Goal: Task Accomplishment & Management: Complete application form

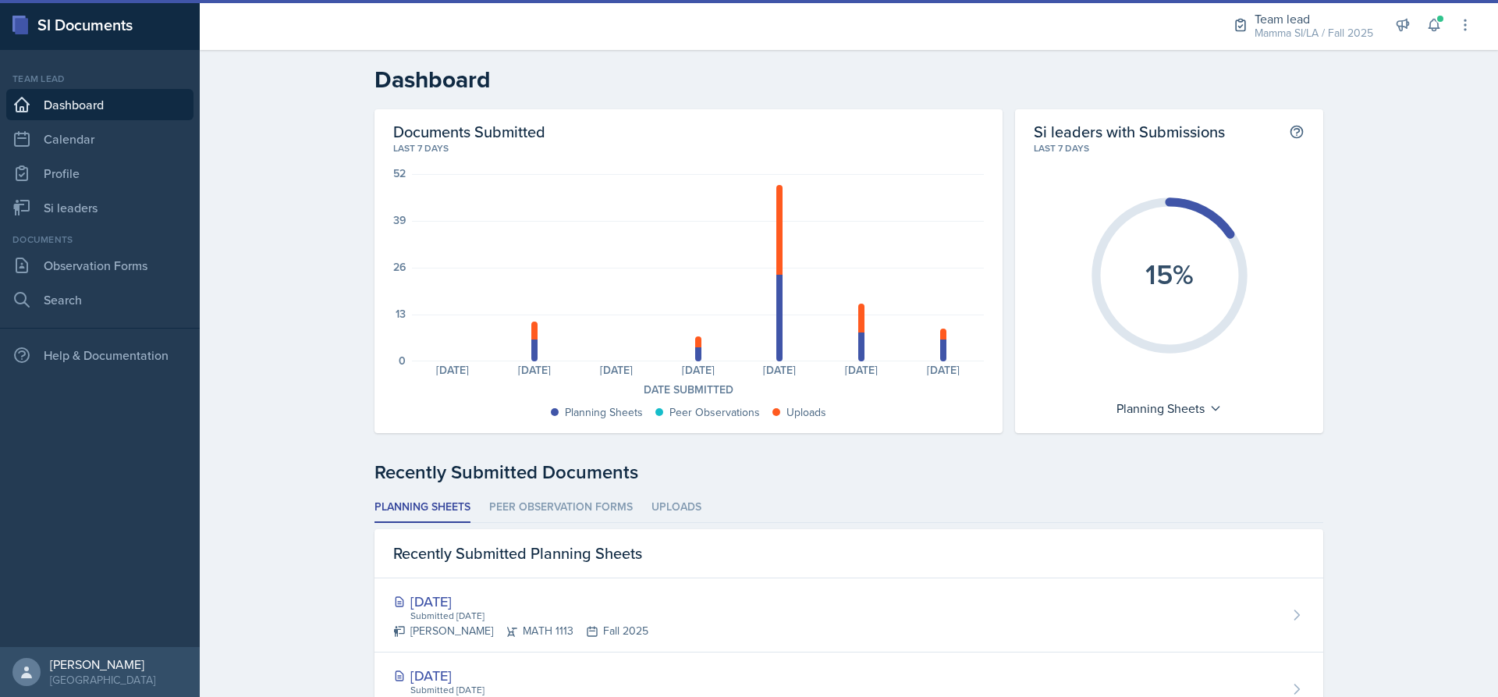
click at [1445, 36] on div "Team lead Mamma SI/LA / Fall 2025 Director Team lead Ka-Chow Crew / Spring 2025…" at bounding box center [1342, 25] width 262 height 50
click at [1434, 30] on icon at bounding box center [1434, 26] width 10 height 12
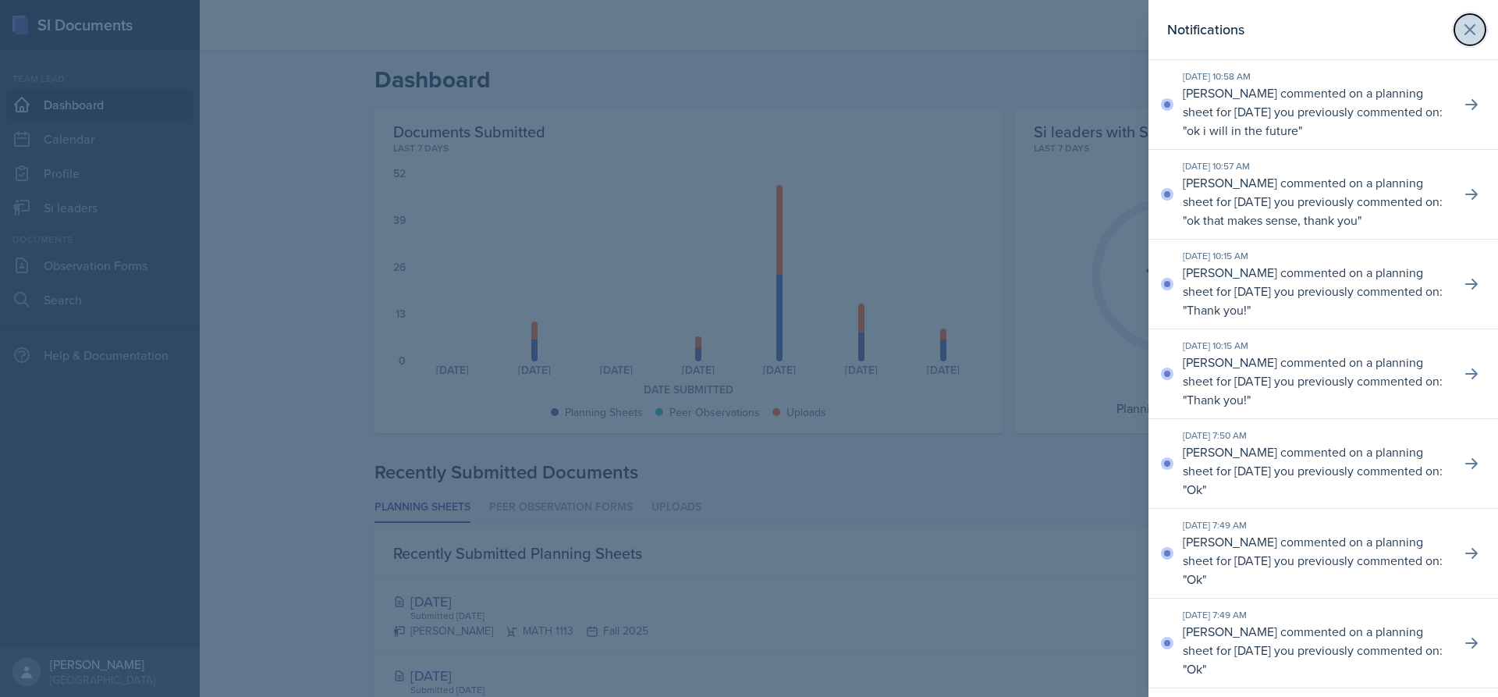
click at [1461, 23] on icon at bounding box center [1470, 29] width 19 height 19
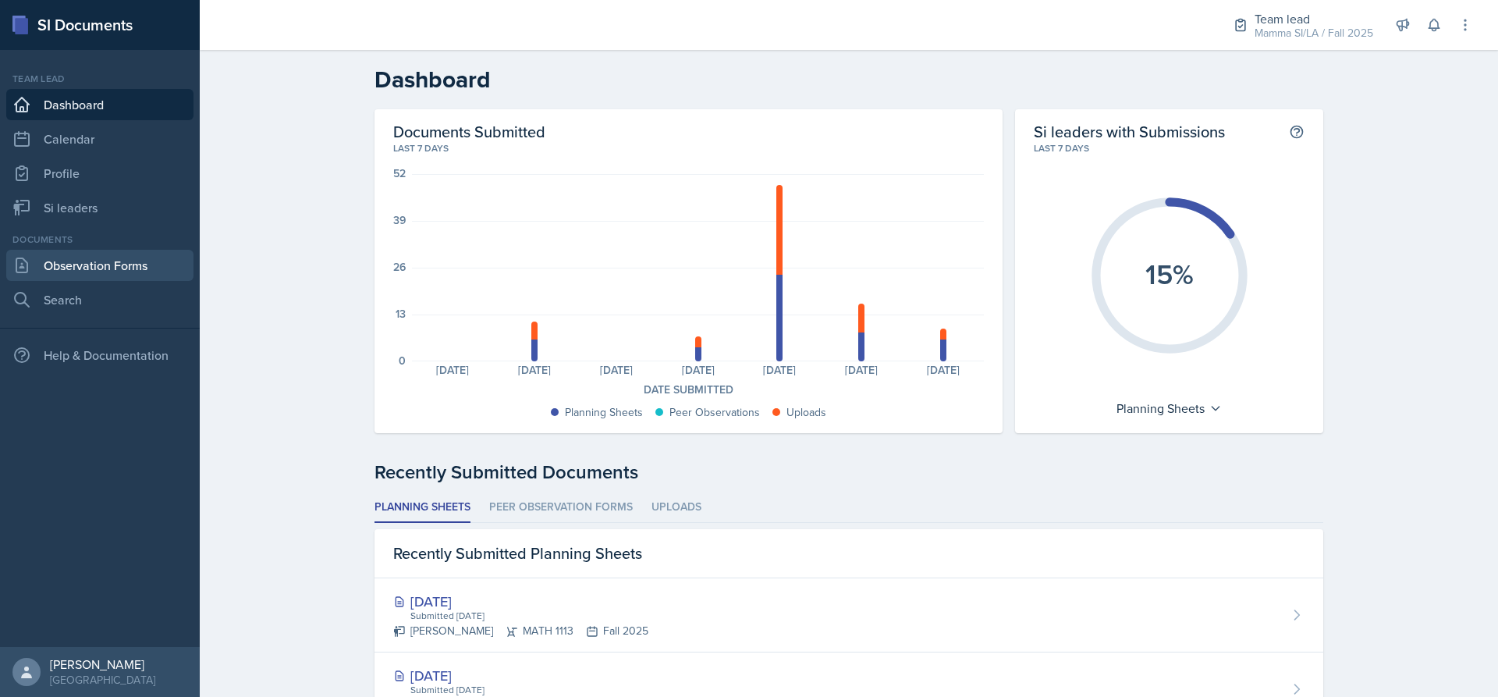
click at [94, 263] on link "Observation Forms" at bounding box center [99, 265] width 187 height 31
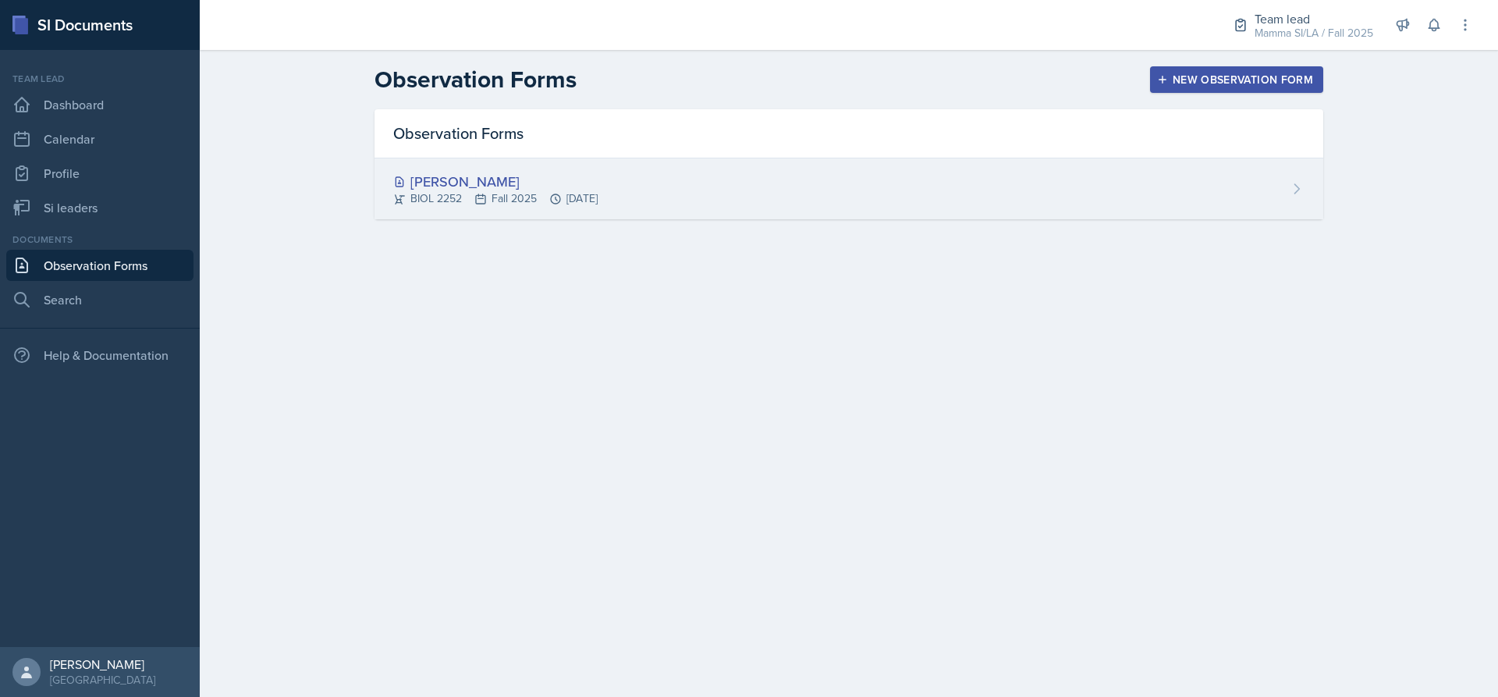
click at [598, 174] on div "[PERSON_NAME]" at bounding box center [495, 181] width 204 height 21
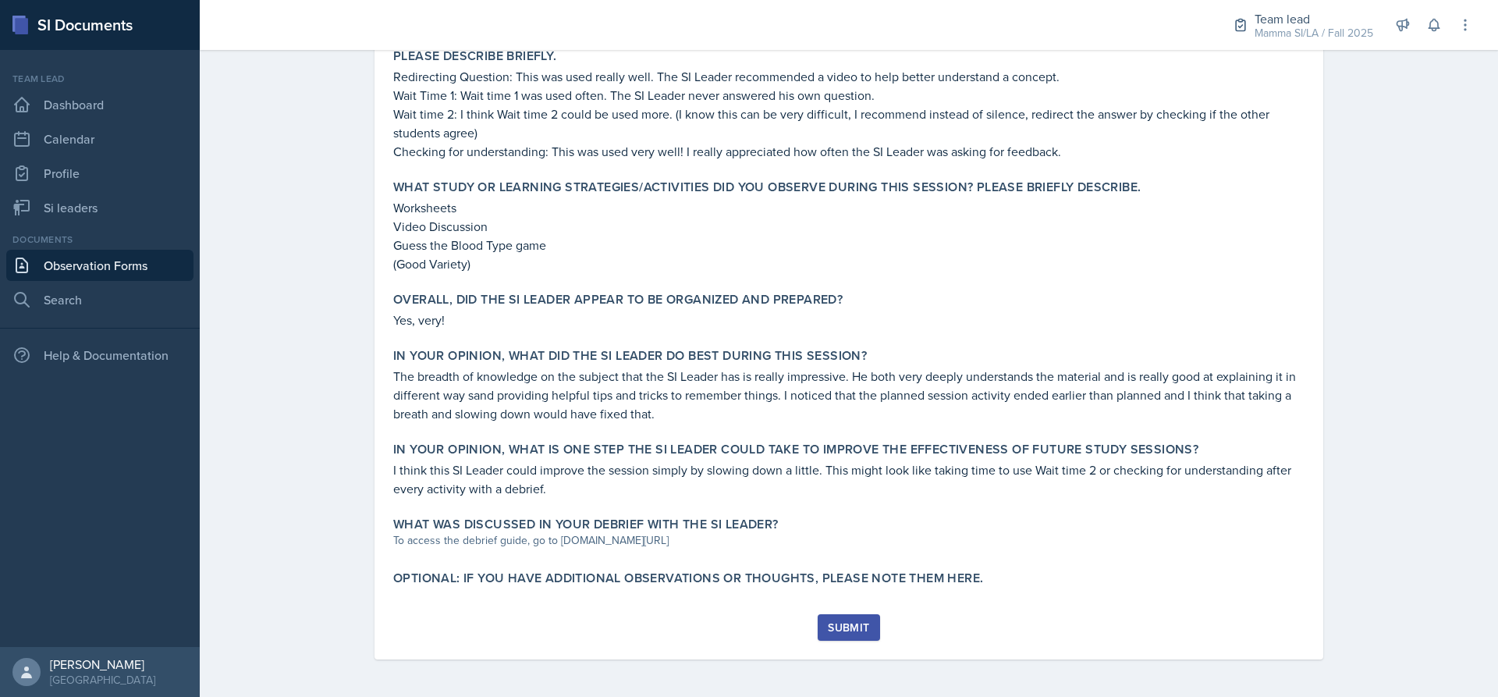
scroll to position [227, 0]
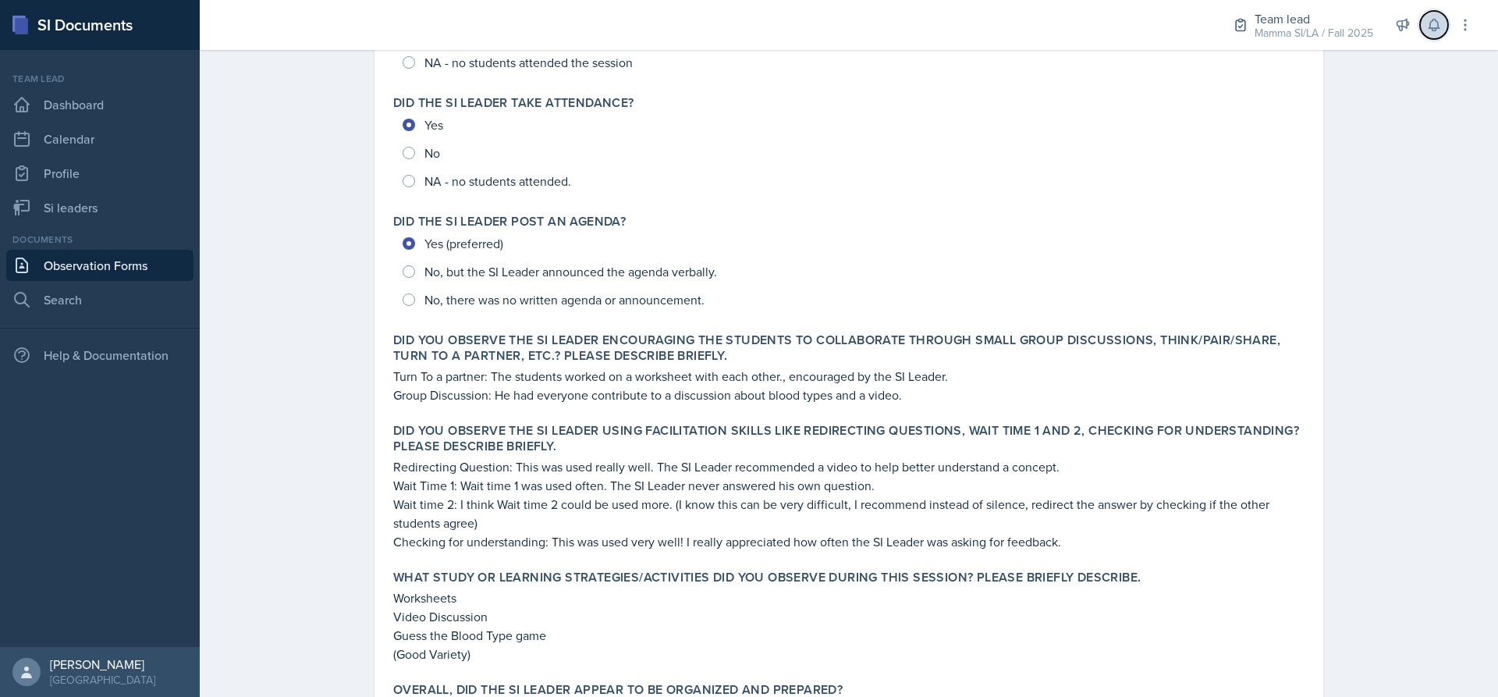
click at [1431, 23] on icon at bounding box center [1434, 26] width 10 height 12
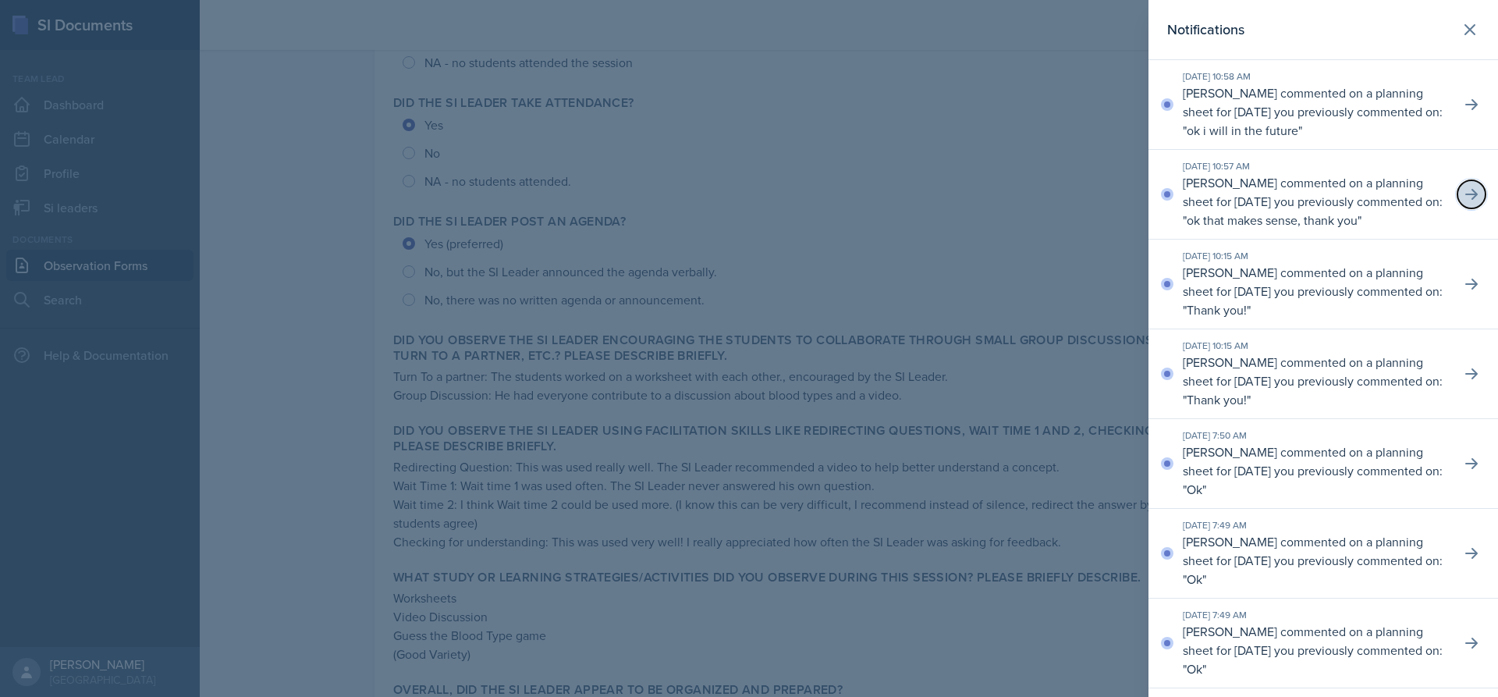
click at [1467, 197] on icon at bounding box center [1472, 195] width 16 height 16
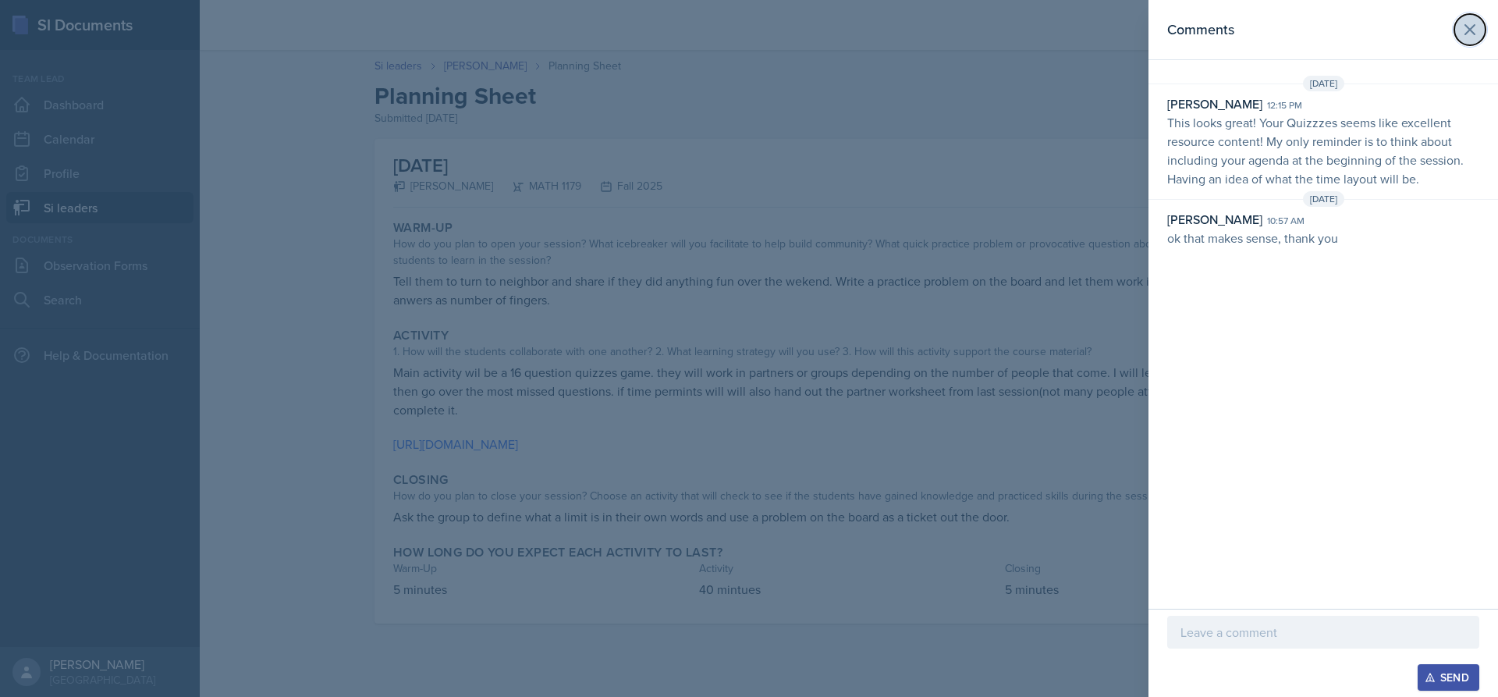
click at [1472, 38] on icon at bounding box center [1470, 29] width 19 height 19
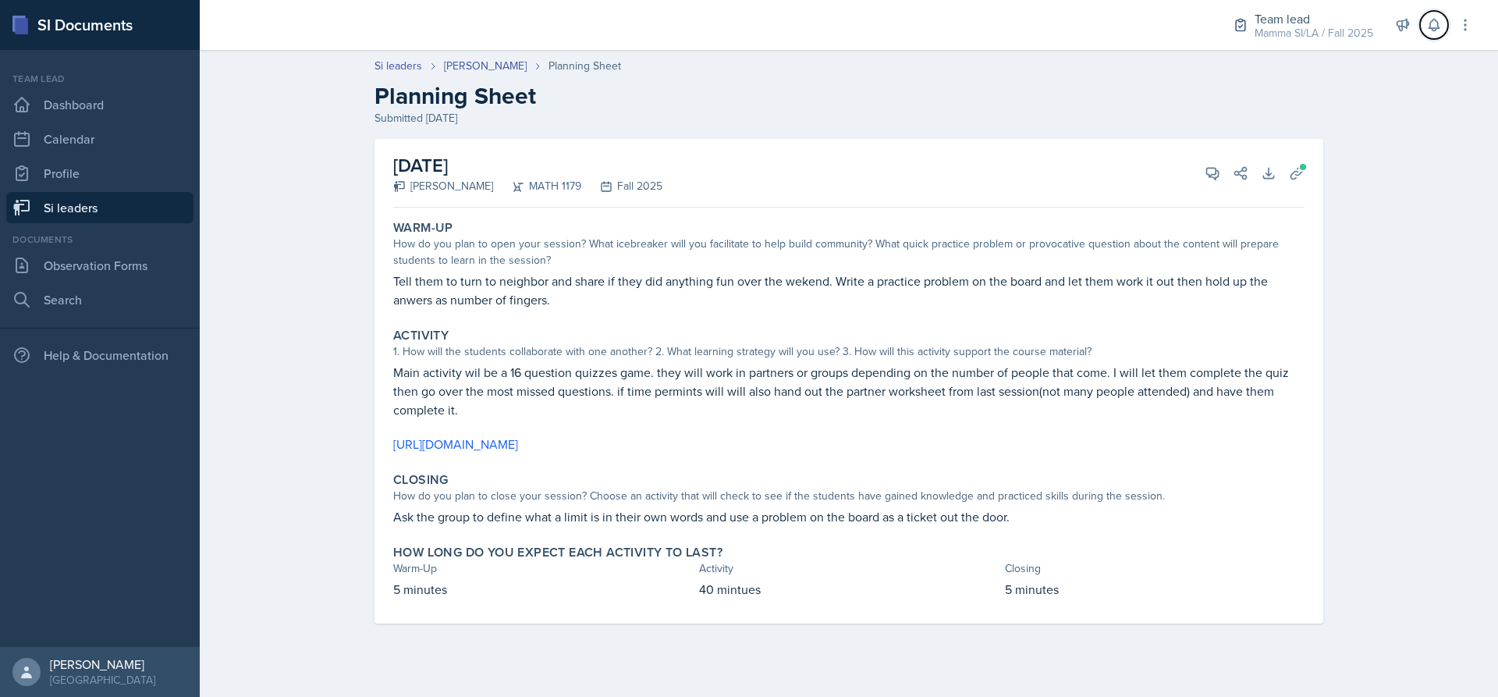
click at [1426, 22] on button at bounding box center [1434, 25] width 28 height 28
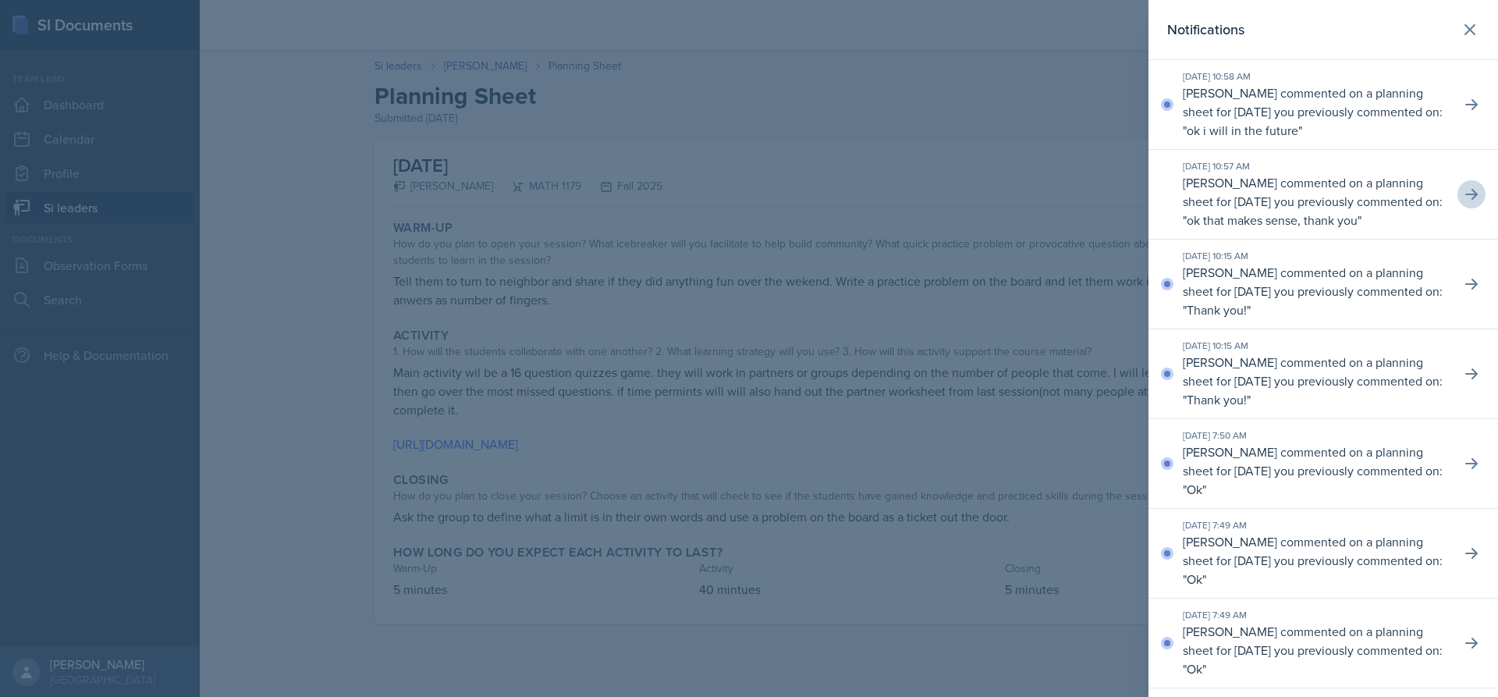
click at [1464, 87] on div "[DATE] 10:58 AM [PERSON_NAME] commented on a planning sheet for [DATE] you prev…" at bounding box center [1324, 105] width 350 height 90
click at [1474, 96] on div "[DATE] 10:58 AM [PERSON_NAME] commented on a planning sheet for [DATE] you prev…" at bounding box center [1324, 105] width 350 height 90
click at [1464, 101] on icon at bounding box center [1472, 105] width 16 height 16
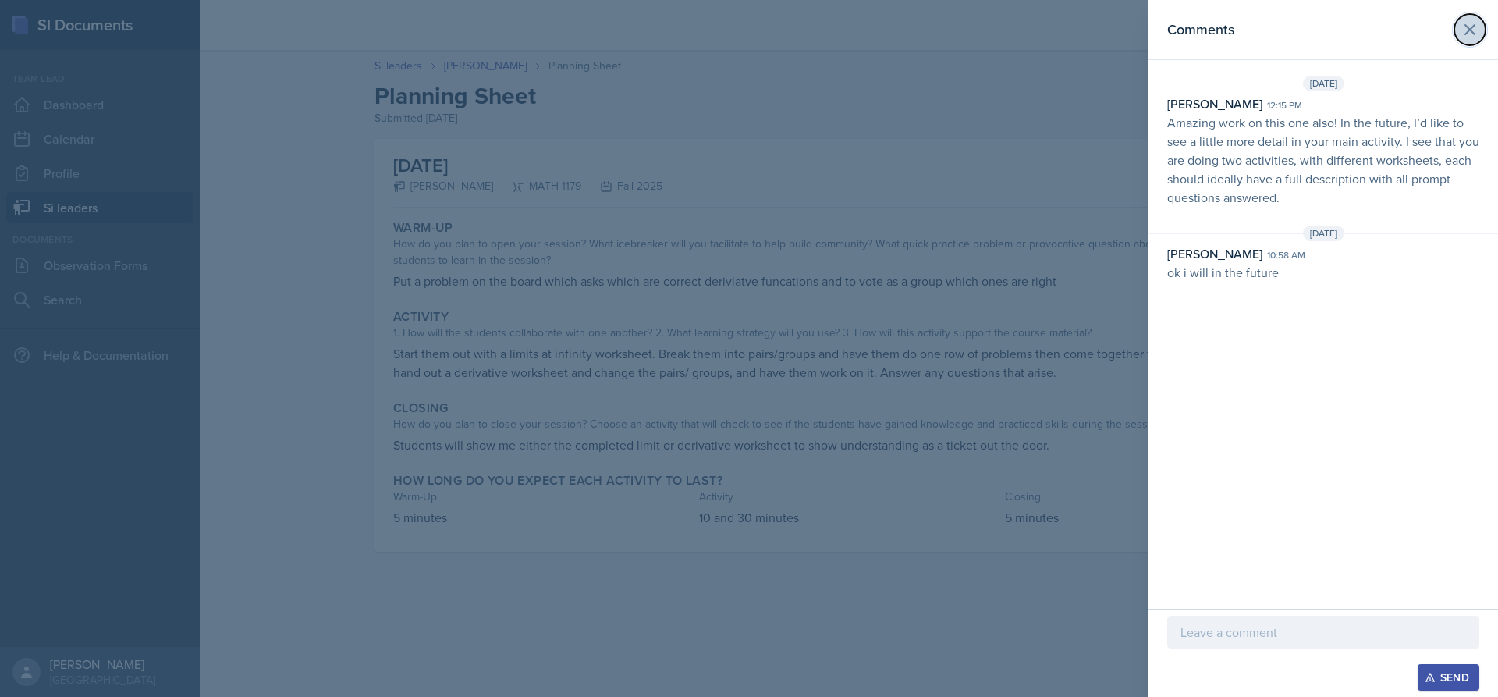
click at [1475, 25] on icon at bounding box center [1470, 29] width 9 height 9
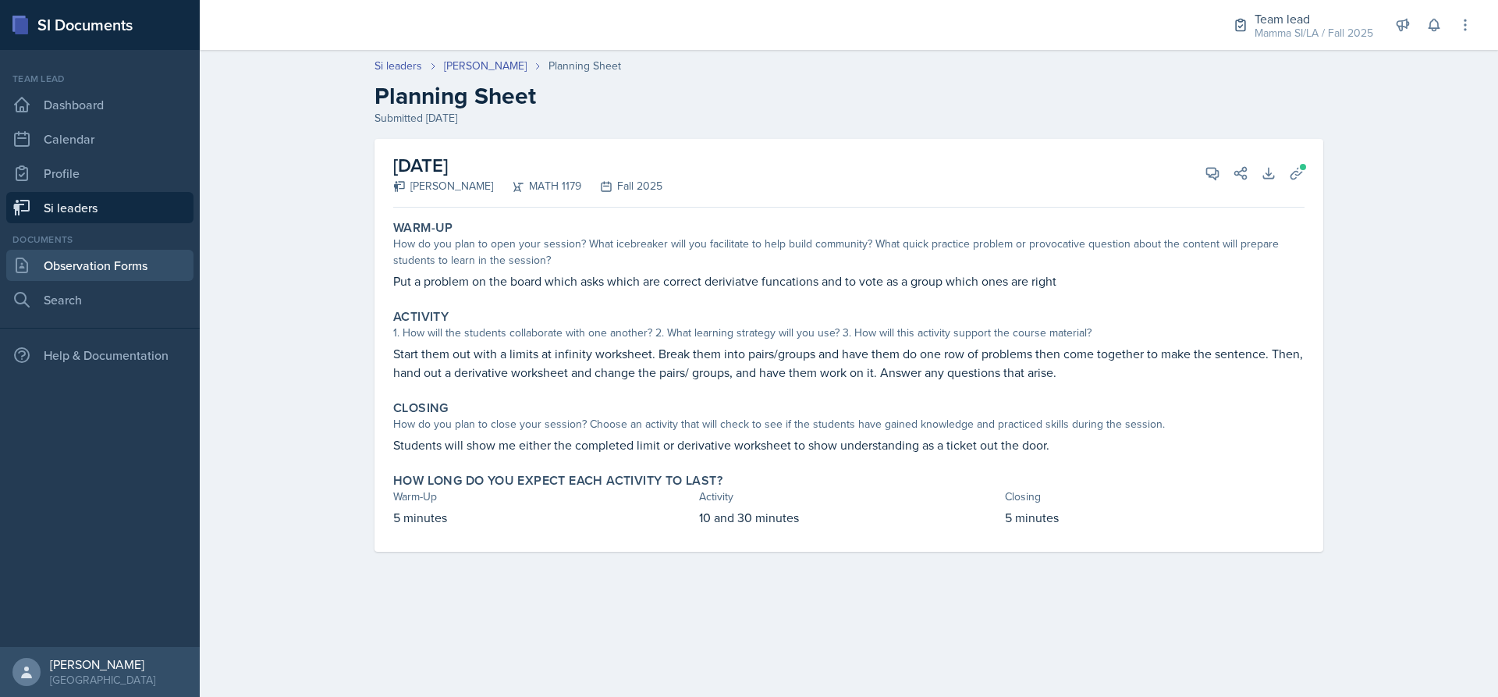
click at [108, 266] on link "Observation Forms" at bounding box center [99, 265] width 187 height 31
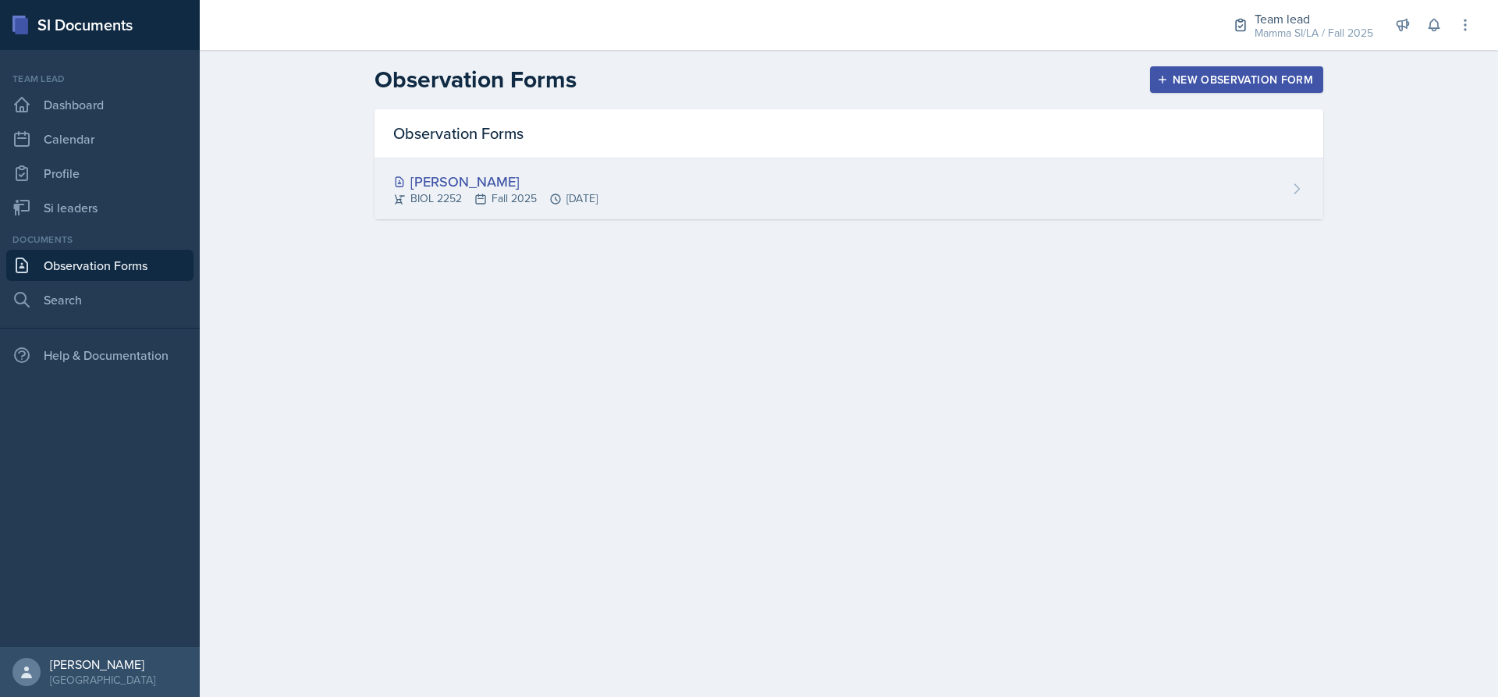
click at [761, 197] on div "[PERSON_NAME] BIOL 2252 Fall 2025 [DATE]" at bounding box center [849, 188] width 949 height 61
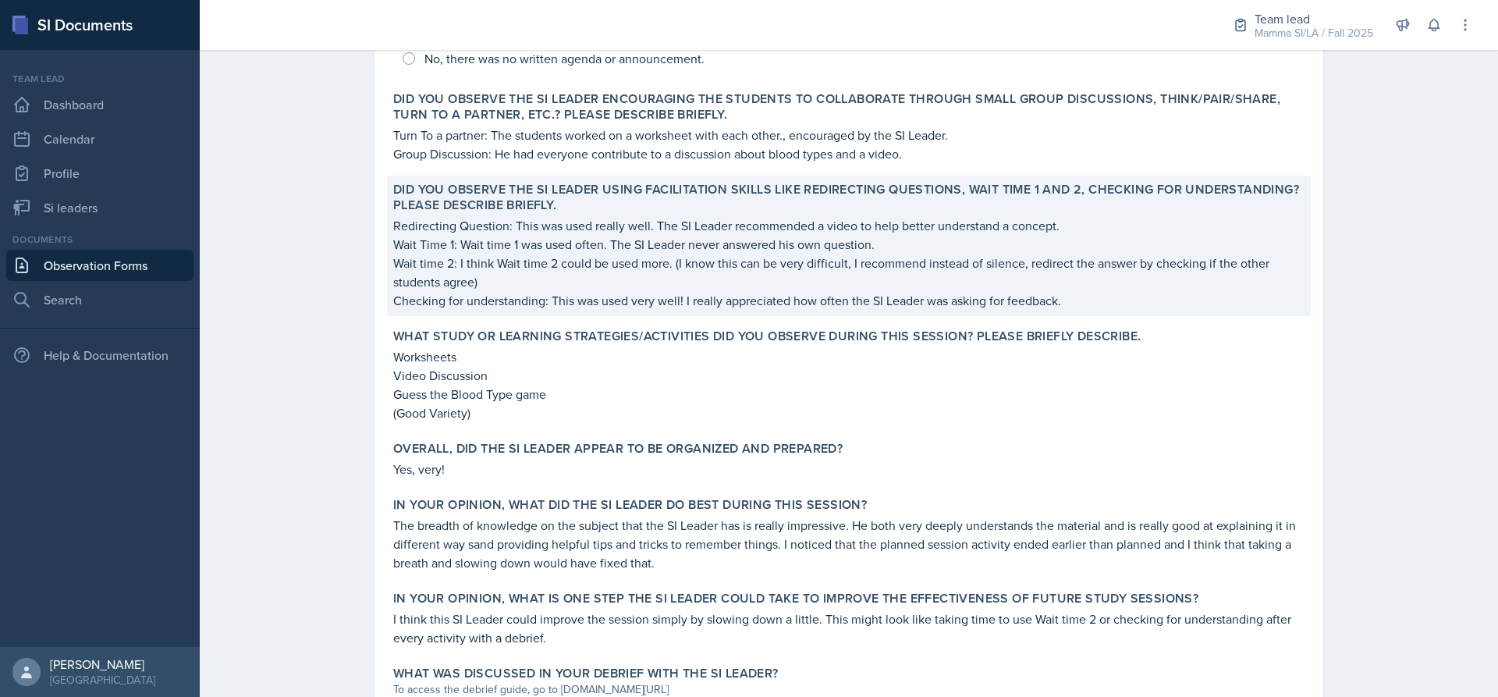
scroll to position [617, 0]
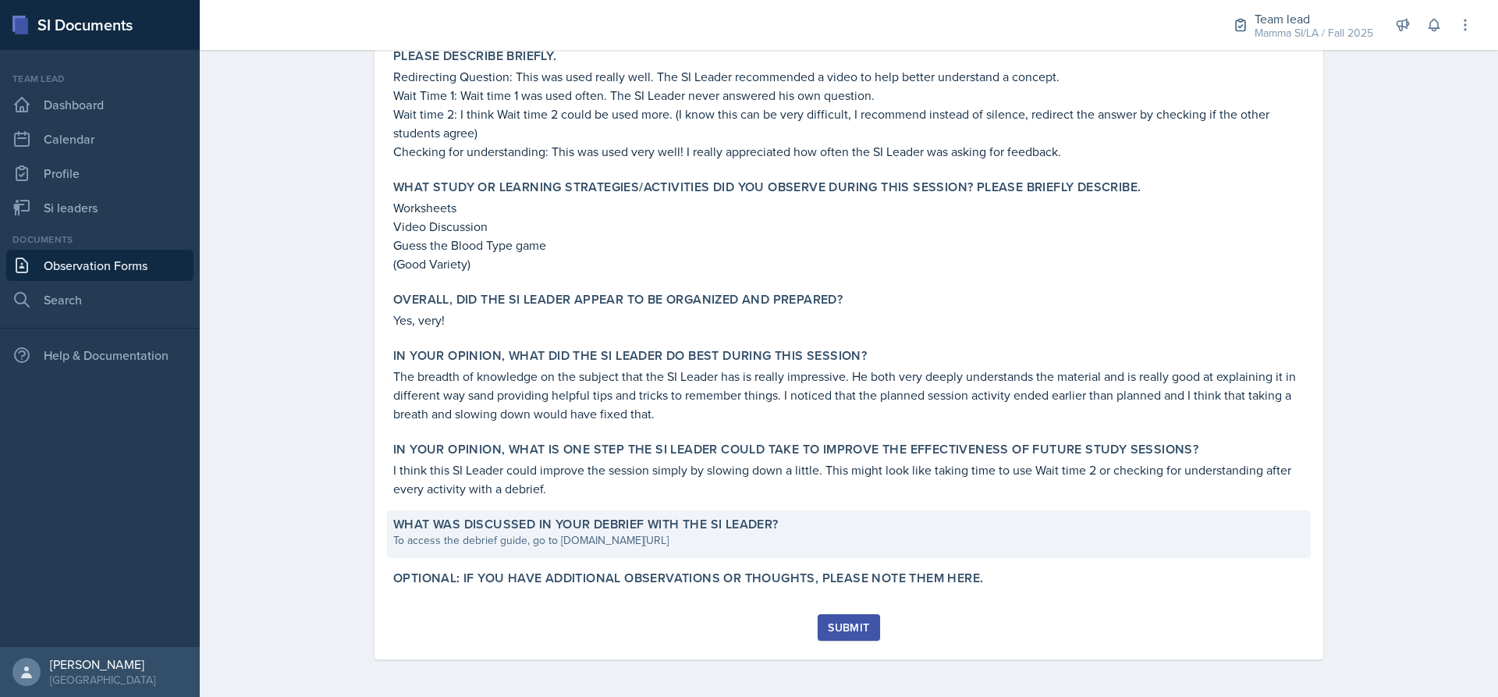
click at [760, 522] on label "What was discussed in your debrief with the SI Leader?" at bounding box center [586, 525] width 386 height 16
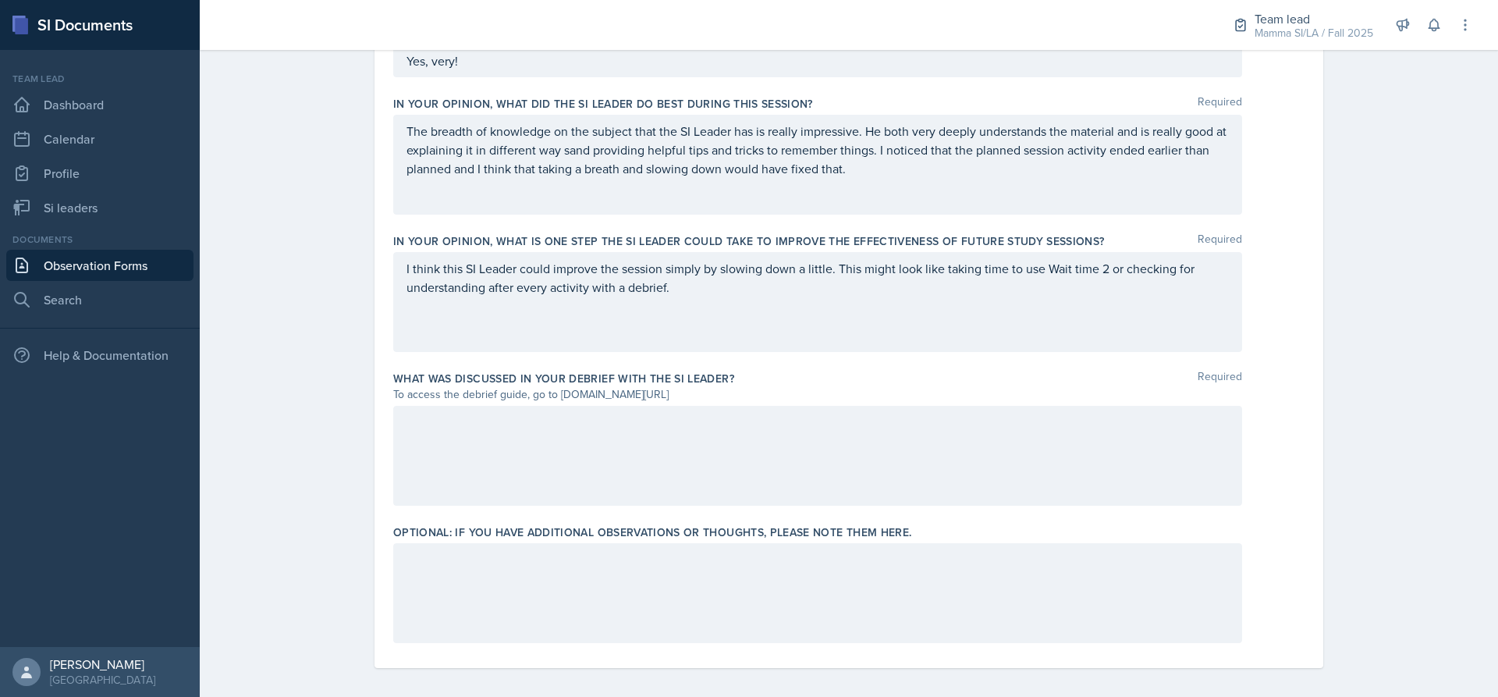
scroll to position [955, 0]
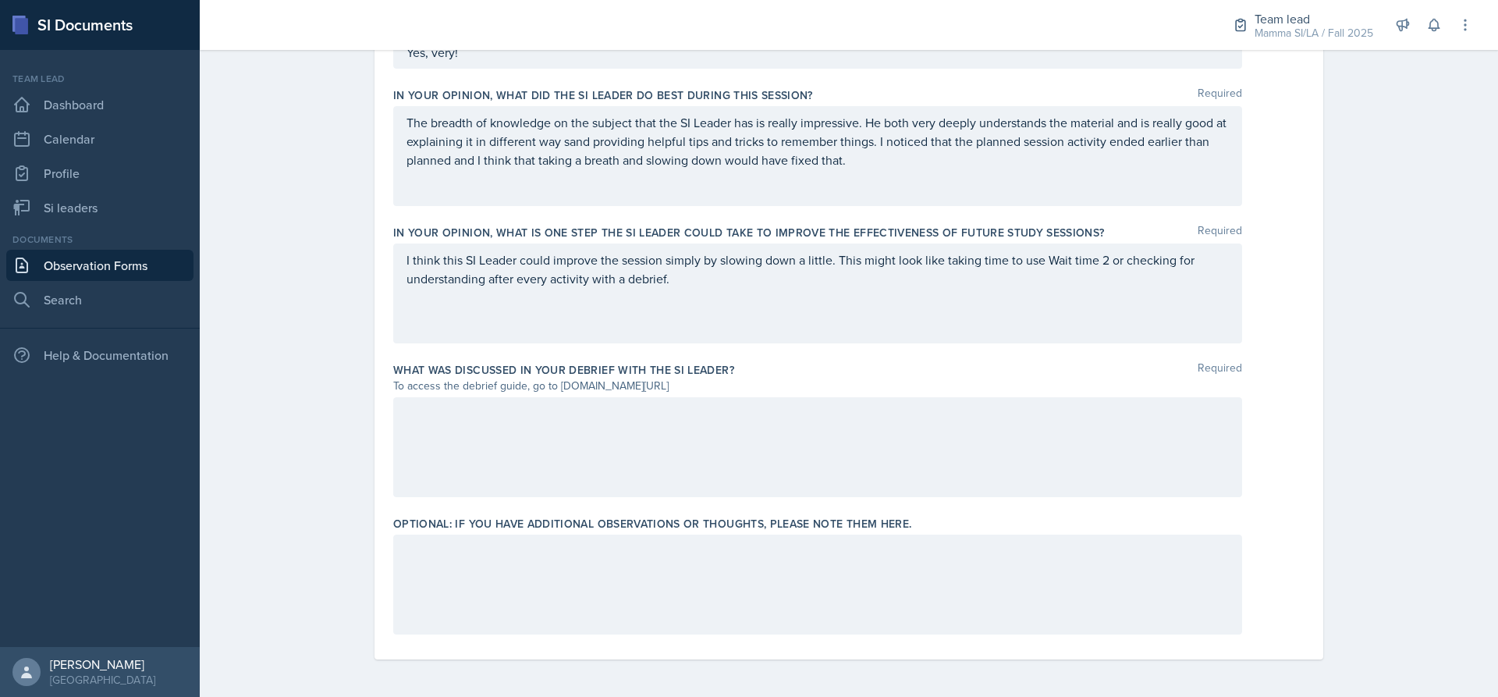
click at [660, 439] on div at bounding box center [817, 447] width 849 height 100
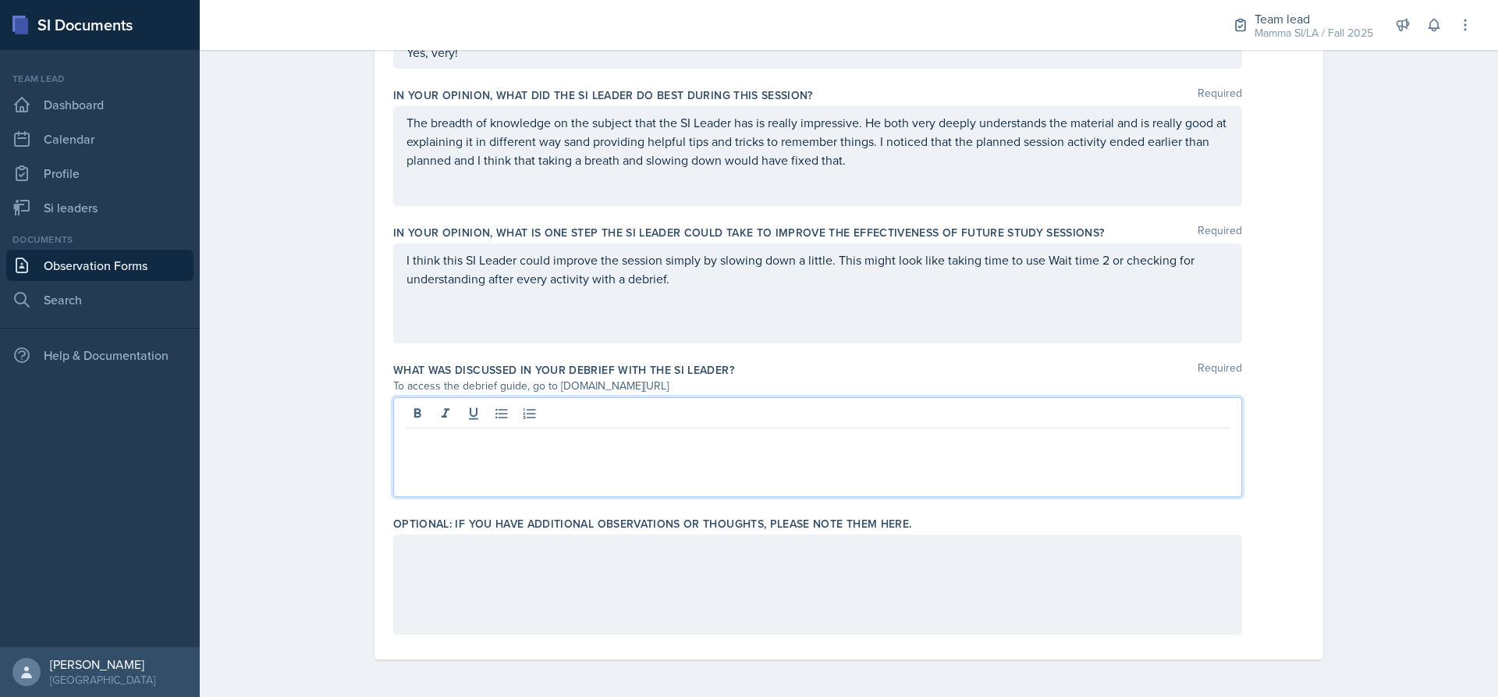
click at [503, 437] on p at bounding box center [818, 441] width 823 height 19
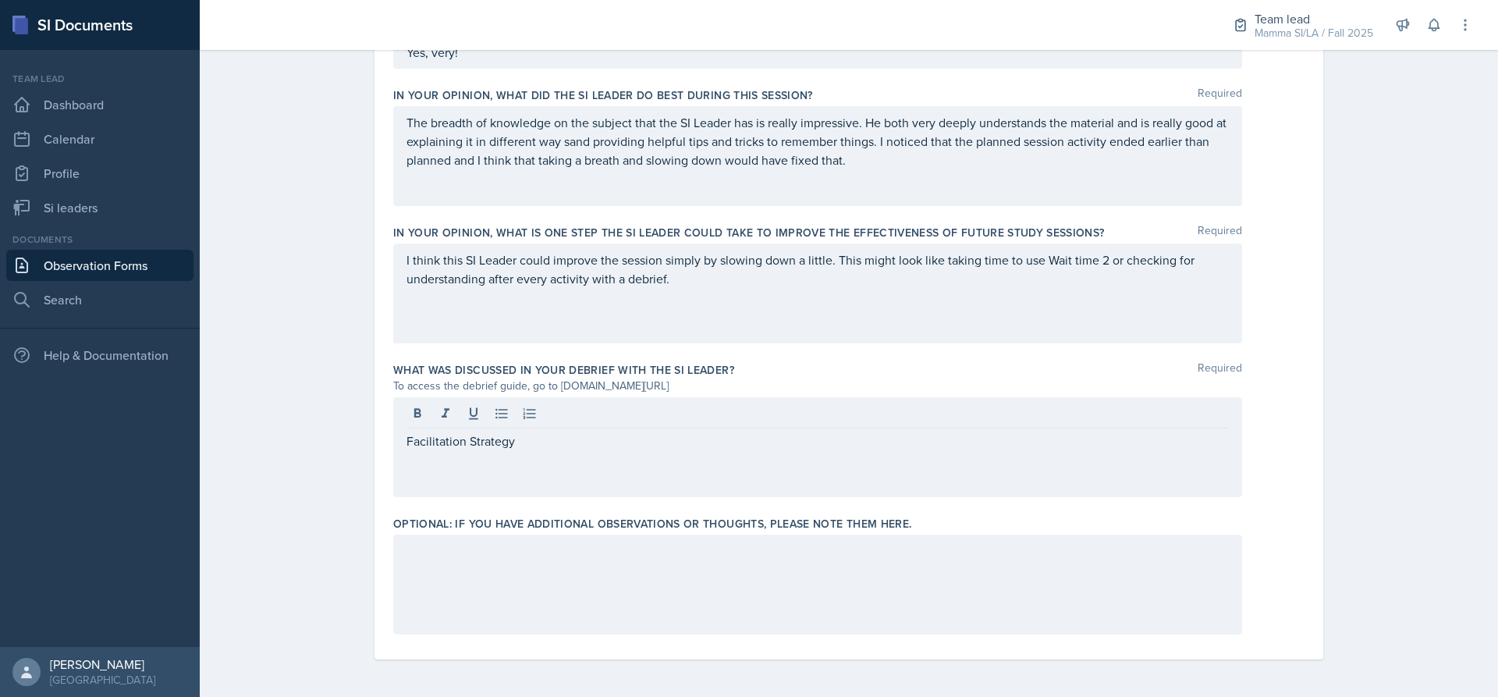
click at [526, 431] on div "Facilitation Strategy" at bounding box center [817, 447] width 849 height 100
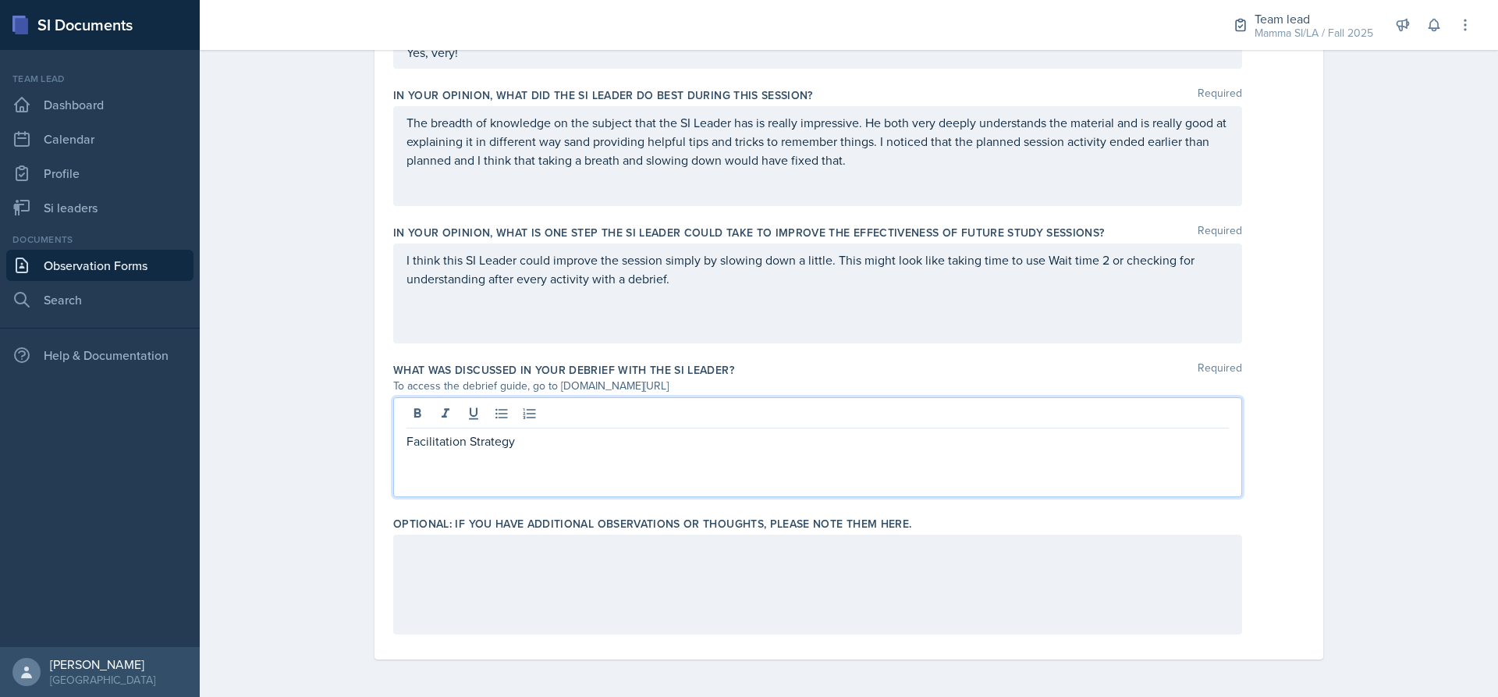
click at [539, 440] on p "Facilitation Strategy" at bounding box center [818, 441] width 823 height 19
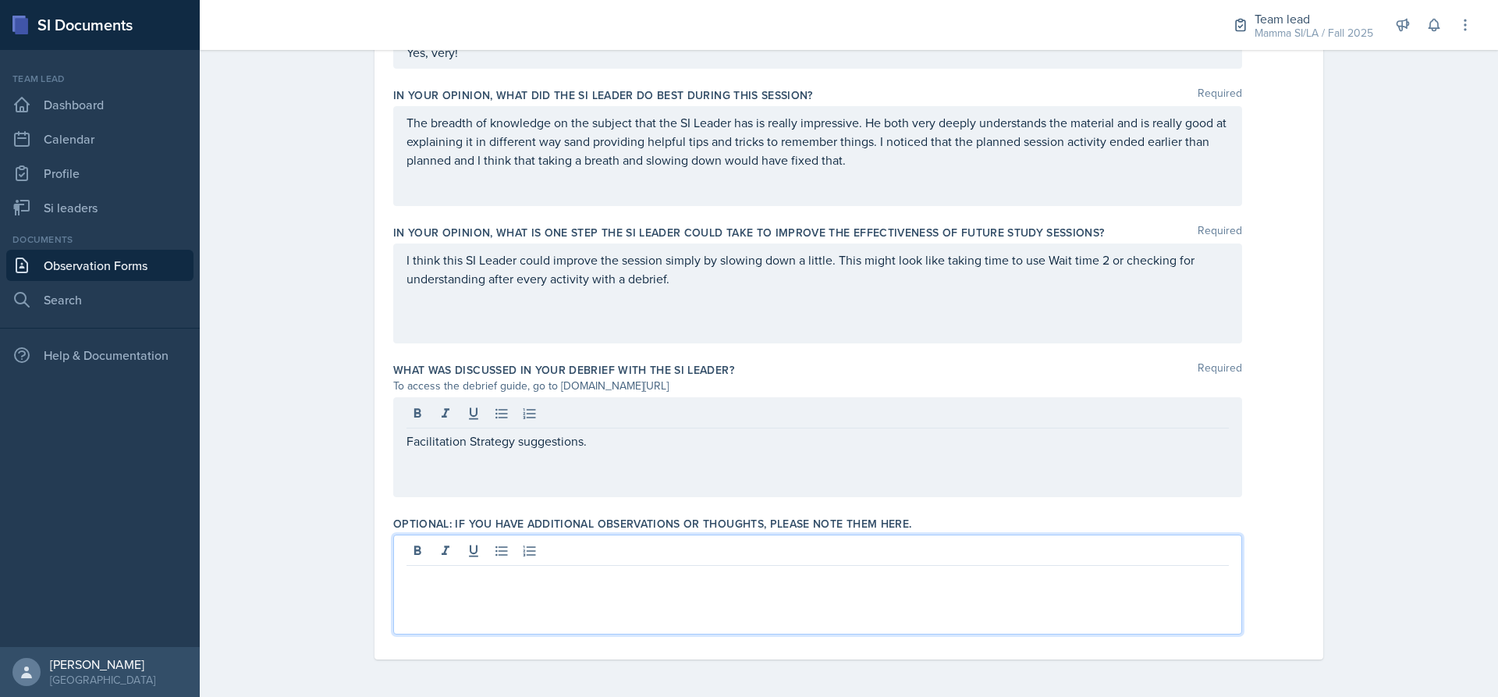
click at [586, 556] on div at bounding box center [817, 585] width 849 height 100
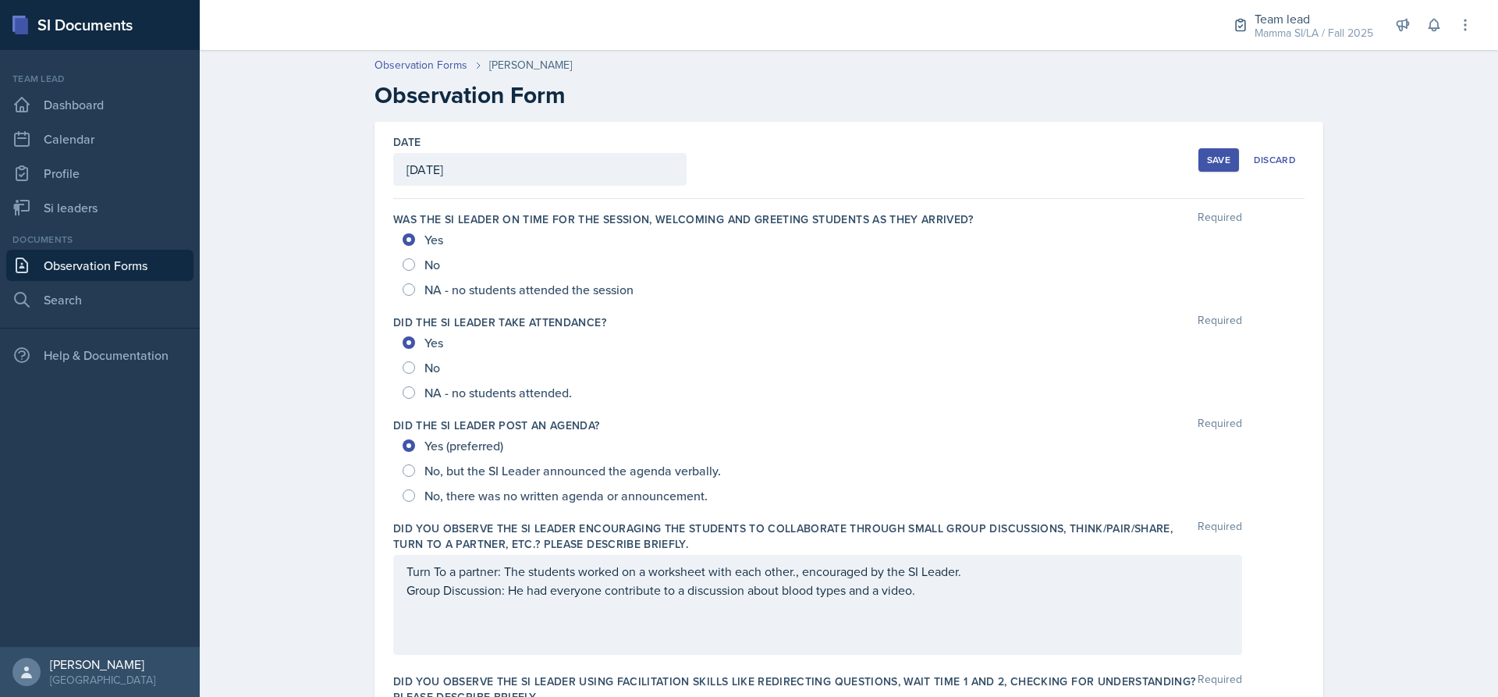
scroll to position [0, 0]
click at [1210, 149] on button "Save" at bounding box center [1219, 160] width 41 height 23
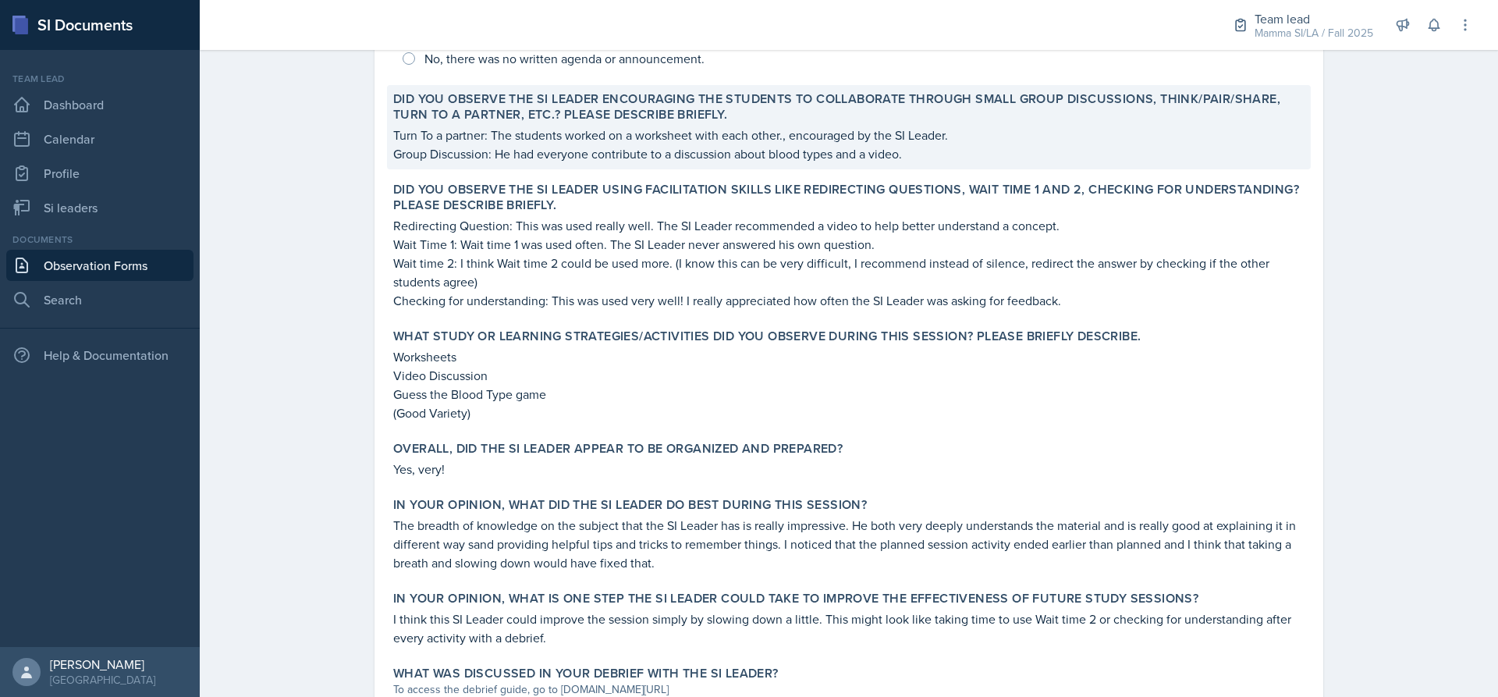
scroll to position [655, 0]
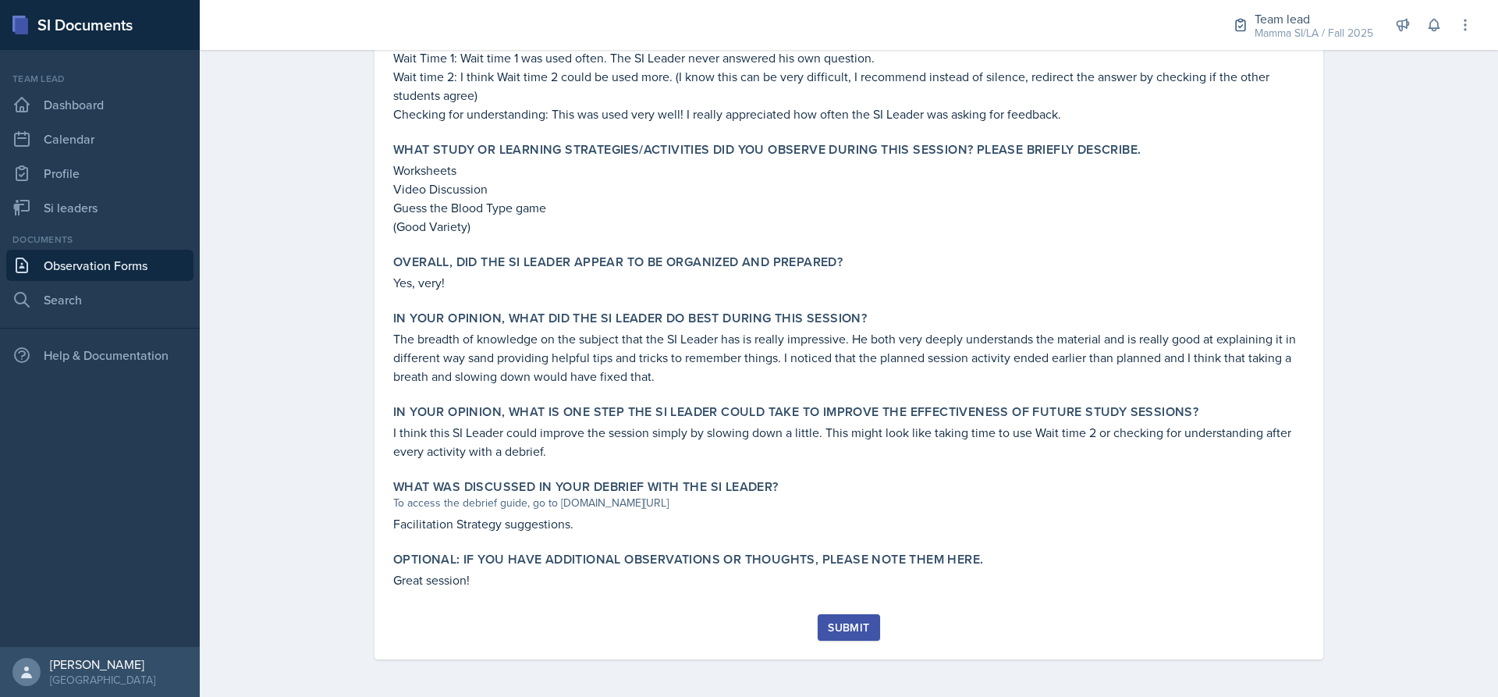
click at [852, 616] on button "Submit" at bounding box center [849, 627] width 62 height 27
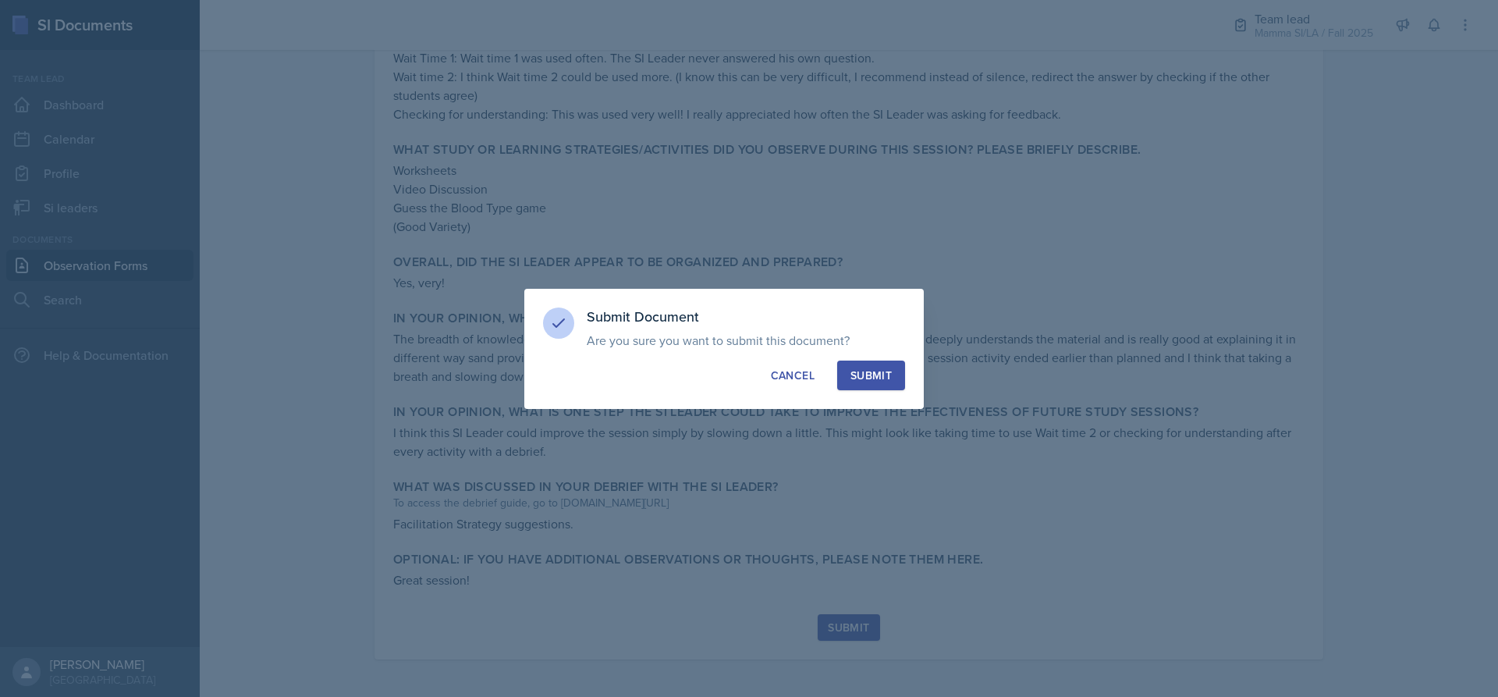
click at [878, 379] on div "Submit" at bounding box center [871, 376] width 41 height 16
radio input "true"
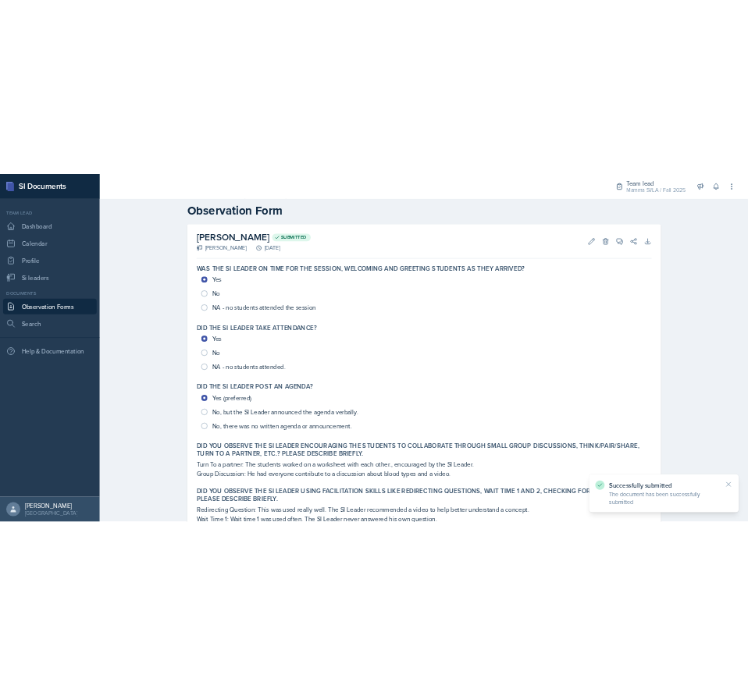
scroll to position [0, 0]
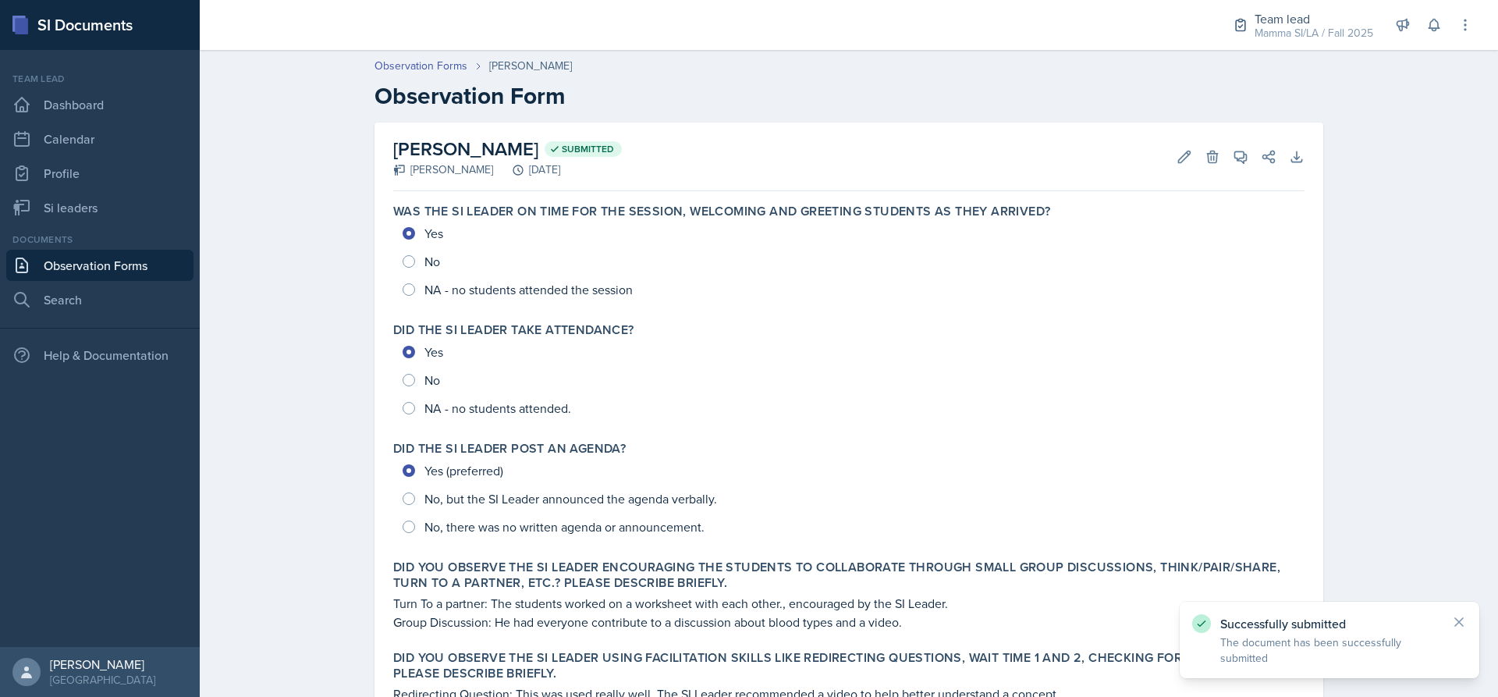
click at [140, 254] on link "Observation Forms" at bounding box center [99, 265] width 187 height 31
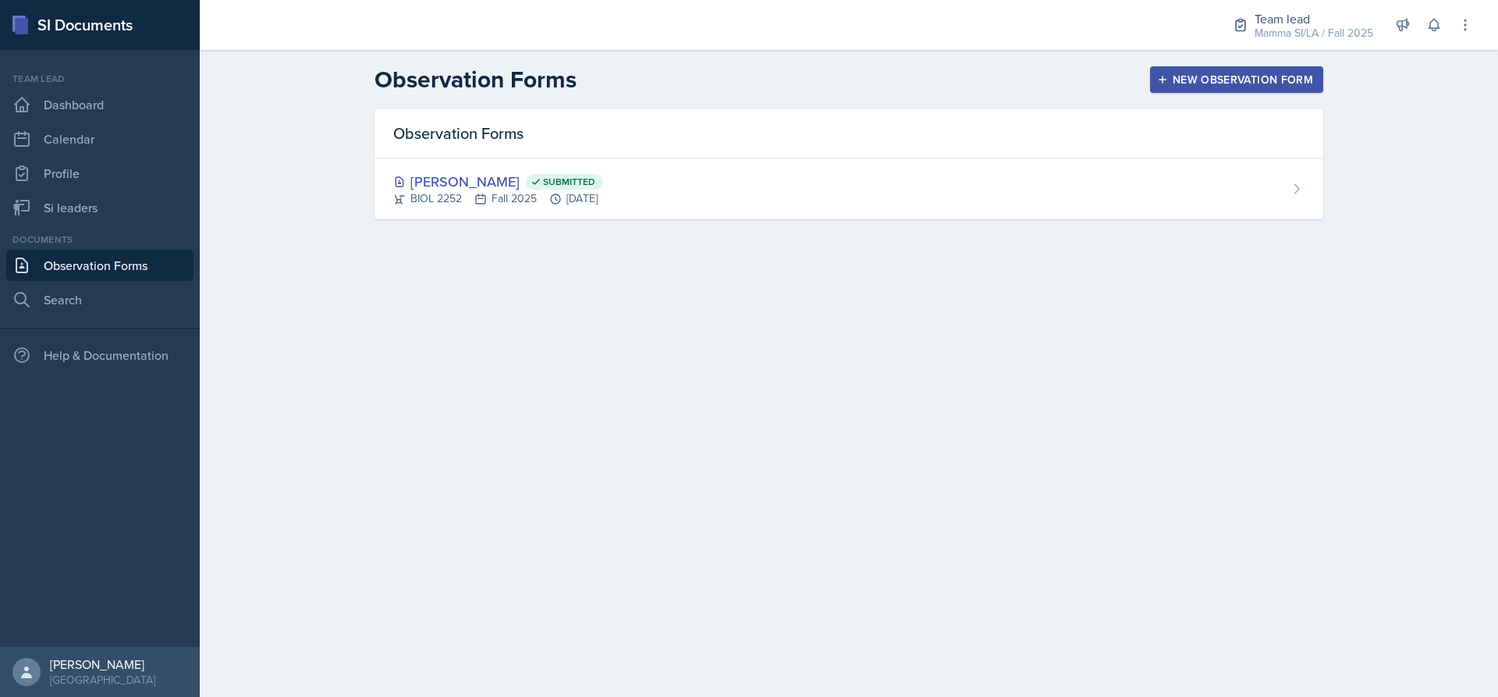
click at [1253, 84] on div "New Observation Form" at bounding box center [1237, 79] width 153 height 12
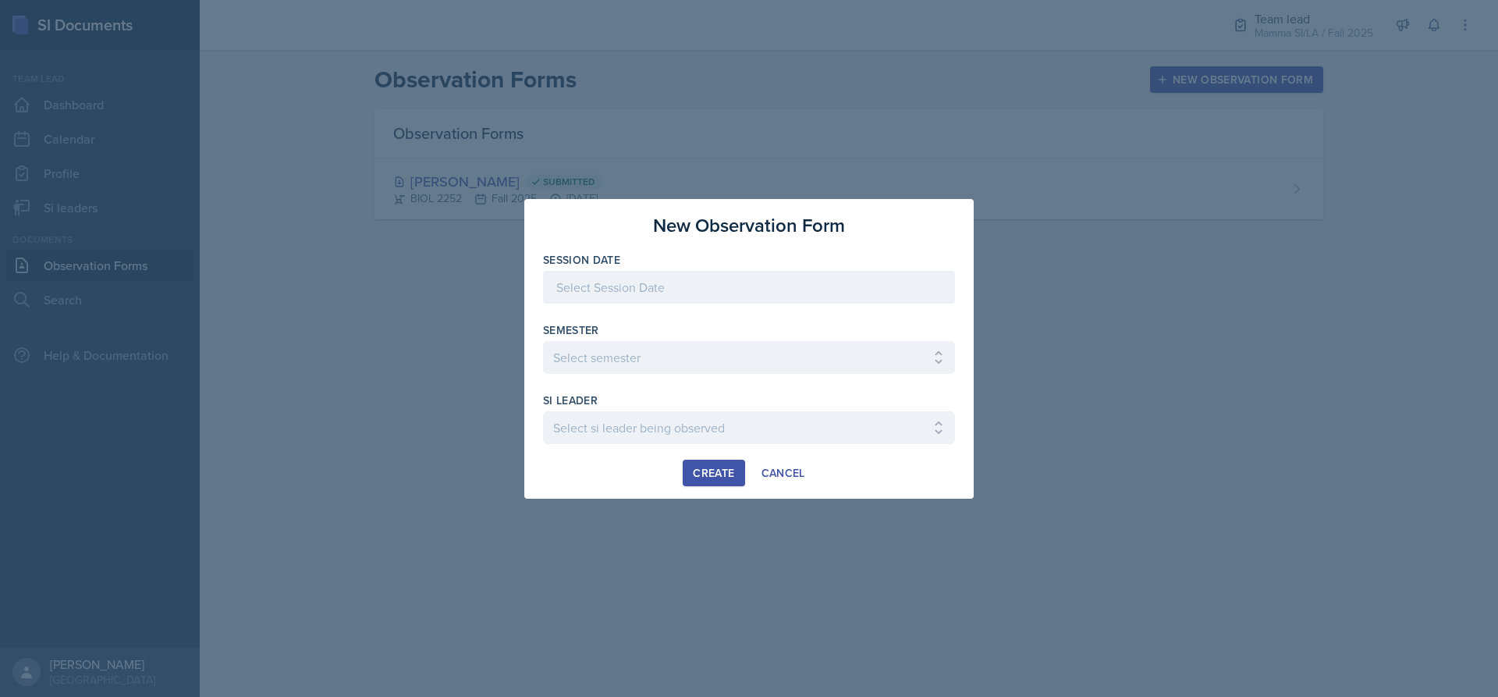
click at [1063, 355] on div at bounding box center [749, 348] width 1498 height 697
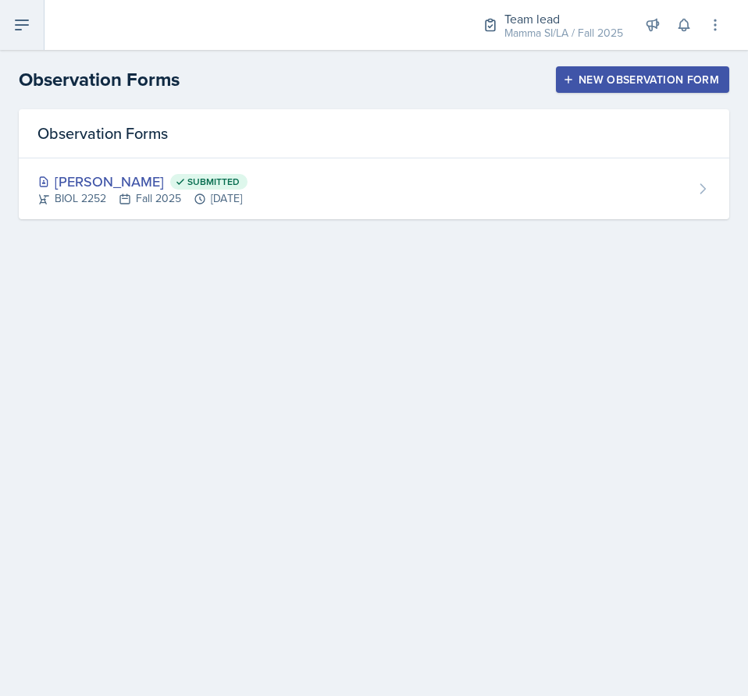
click at [25, 40] on button at bounding box center [22, 25] width 44 height 50
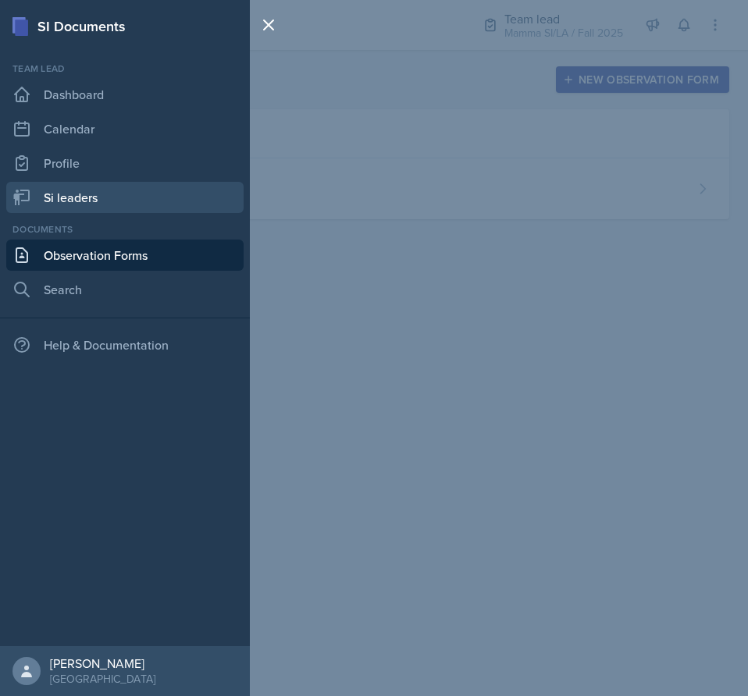
click at [119, 196] on link "Si leaders" at bounding box center [124, 197] width 237 height 31
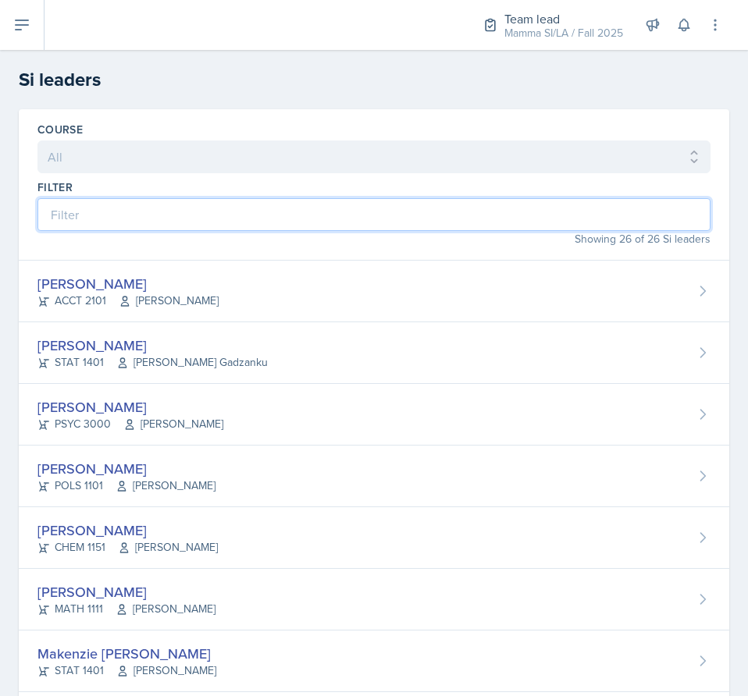
click at [445, 211] on input at bounding box center [373, 214] width 673 height 33
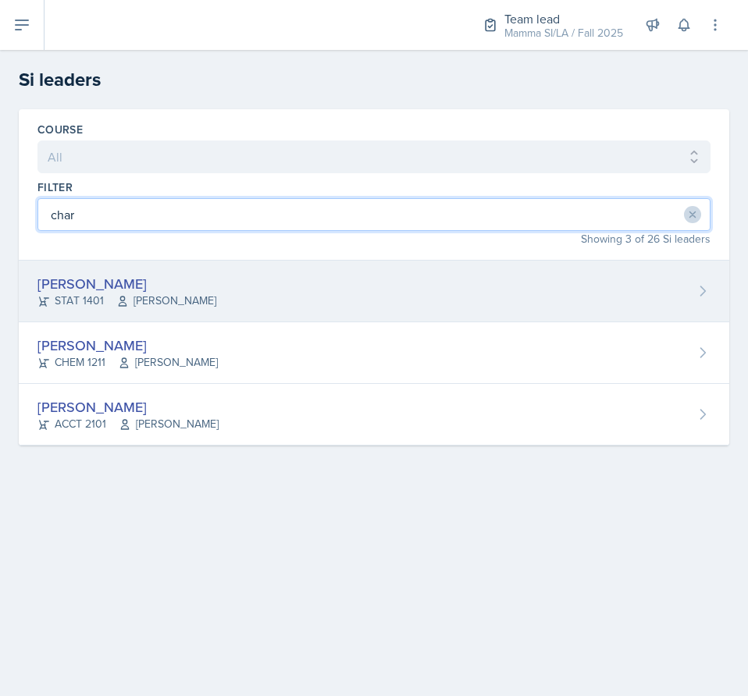
type input "char"
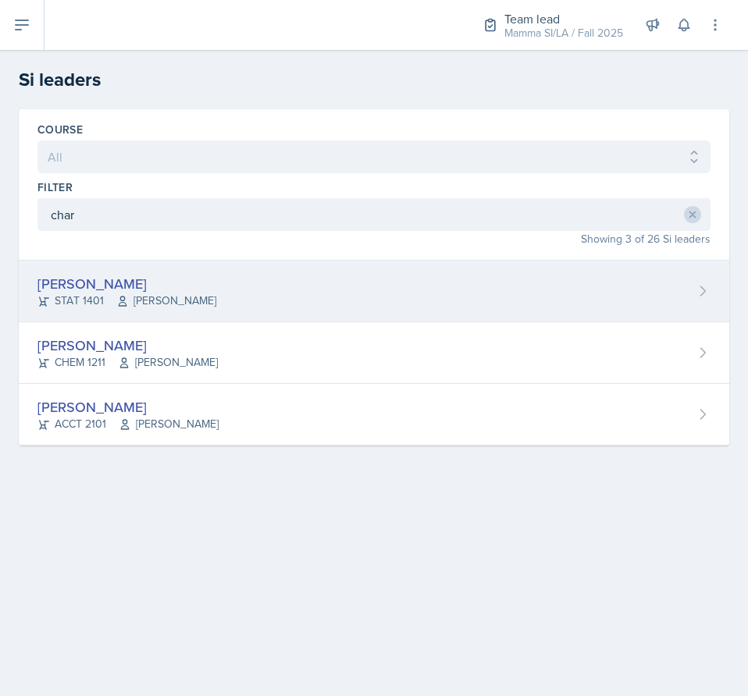
click at [262, 298] on div "[PERSON_NAME] STAT 1401 [PERSON_NAME]" at bounding box center [374, 292] width 710 height 62
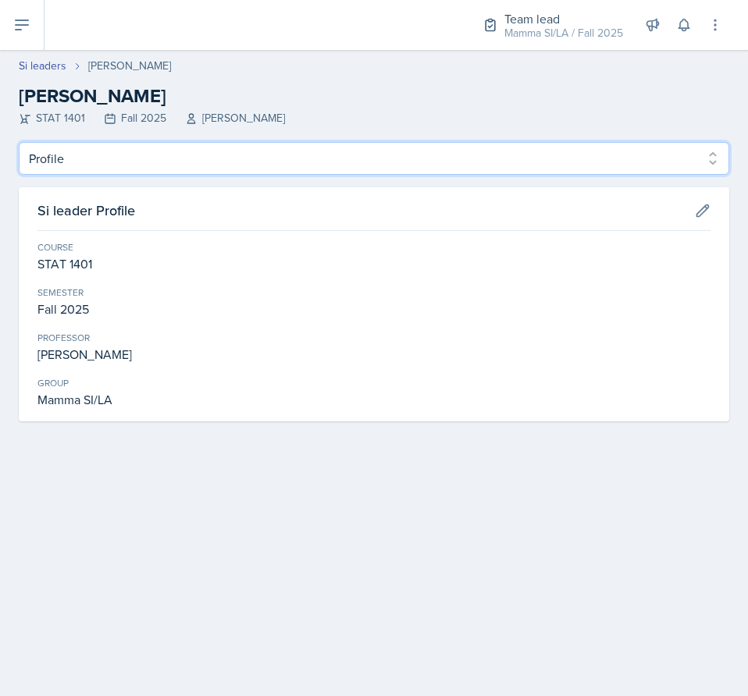
click at [215, 156] on select "Profile Planning Sheets Observation Forms Uploads" at bounding box center [374, 158] width 710 height 33
select select "Planning Sheets"
click at [19, 142] on select "Profile Planning Sheets Observation Forms Uploads" at bounding box center [374, 158] width 710 height 33
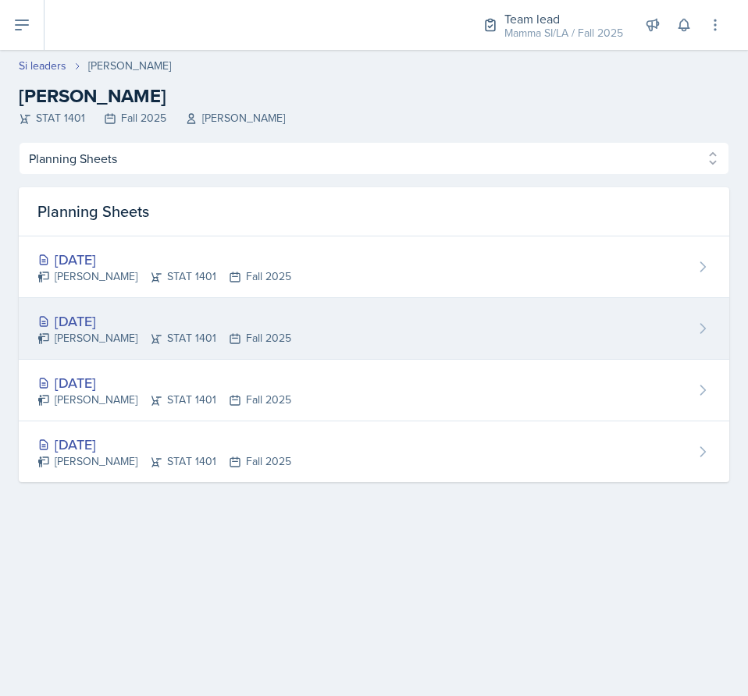
click at [290, 322] on div "[DATE] [PERSON_NAME] STAT 1401 Fall 2025" at bounding box center [374, 329] width 710 height 62
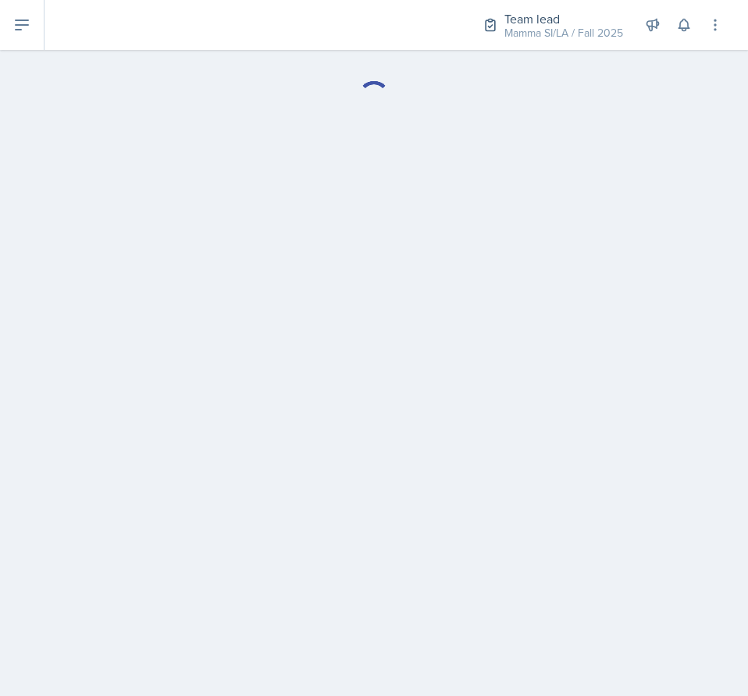
select select "Planning Sheets"
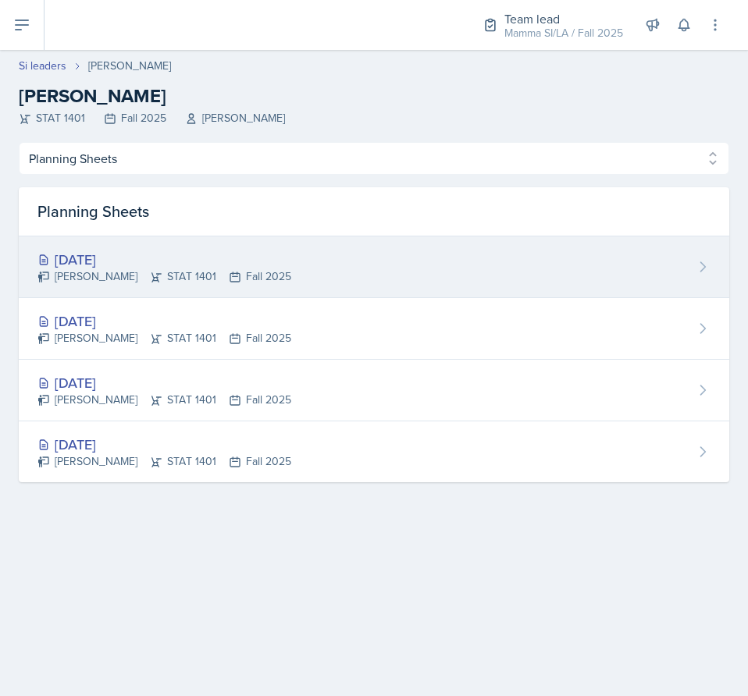
click at [201, 278] on div "[PERSON_NAME] STAT 1401 Fall 2025" at bounding box center [164, 276] width 254 height 16
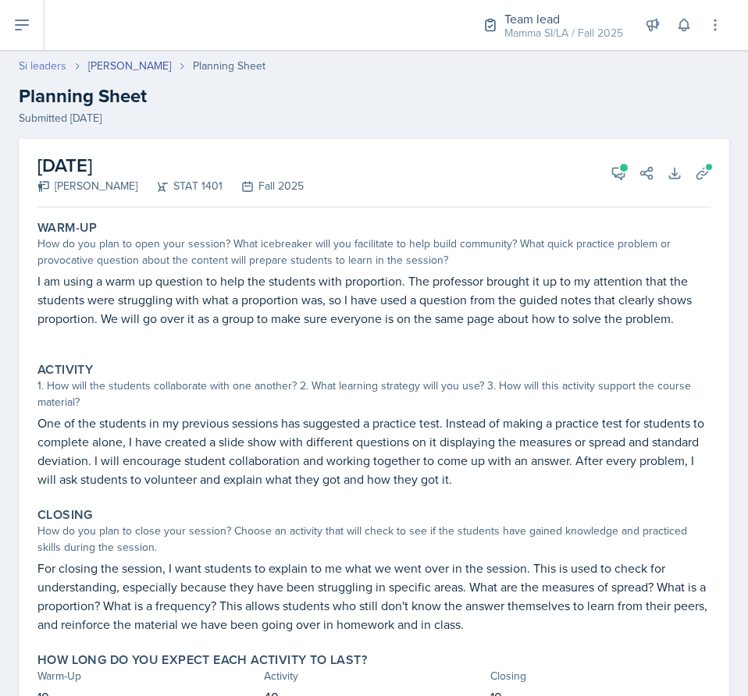
click at [37, 66] on link "Si leaders" at bounding box center [43, 66] width 48 height 16
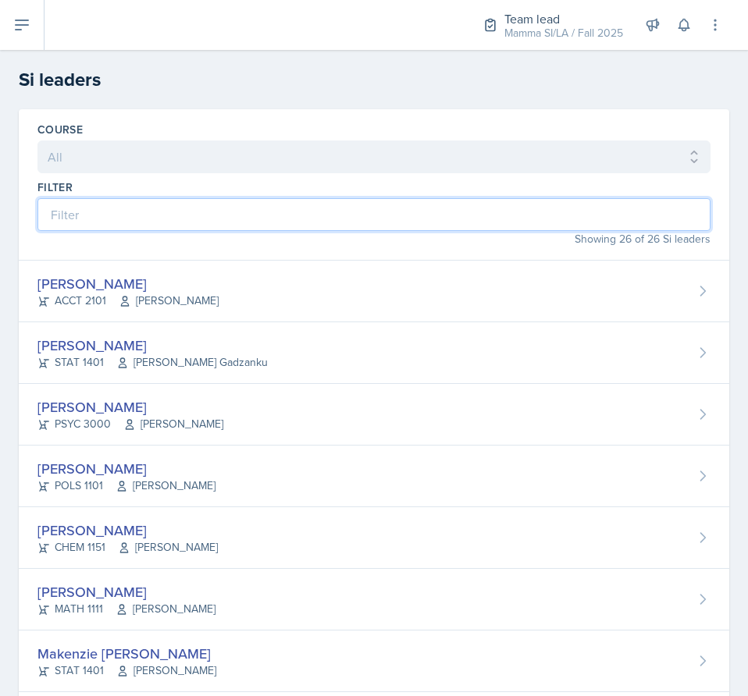
click at [291, 216] on input at bounding box center [373, 214] width 673 height 33
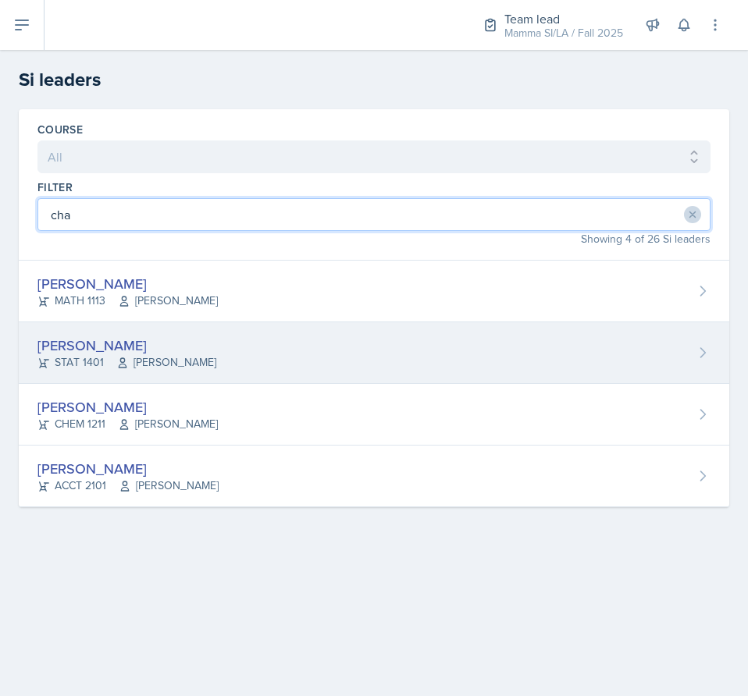
type input "cha"
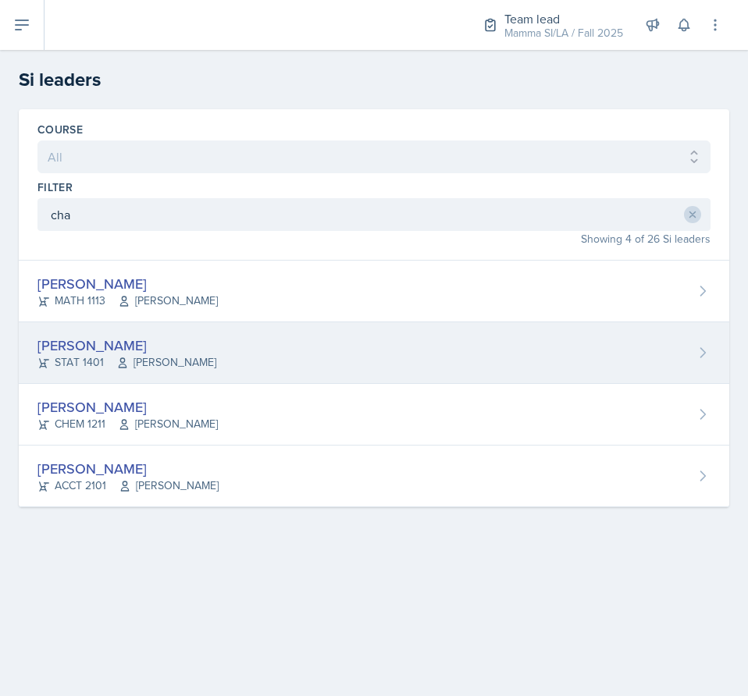
click at [331, 350] on div "[PERSON_NAME] STAT 1401 [PERSON_NAME]" at bounding box center [374, 353] width 710 height 62
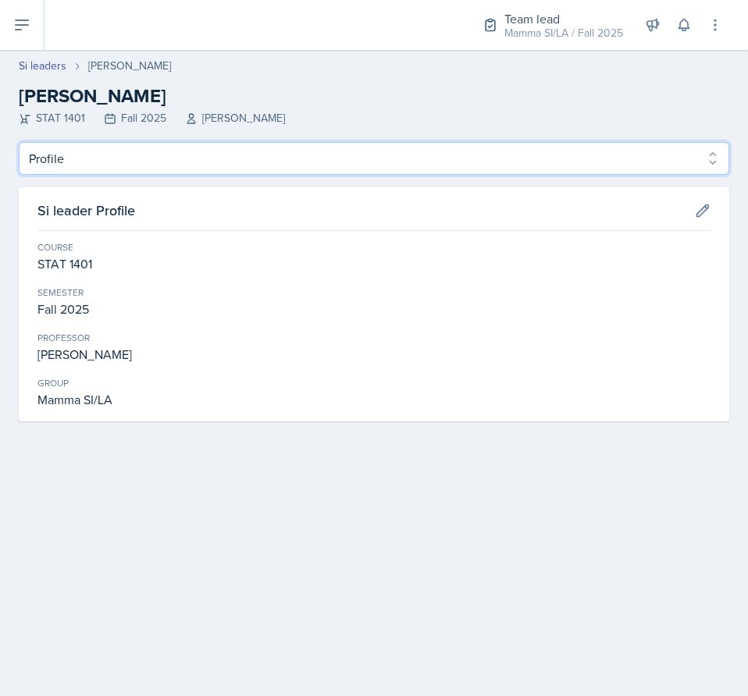
click at [137, 173] on select "Profile Planning Sheets Observation Forms Uploads" at bounding box center [374, 158] width 710 height 33
select select "Planning Sheets"
click at [19, 142] on select "Profile Planning Sheets Observation Forms Uploads" at bounding box center [374, 158] width 710 height 33
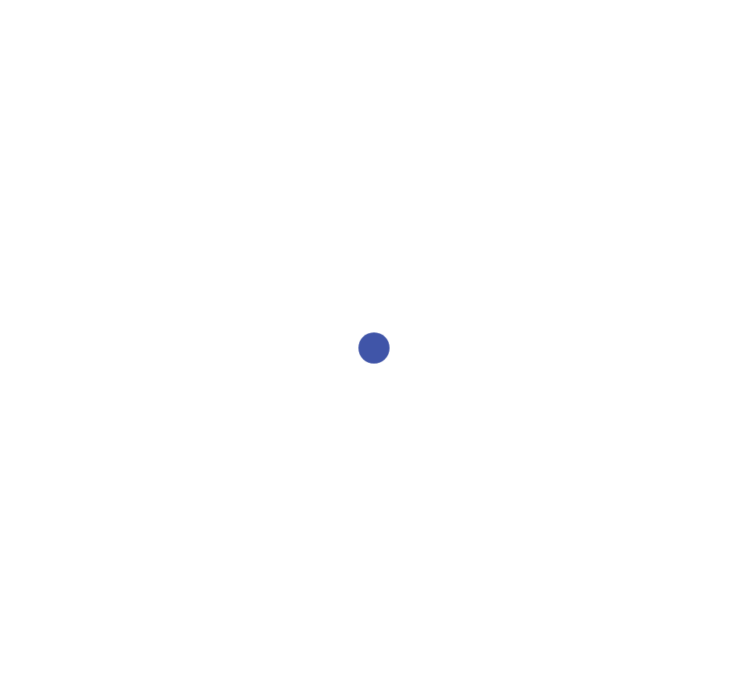
select select "2bed604d-1099-4043-b1bc-2365e8740244"
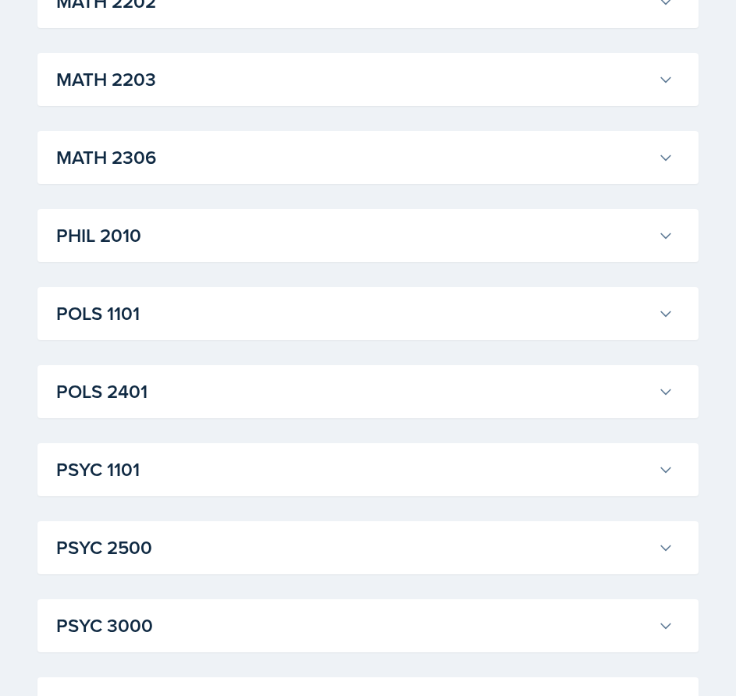
scroll to position [2081, 0]
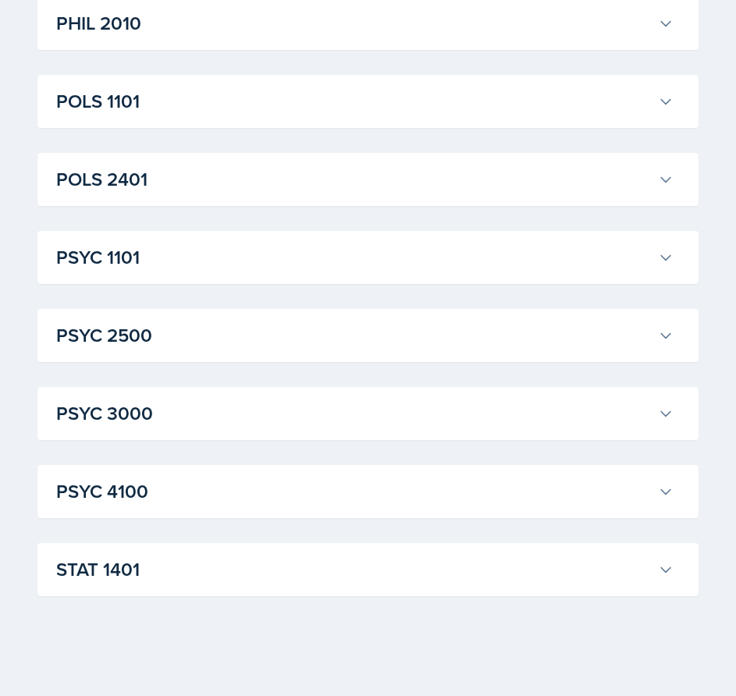
click at [421, 421] on h3 "PSYC 3000" at bounding box center [353, 414] width 595 height 28
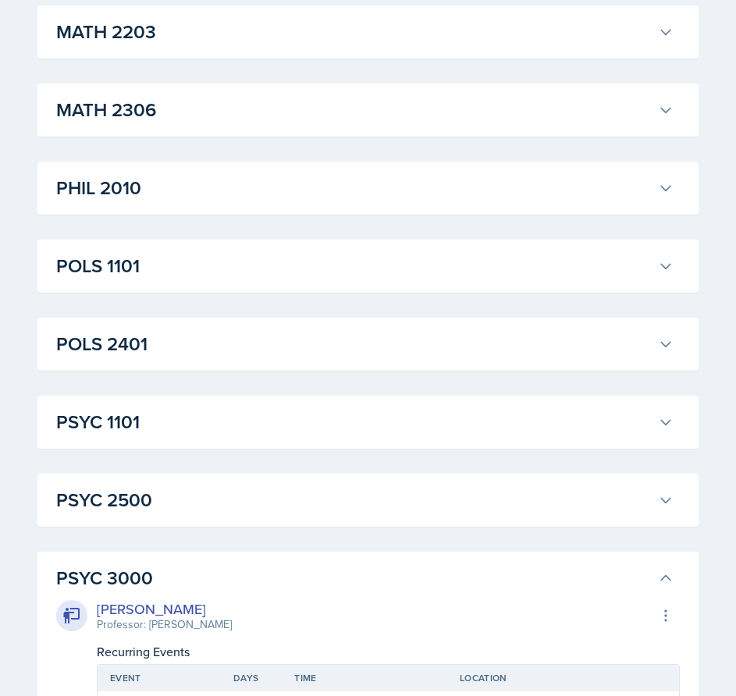
scroll to position [1759, 0]
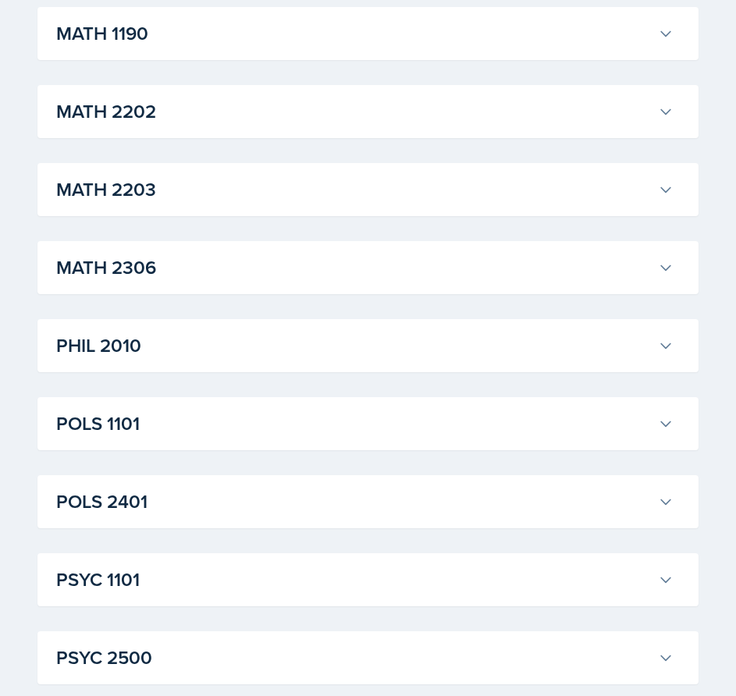
click at [295, 421] on h3 "POLS 1101" at bounding box center [353, 424] width 595 height 28
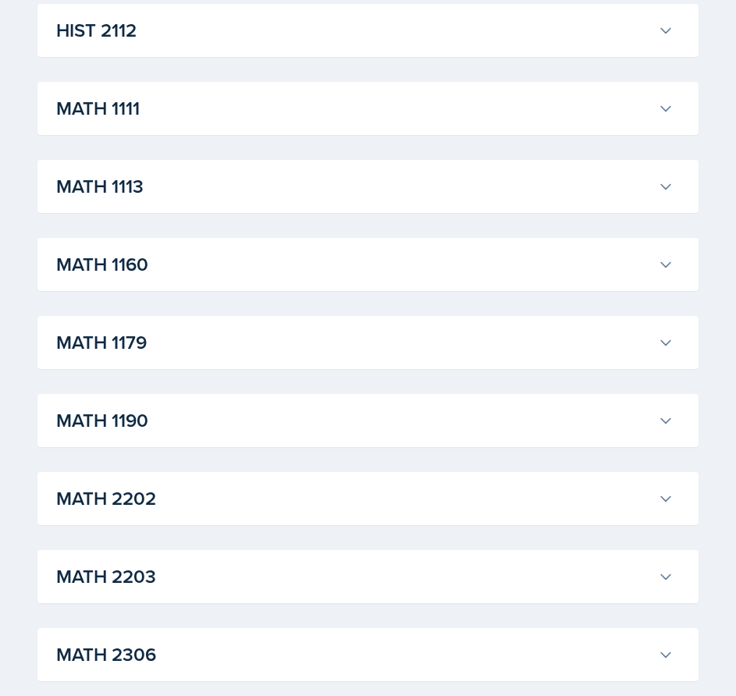
scroll to position [1369, 0]
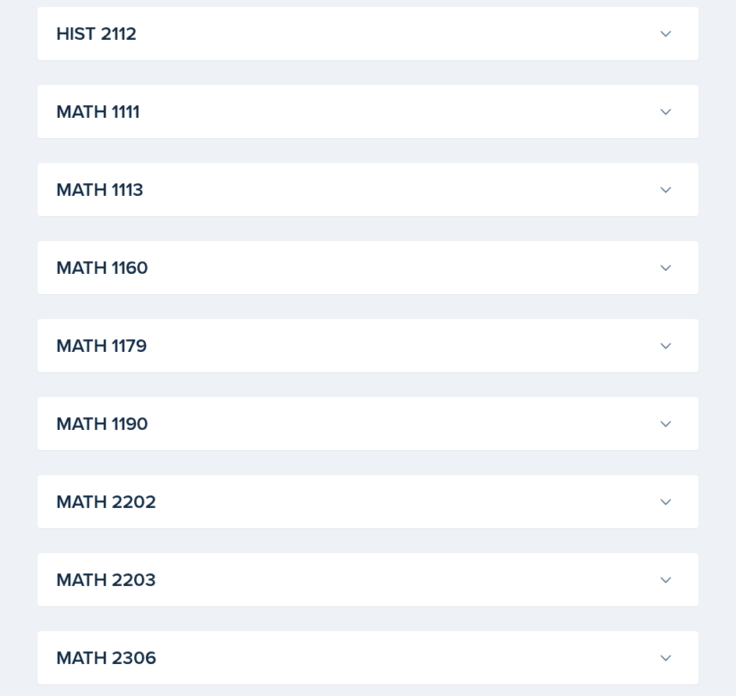
click at [341, 120] on h3 "MATH 1111" at bounding box center [353, 112] width 595 height 28
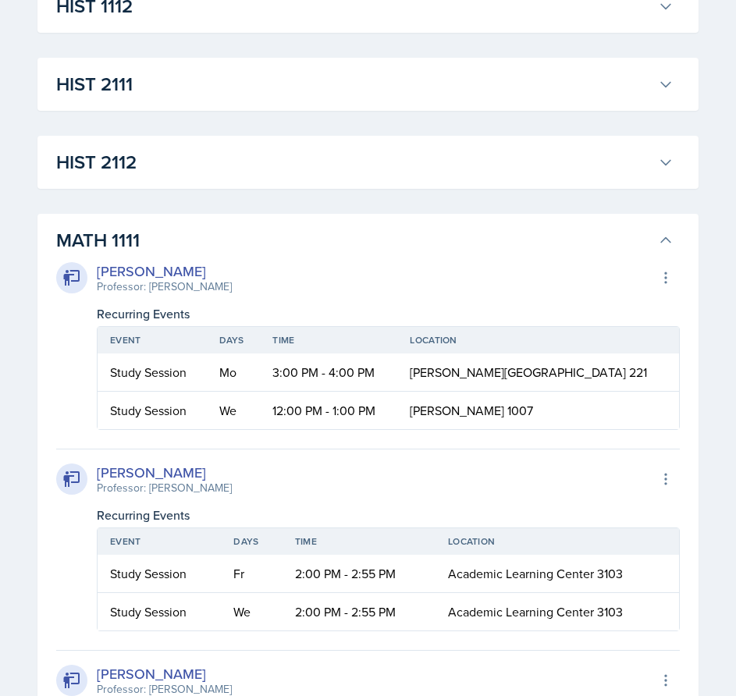
scroll to position [1213, 0]
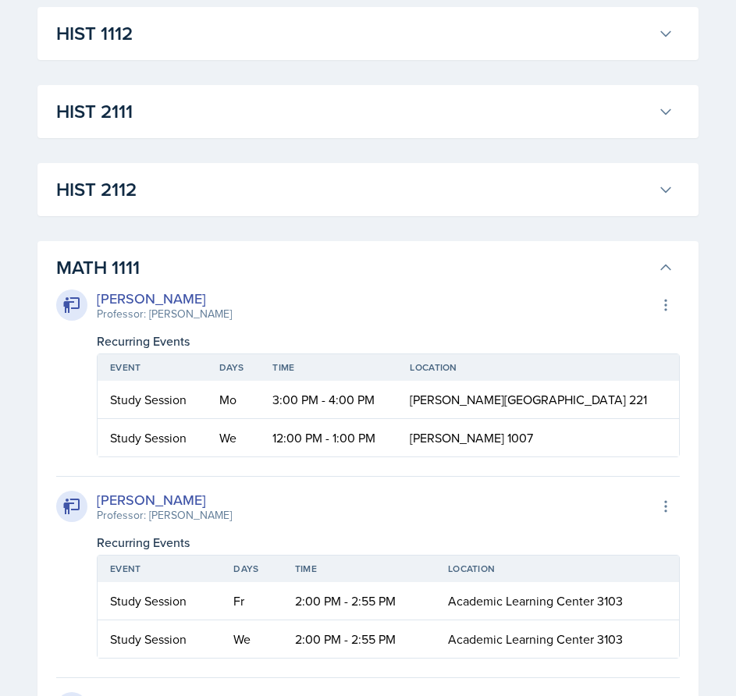
click at [565, 261] on h3 "MATH 1111" at bounding box center [353, 268] width 595 height 28
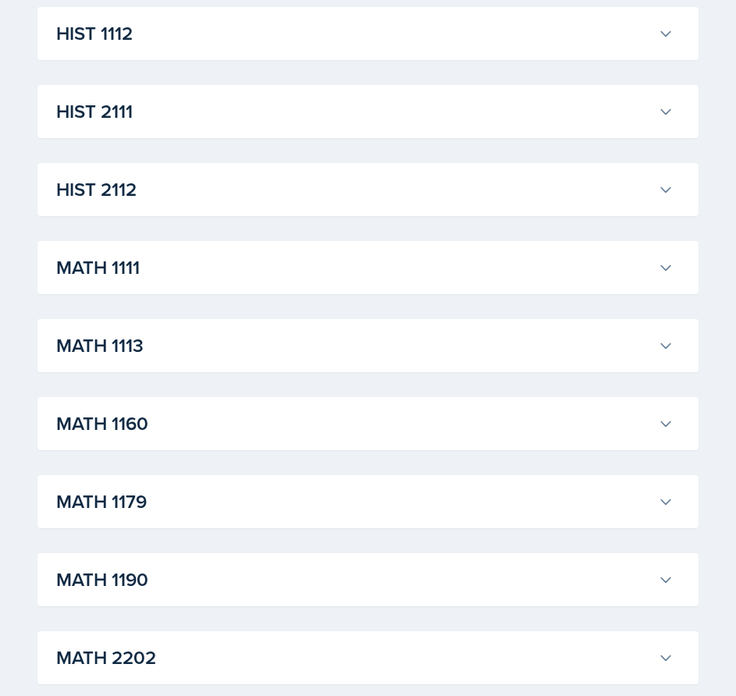
click at [523, 181] on h3 "HIST 2112" at bounding box center [353, 190] width 595 height 28
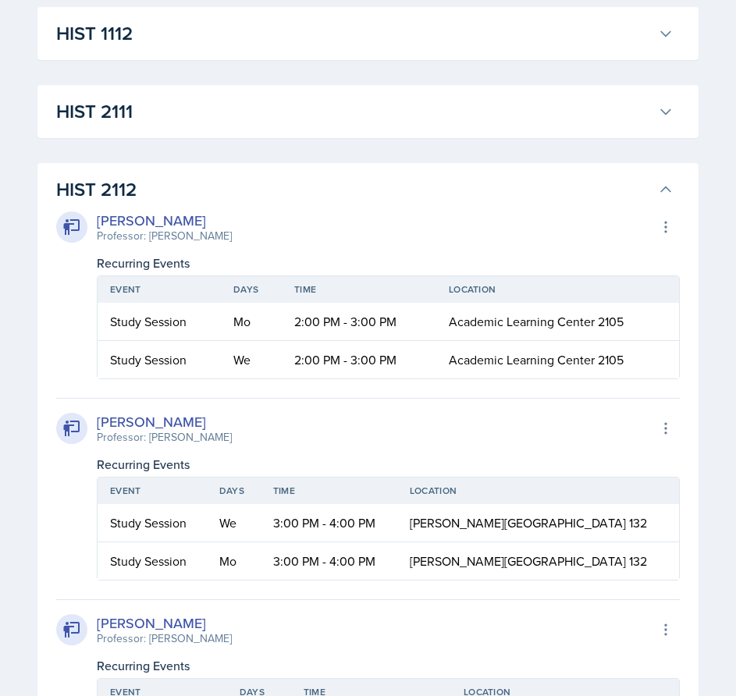
click at [645, 185] on h3 "HIST 2112" at bounding box center [353, 190] width 595 height 28
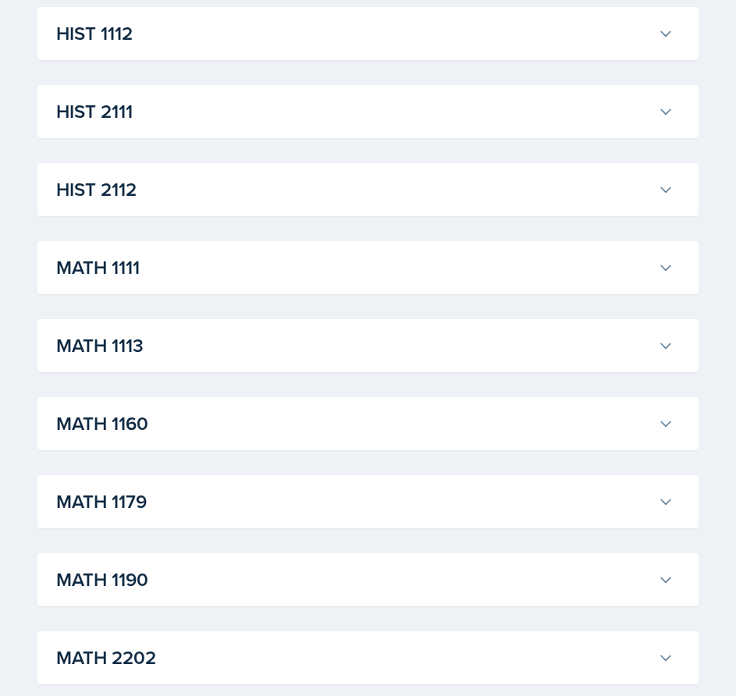
click at [407, 257] on h3 "MATH 1111" at bounding box center [353, 268] width 595 height 28
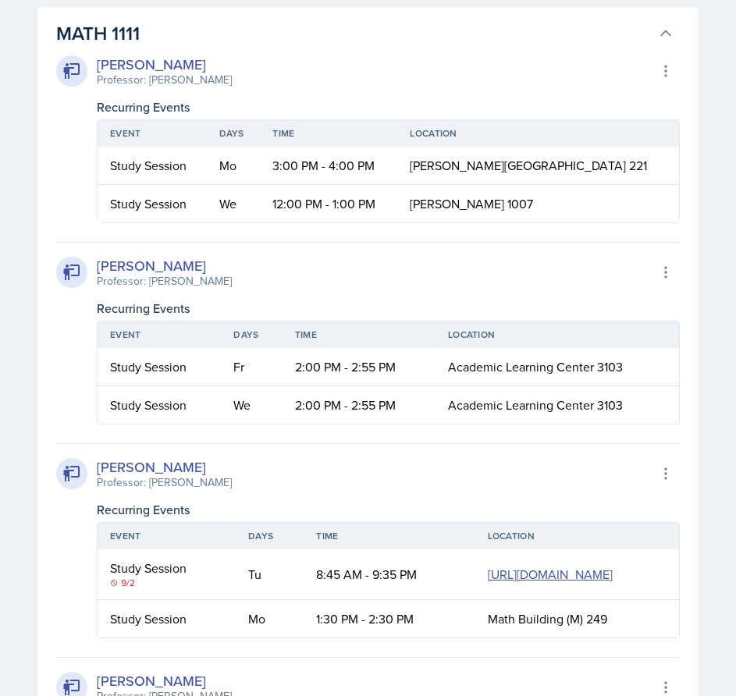
scroll to position [1291, 0]
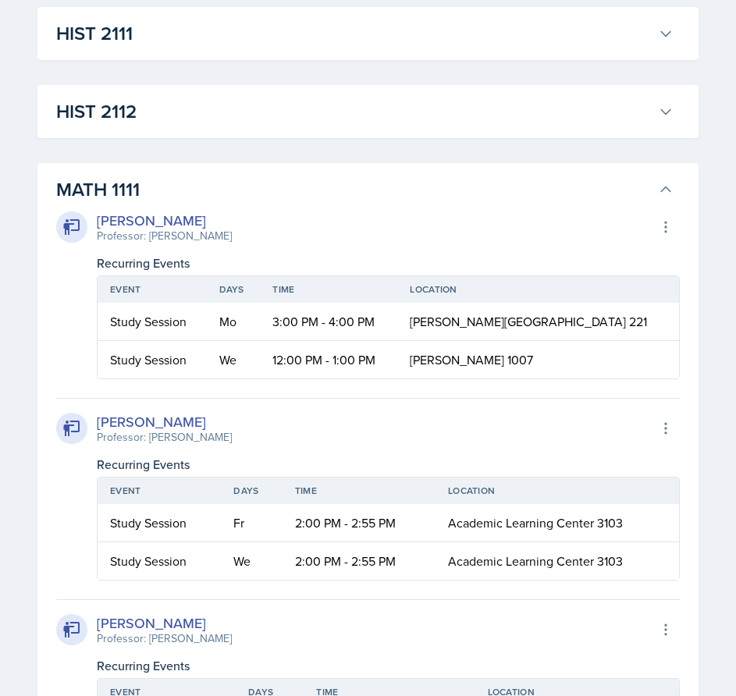
click at [657, 181] on button "MATH 1111" at bounding box center [365, 189] width 624 height 34
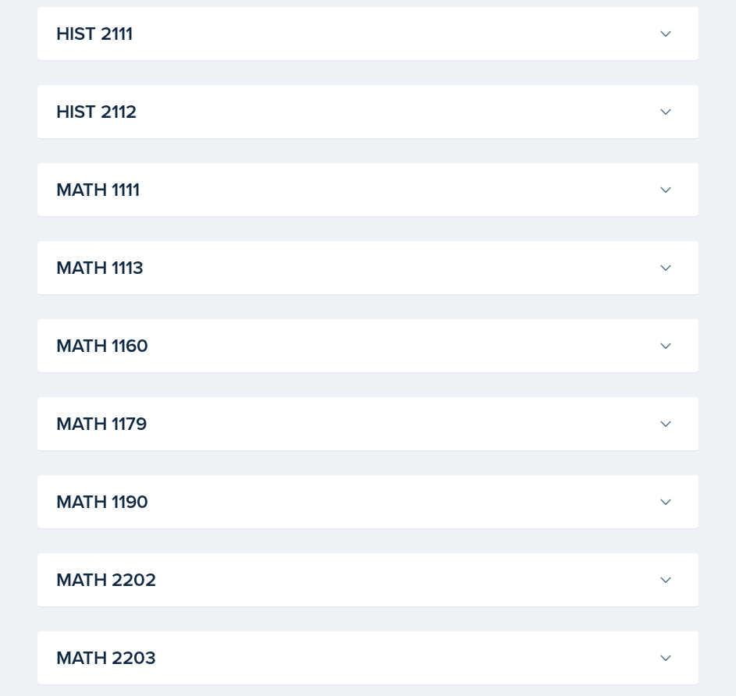
click at [356, 263] on h3 "MATH 1113" at bounding box center [353, 268] width 595 height 28
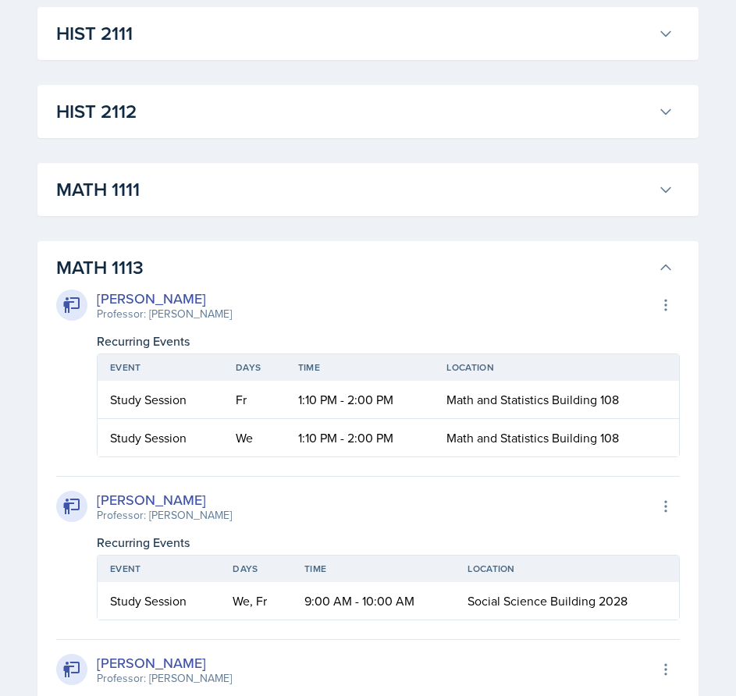
click at [559, 270] on h3 "MATH 1113" at bounding box center [353, 268] width 595 height 28
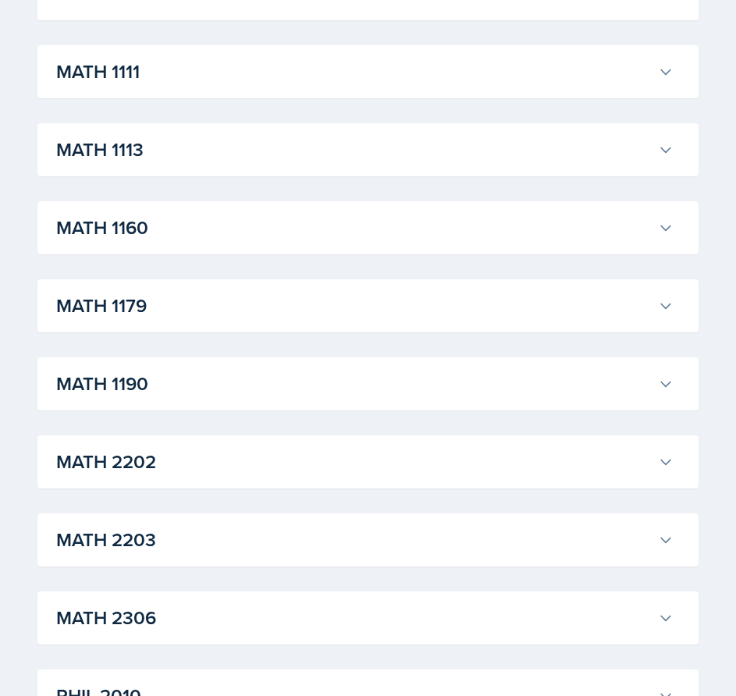
scroll to position [1447, 0]
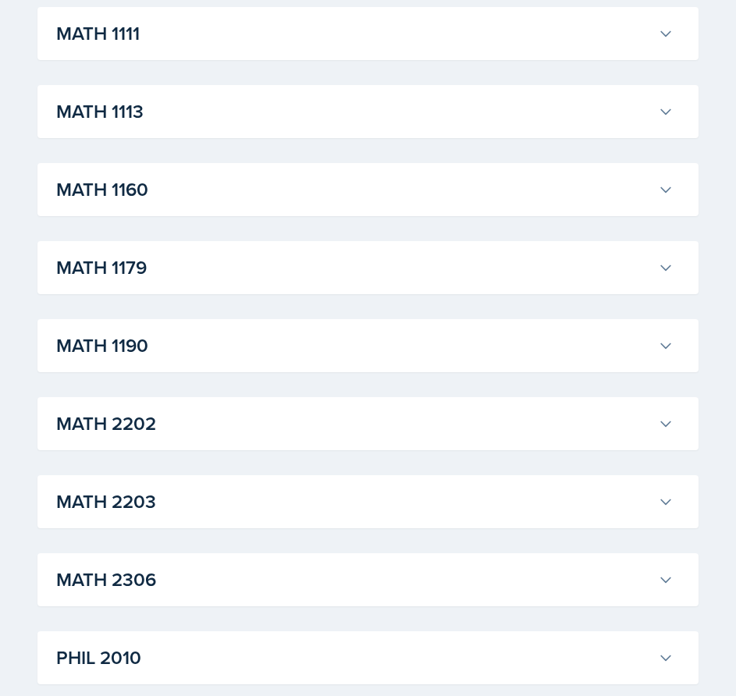
click at [290, 258] on h3 "MATH 1179" at bounding box center [353, 268] width 595 height 28
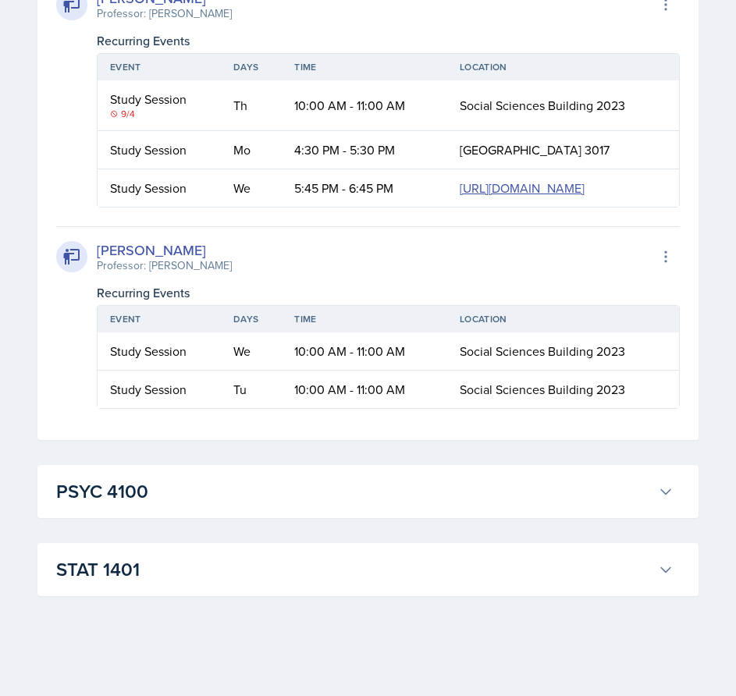
scroll to position [4622, 0]
click at [359, 489] on h3 "PSYC 4100" at bounding box center [353, 492] width 595 height 28
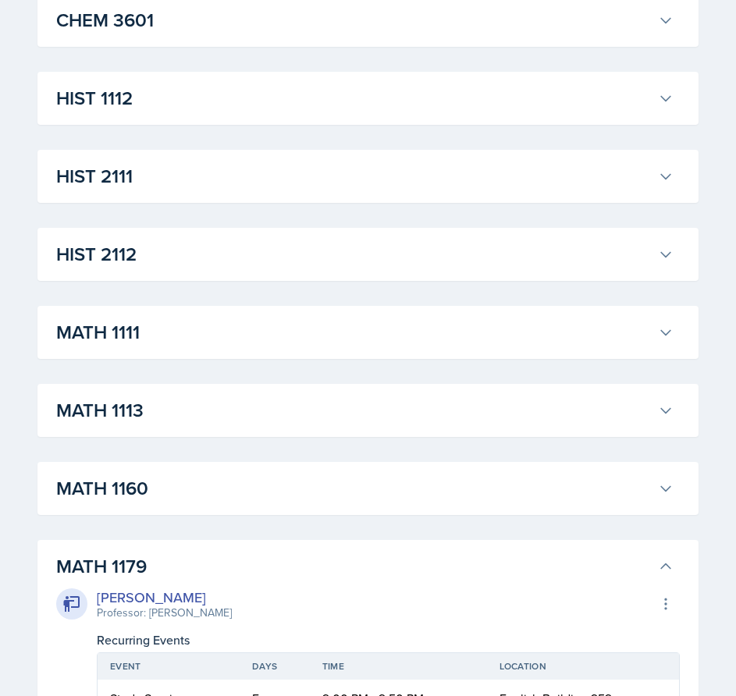
scroll to position [1382, 0]
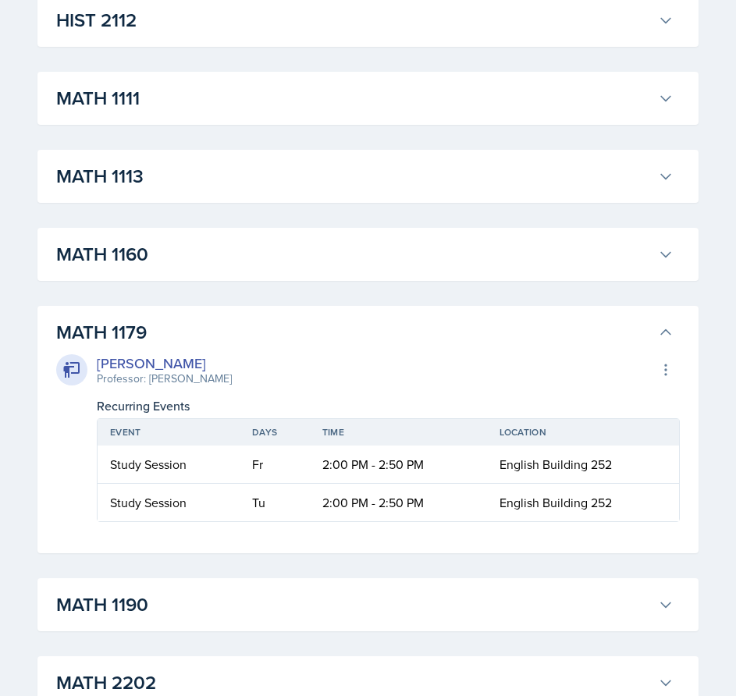
click at [645, 335] on h3 "MATH 1179" at bounding box center [353, 332] width 595 height 28
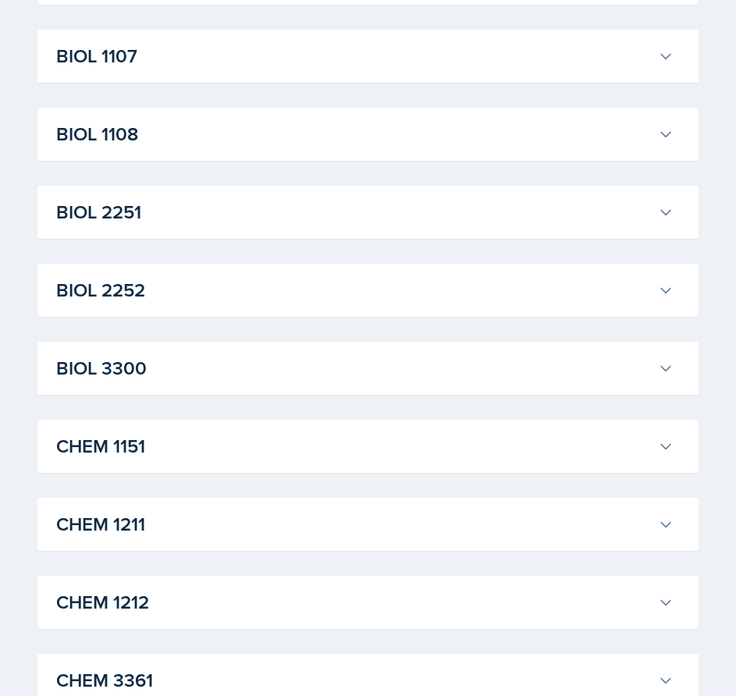
scroll to position [212, 0]
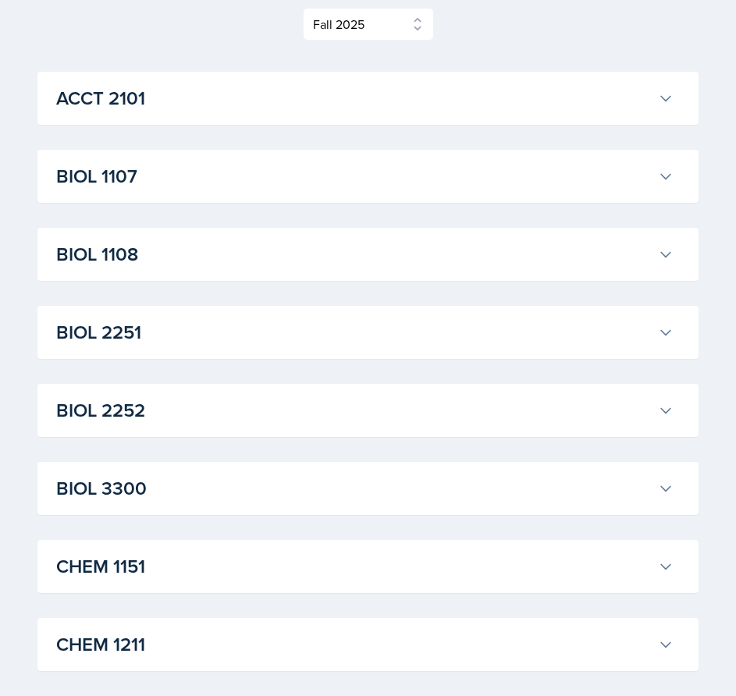
click at [301, 180] on h3 "BIOL 1107" at bounding box center [353, 176] width 595 height 28
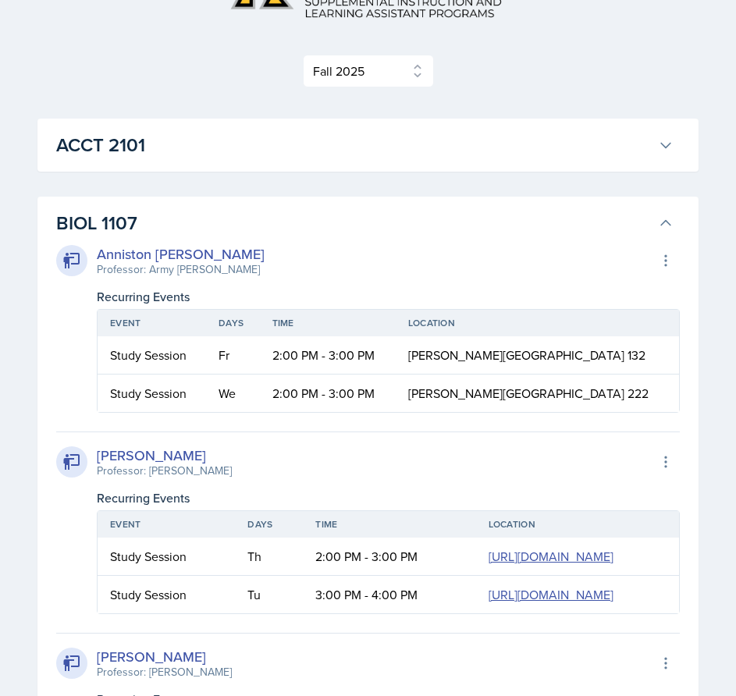
scroll to position [55, 0]
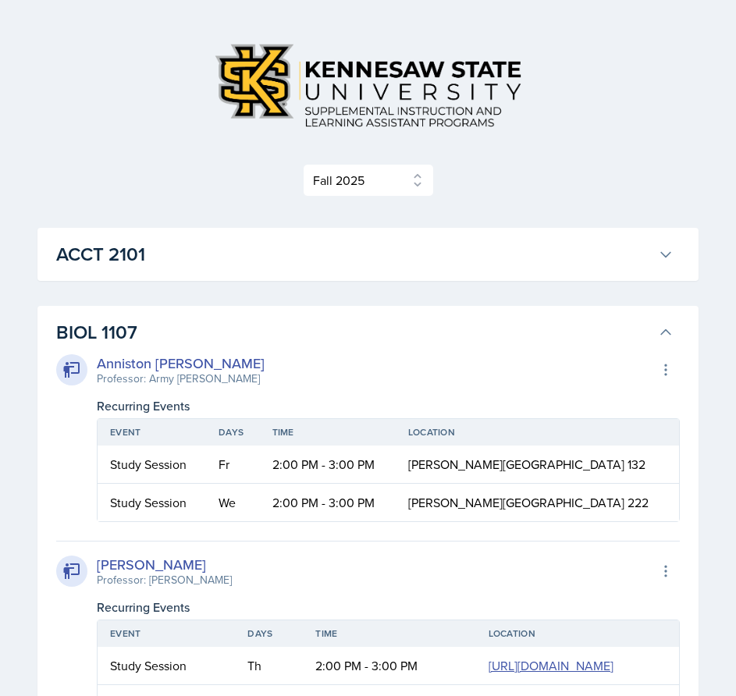
click at [672, 329] on icon at bounding box center [666, 333] width 16 height 16
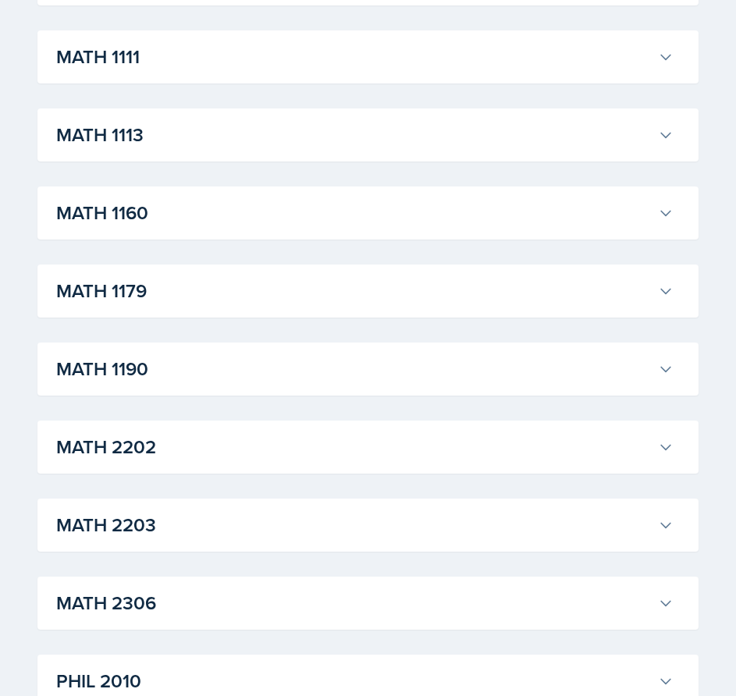
scroll to position [1382, 0]
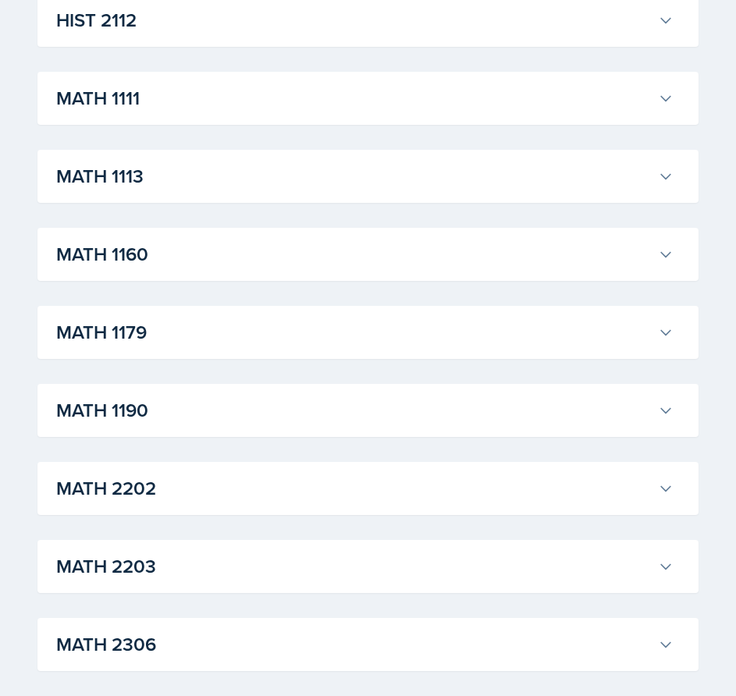
click at [410, 492] on h3 "MATH 2202" at bounding box center [353, 489] width 595 height 28
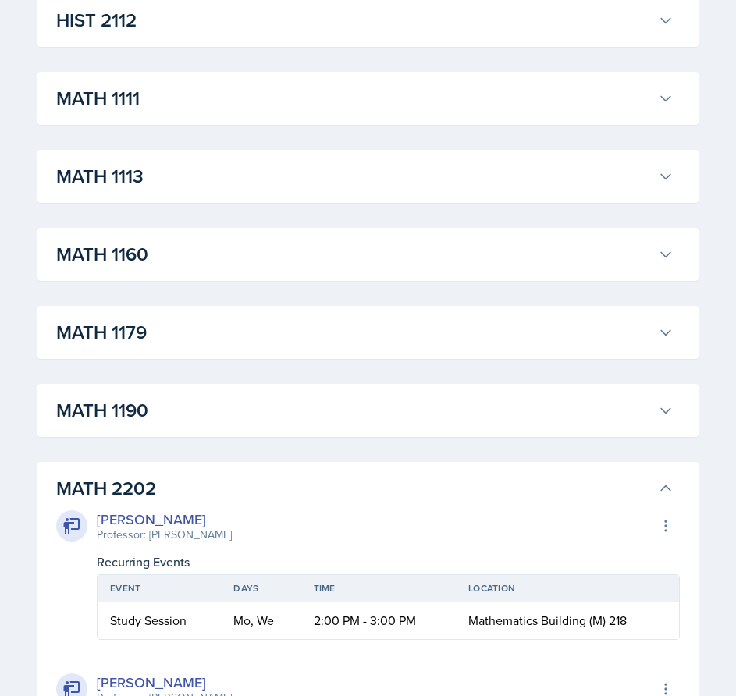
click at [627, 476] on h3 "MATH 2202" at bounding box center [353, 489] width 595 height 28
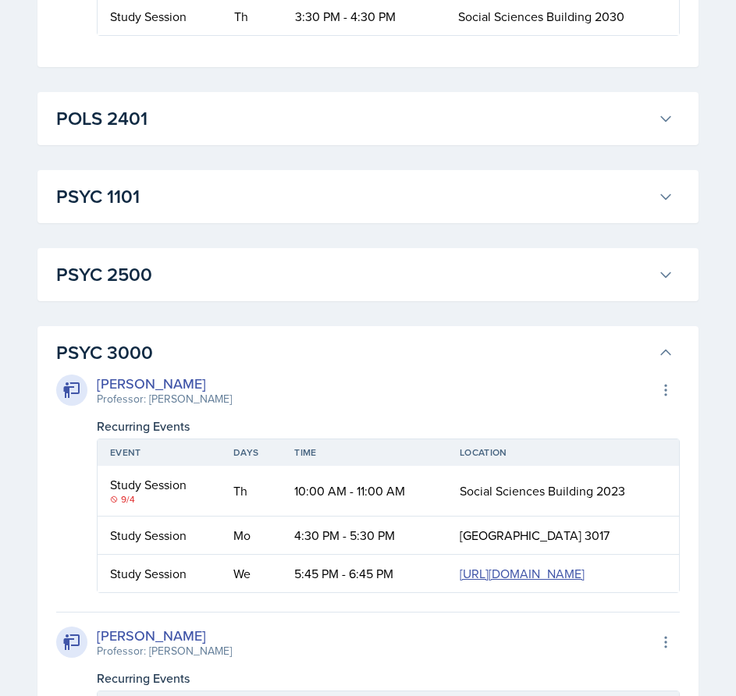
scroll to position [3802, 0]
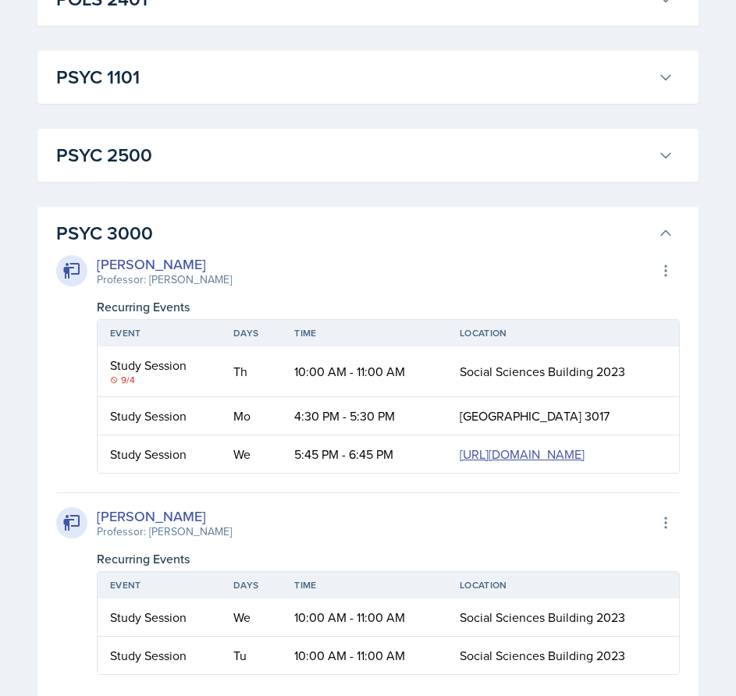
click at [621, 169] on h3 "PSYC 2500" at bounding box center [353, 155] width 595 height 28
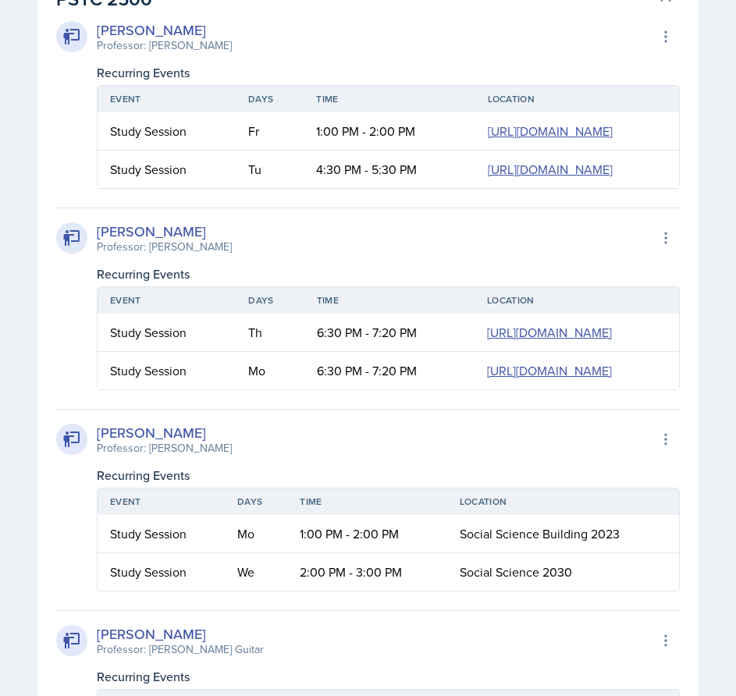
scroll to position [3724, 0]
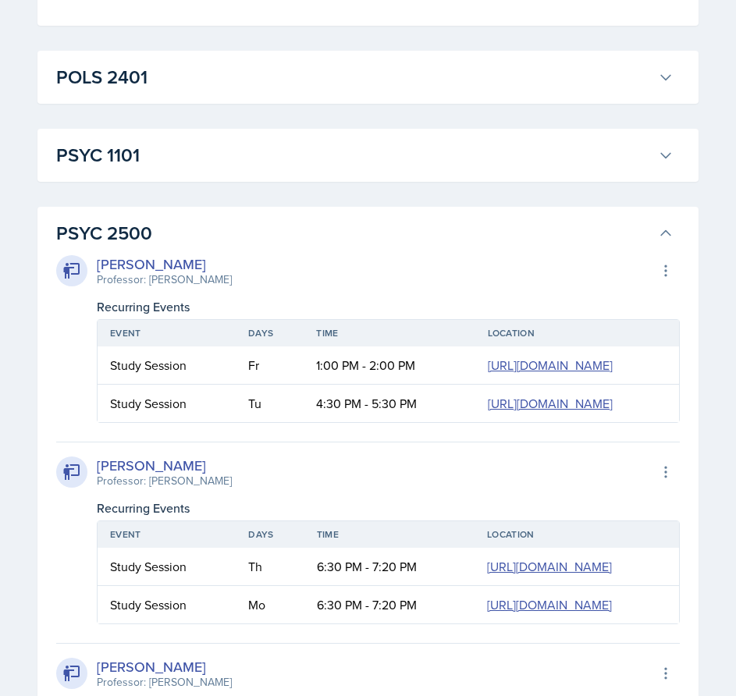
click at [645, 247] on h3 "PSYC 2500" at bounding box center [353, 233] width 595 height 28
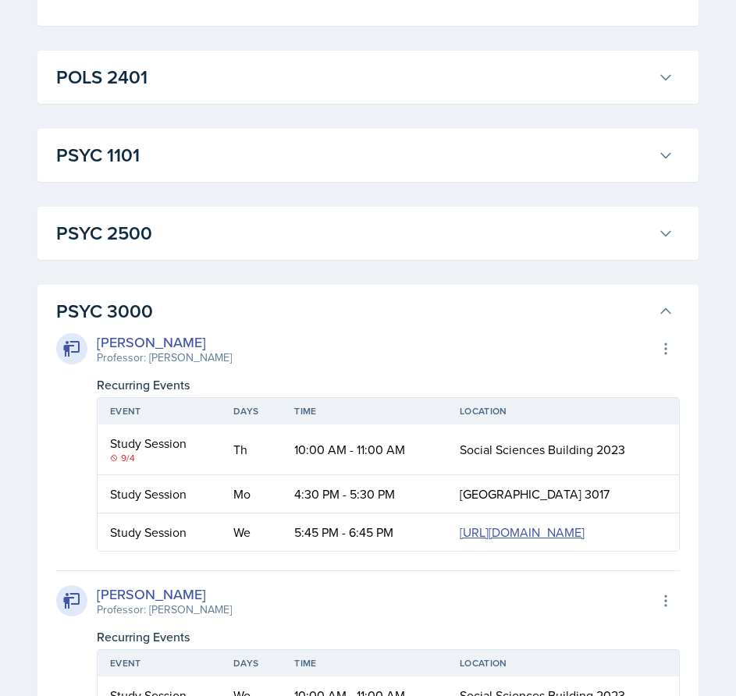
click at [662, 329] on button "PSYC 3000" at bounding box center [365, 311] width 624 height 34
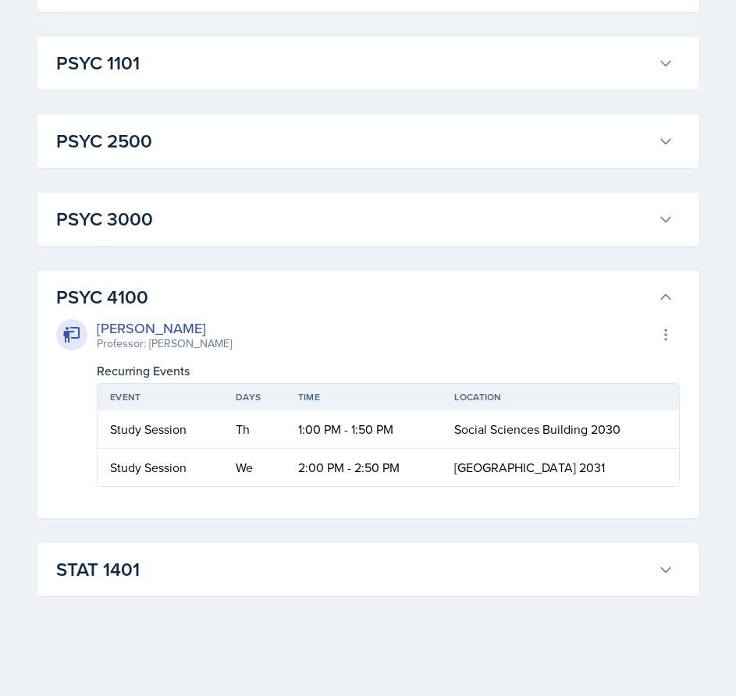
click at [664, 297] on icon at bounding box center [665, 297] width 9 height 5
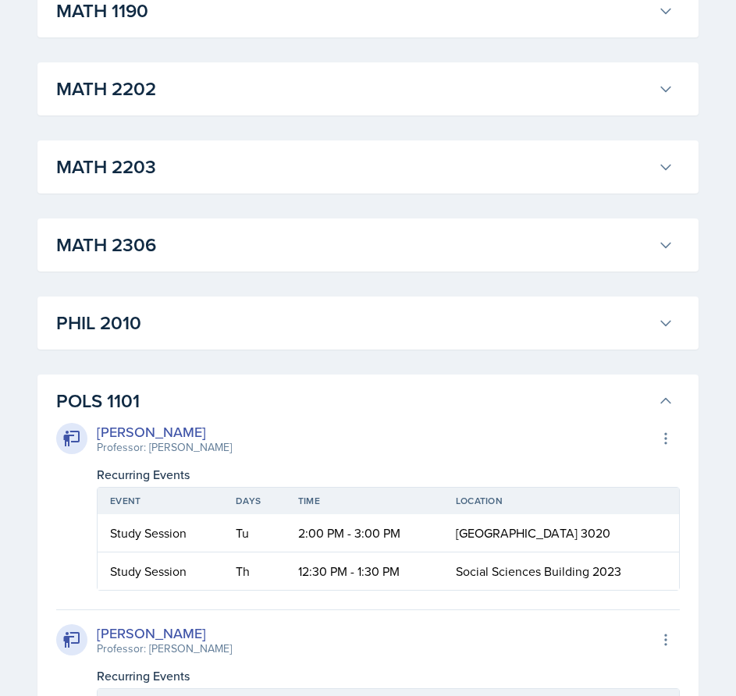
scroll to position [1628, 0]
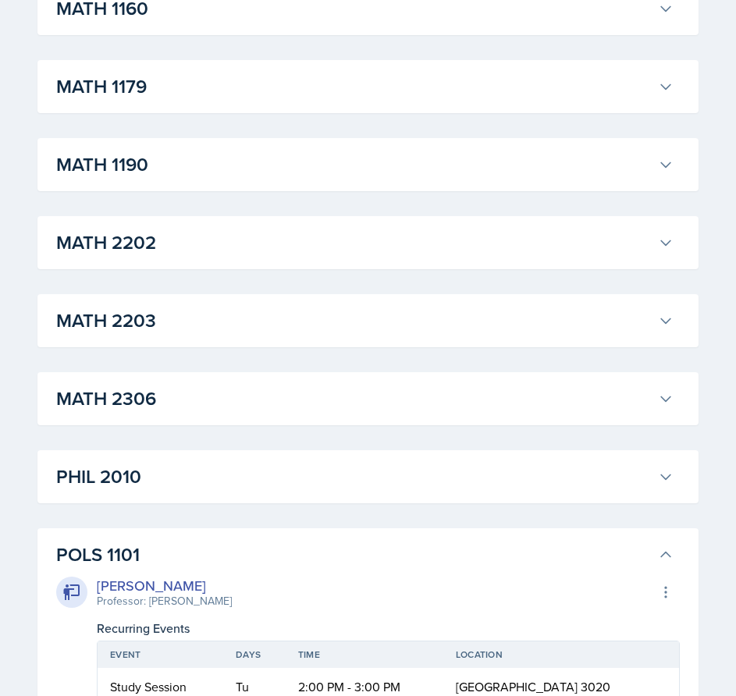
click at [666, 554] on icon at bounding box center [666, 555] width 16 height 16
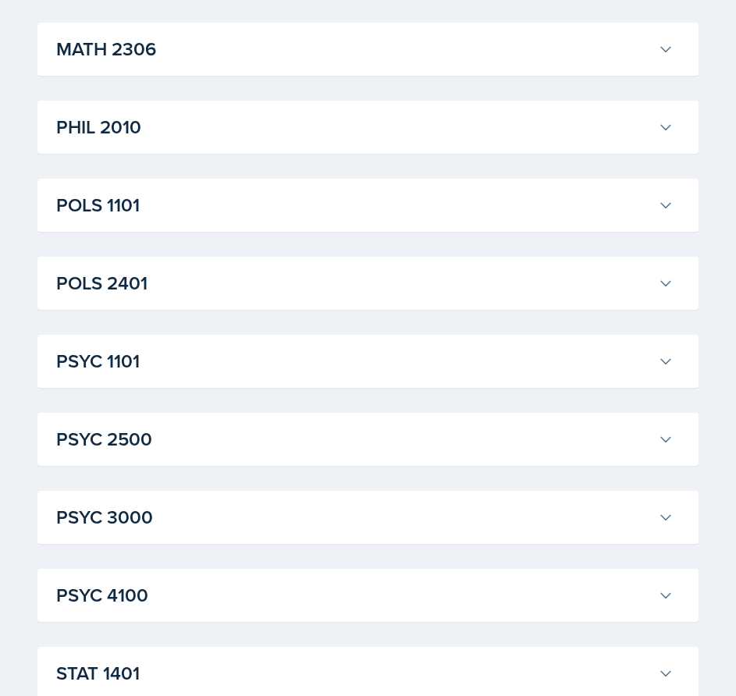
scroll to position [2081, 0]
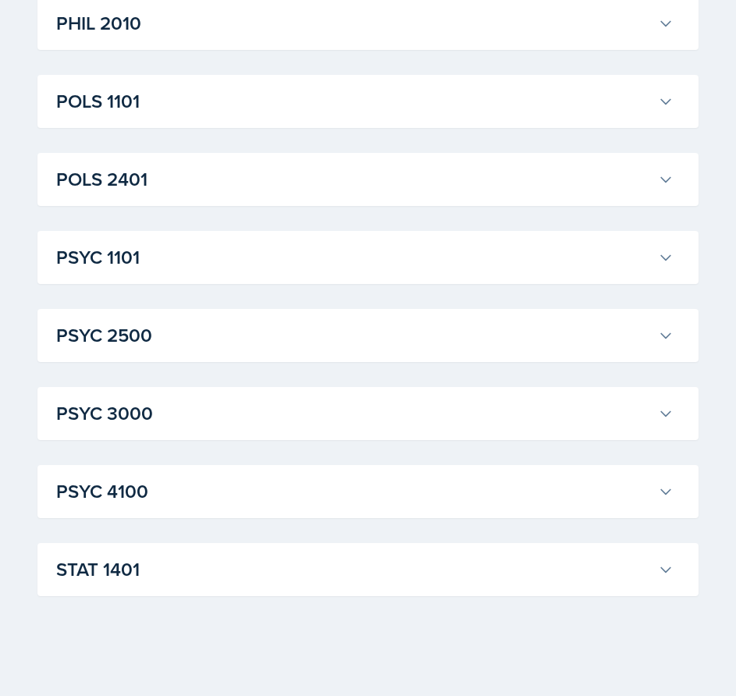
click at [621, 585] on button "STAT 1401" at bounding box center [365, 570] width 624 height 34
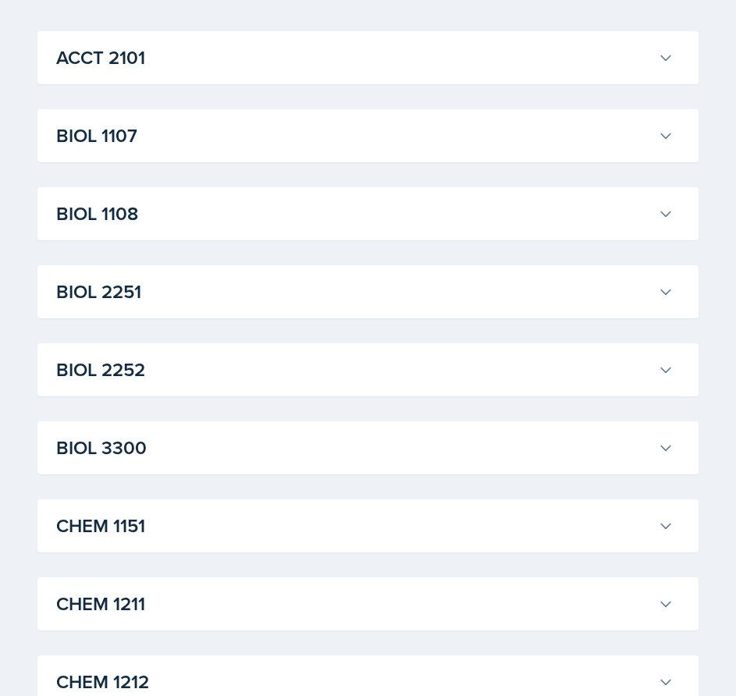
scroll to position [258, 0]
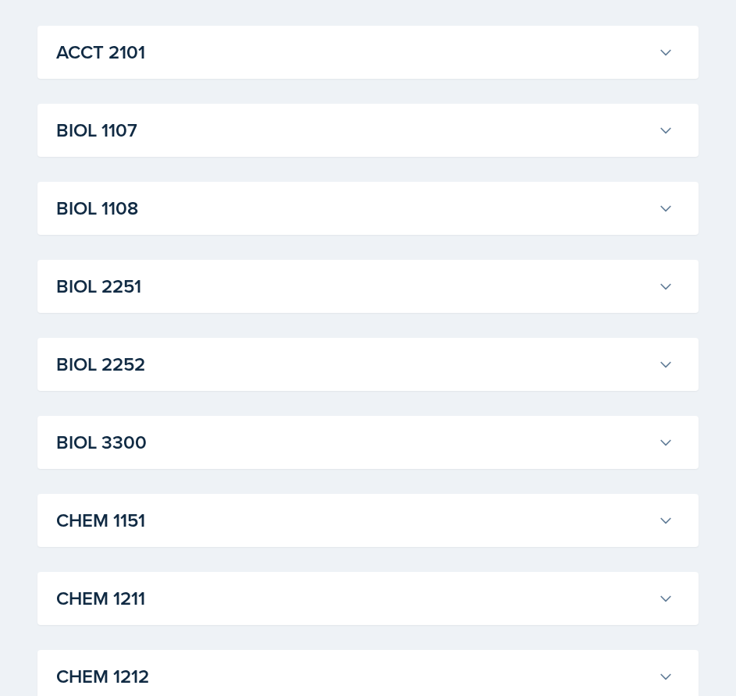
click at [540, 383] on div "BIOL 2252 William Talley Professor: Steven Caras Export to Google Calendar Recu…" at bounding box center [367, 364] width 661 height 53
click at [617, 371] on h3 "BIOL 2252" at bounding box center [353, 364] width 595 height 28
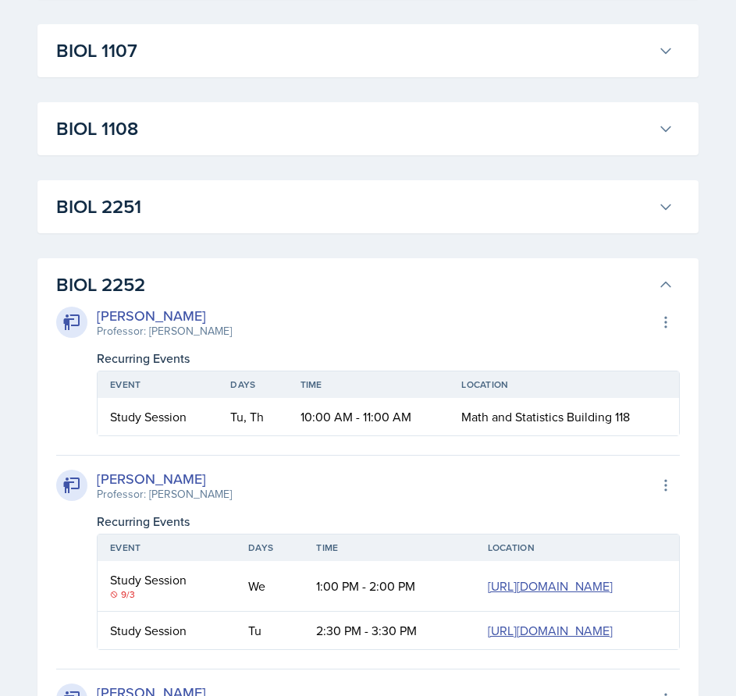
scroll to position [336, 0]
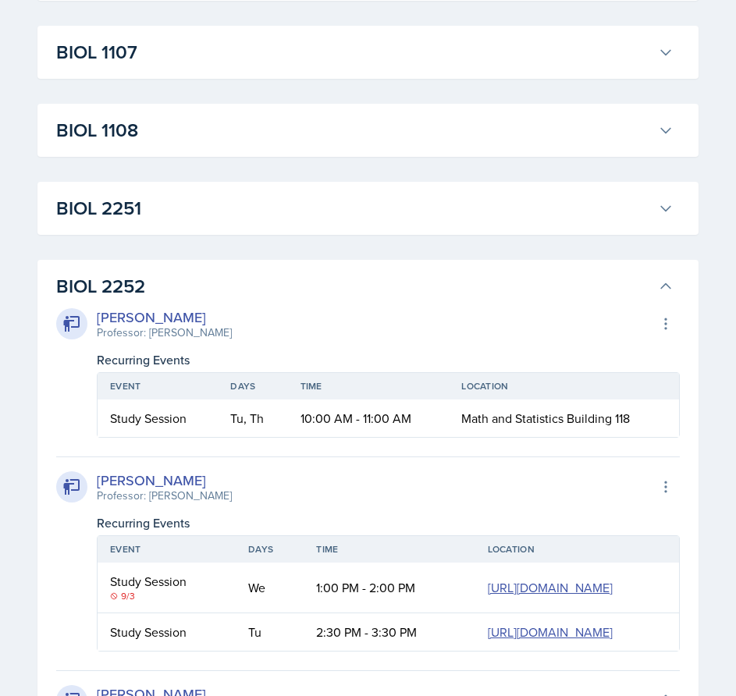
click at [377, 294] on h3 "BIOL 2252" at bounding box center [353, 286] width 595 height 28
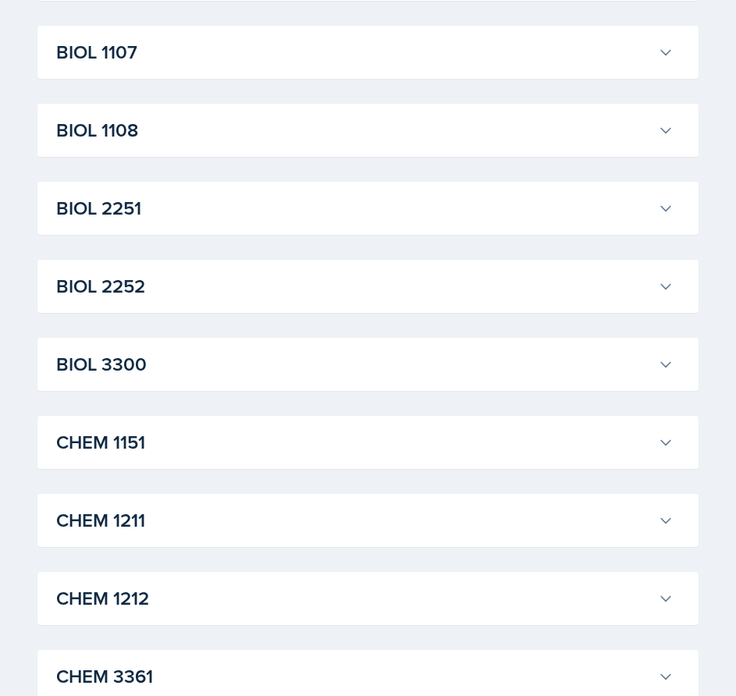
click at [386, 214] on h3 "BIOL 2251" at bounding box center [353, 208] width 595 height 28
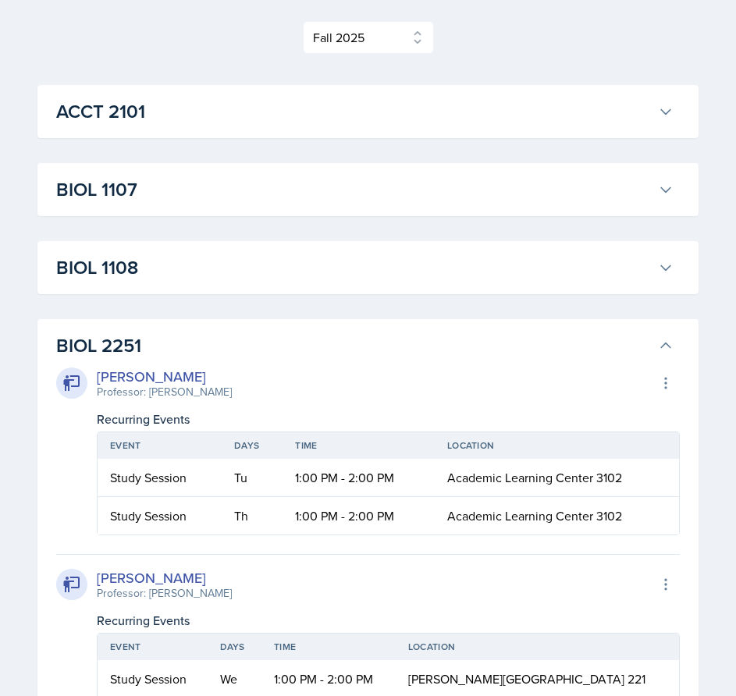
scroll to position [312, 0]
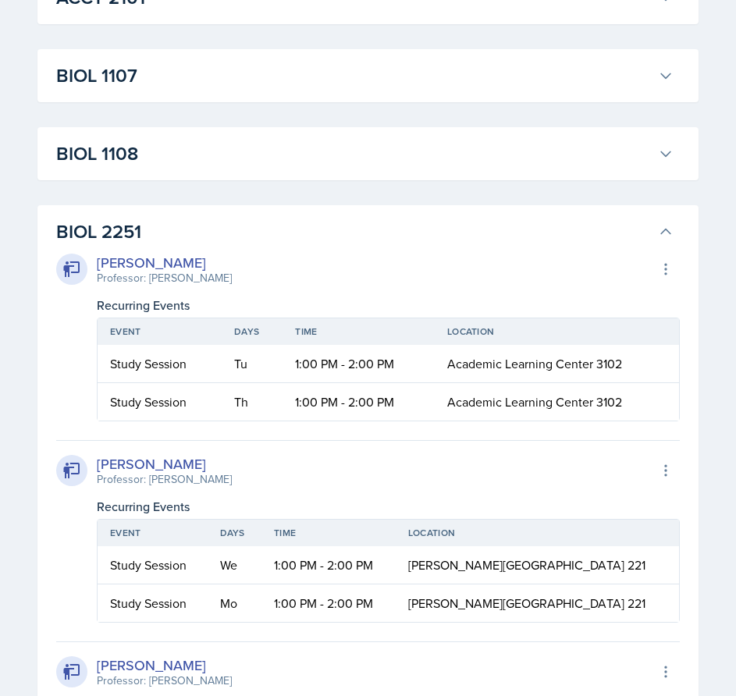
click at [635, 224] on h3 "BIOL 2251" at bounding box center [353, 232] width 595 height 28
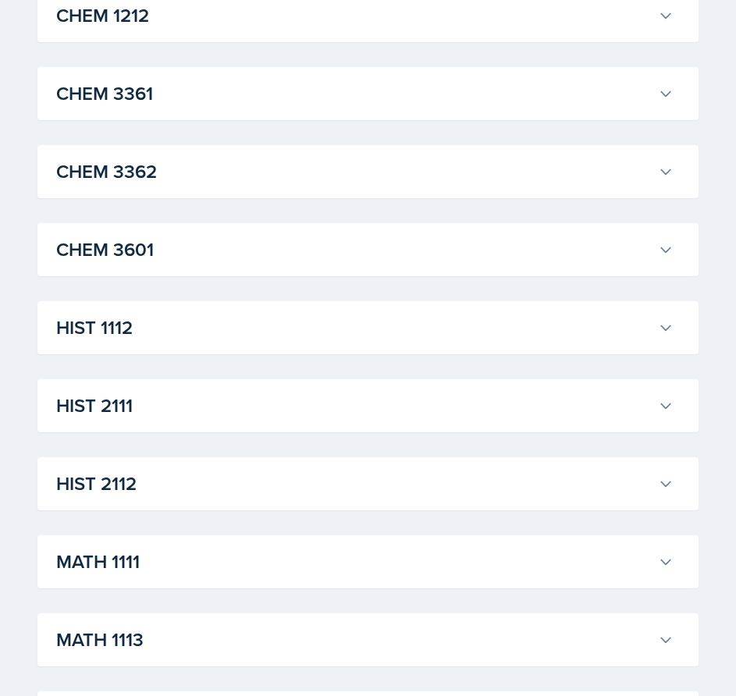
scroll to position [937, 0]
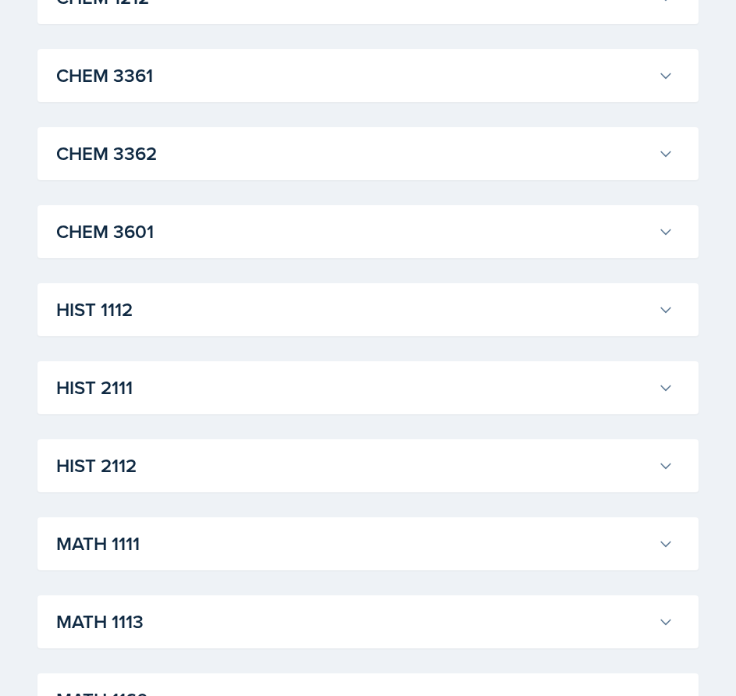
click at [414, 473] on h3 "HIST 2112" at bounding box center [353, 466] width 595 height 28
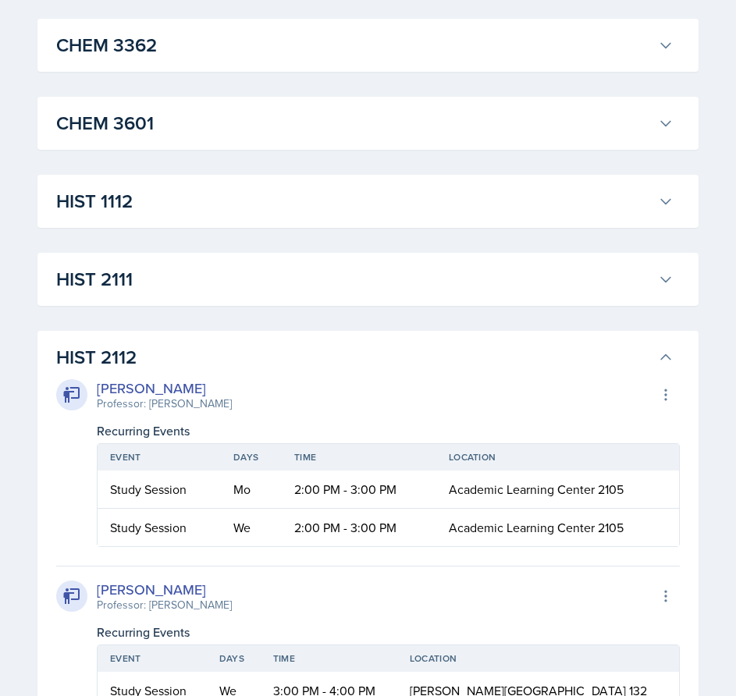
scroll to position [1249, 0]
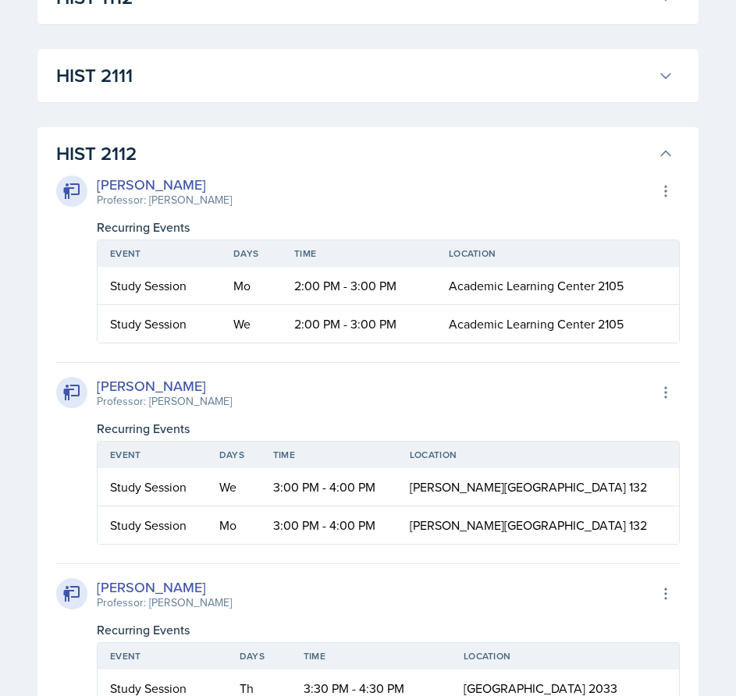
click at [624, 144] on h3 "HIST 2112" at bounding box center [353, 154] width 595 height 28
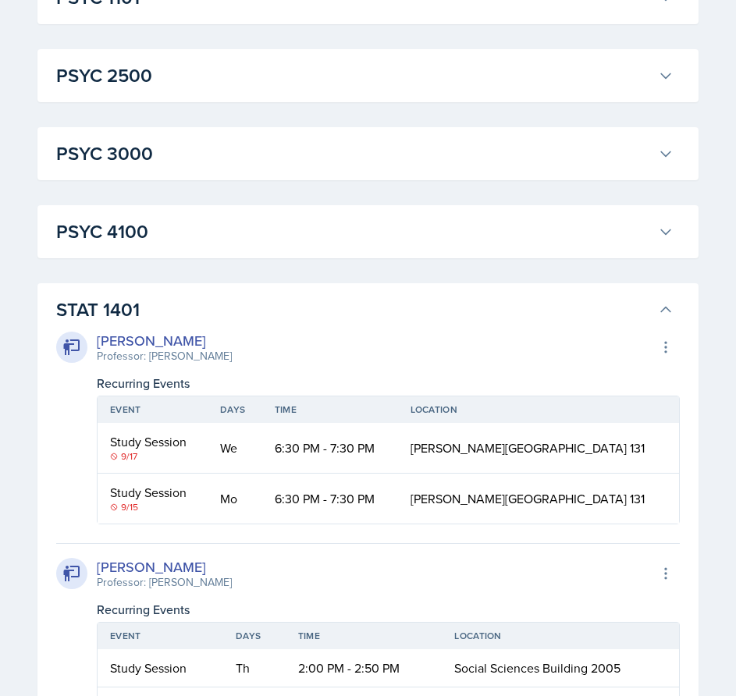
click at [528, 307] on h3 "STAT 1401" at bounding box center [353, 310] width 595 height 28
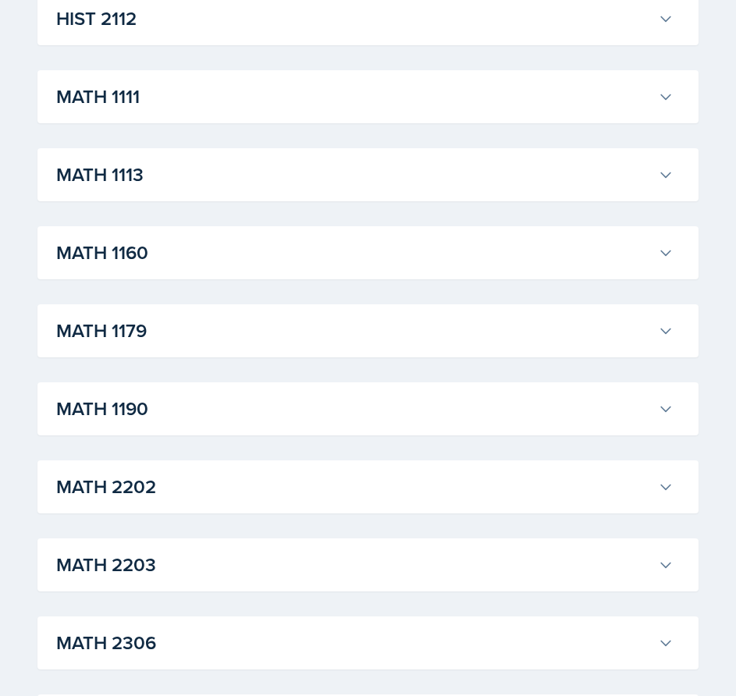
scroll to position [1379, 0]
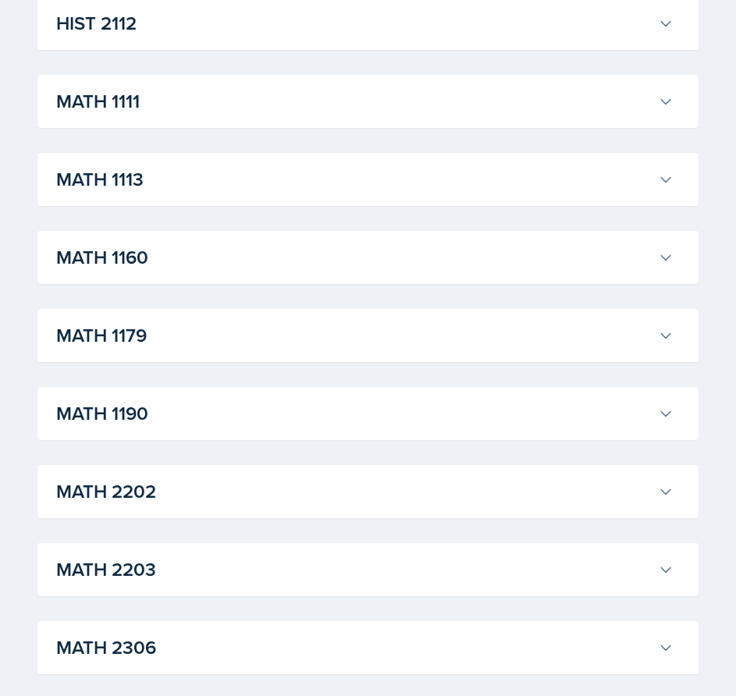
click at [405, 100] on h3 "MATH 1111" at bounding box center [353, 101] width 595 height 28
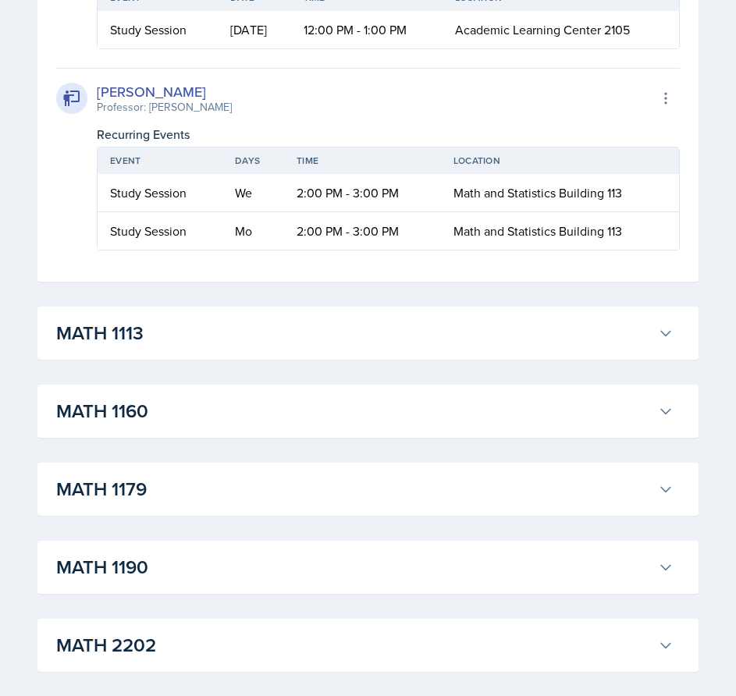
scroll to position [4891, 0]
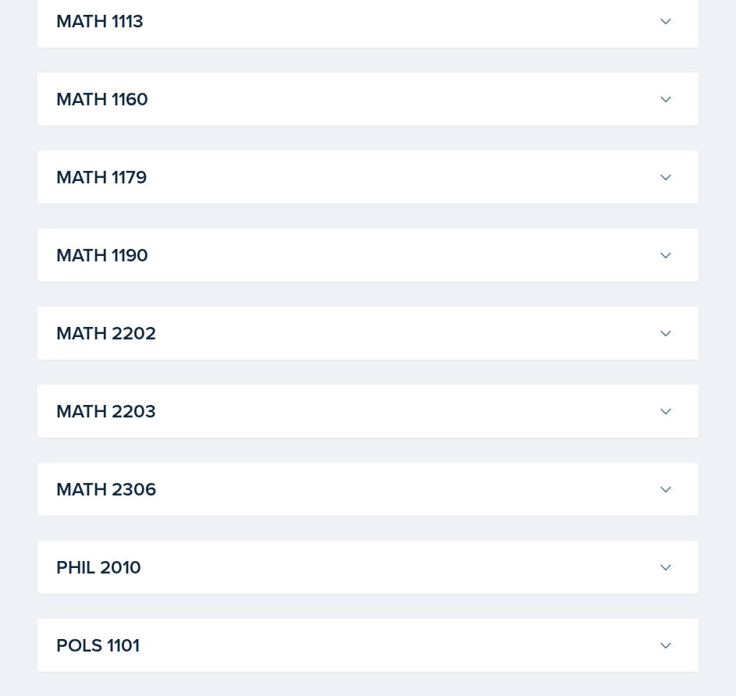
click at [499, 35] on h3 "MATH 1113" at bounding box center [353, 21] width 595 height 28
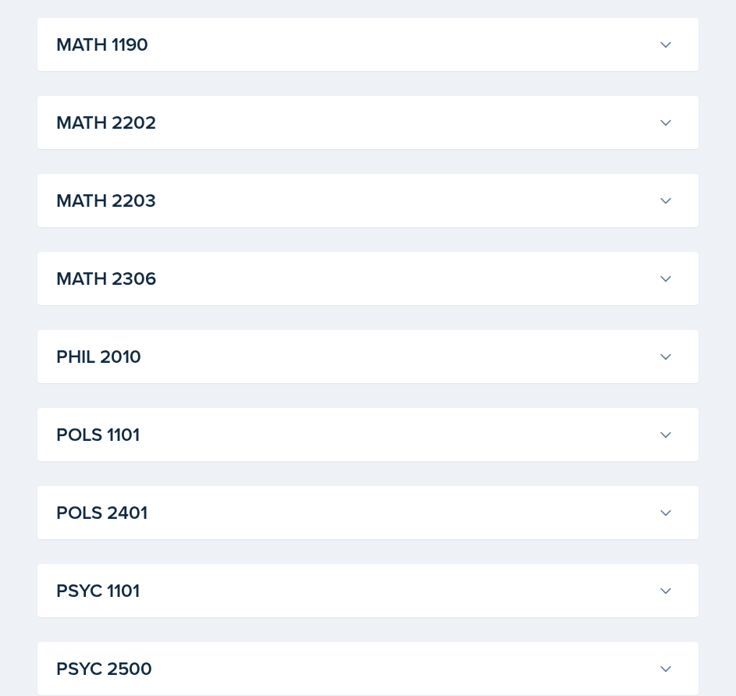
scroll to position [6998, 0]
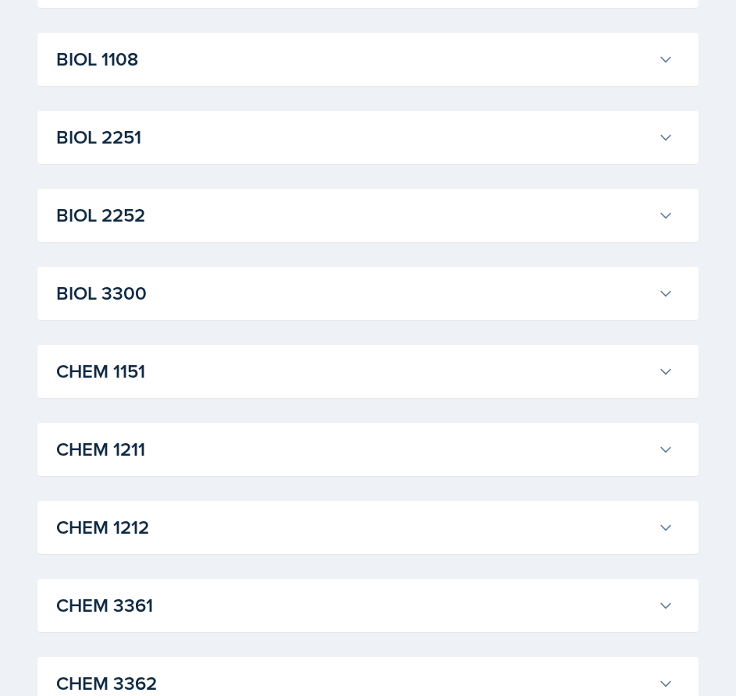
scroll to position [443, 0]
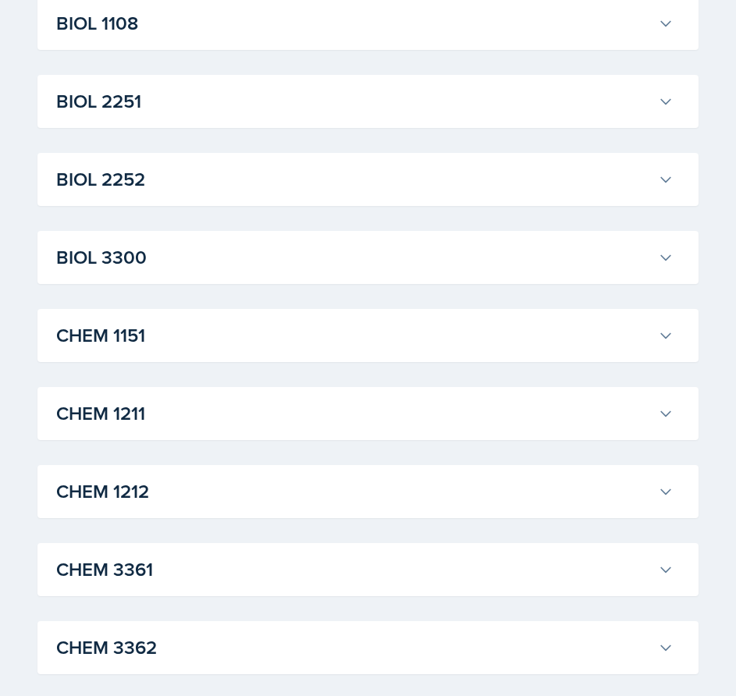
click at [370, 416] on h3 "CHEM 1211" at bounding box center [353, 414] width 595 height 28
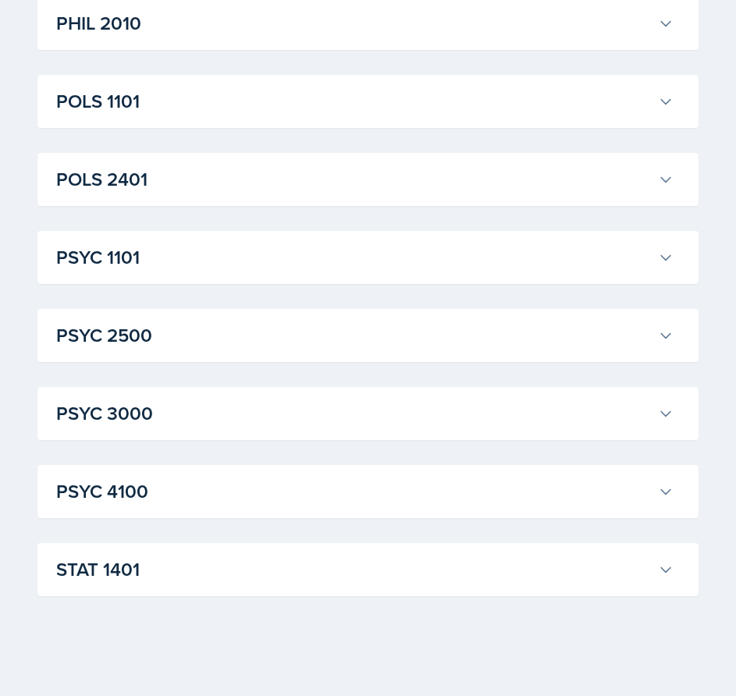
scroll to position [10841, 0]
click at [546, 488] on h3 "PSYC 4100" at bounding box center [353, 492] width 595 height 28
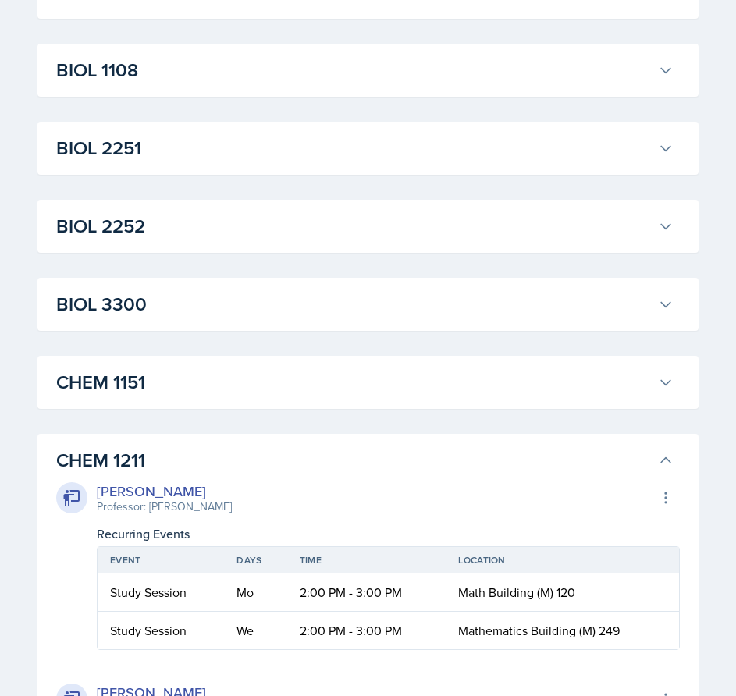
scroll to position [265, 0]
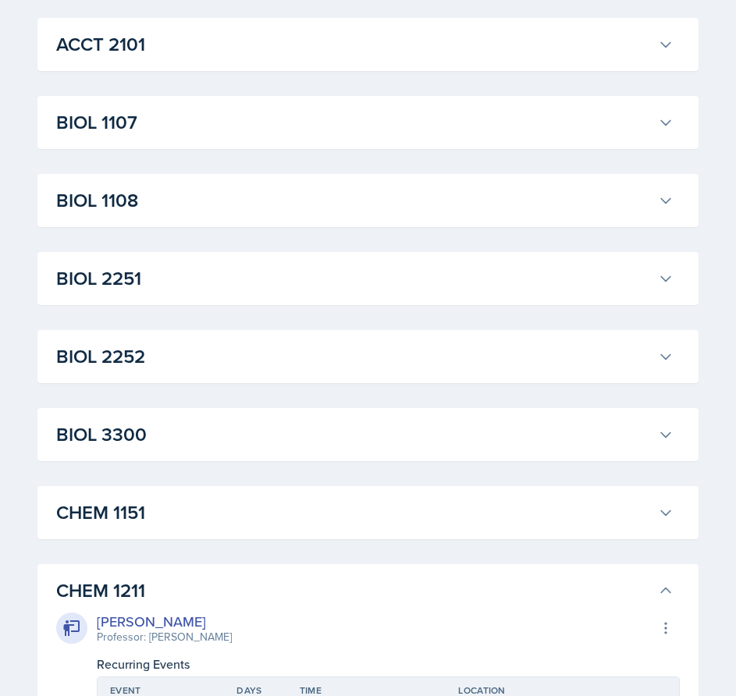
click at [334, 116] on h3 "BIOL 1107" at bounding box center [353, 122] width 595 height 28
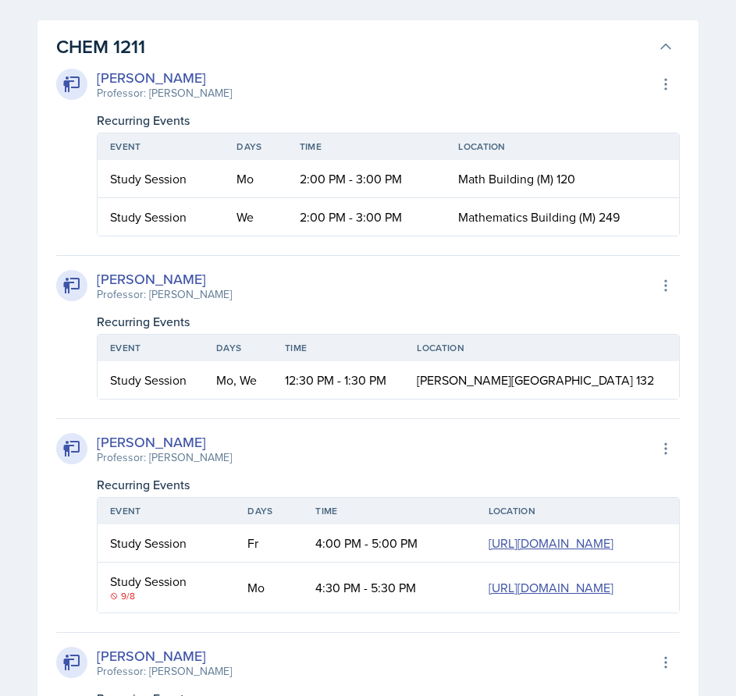
scroll to position [2216, 0]
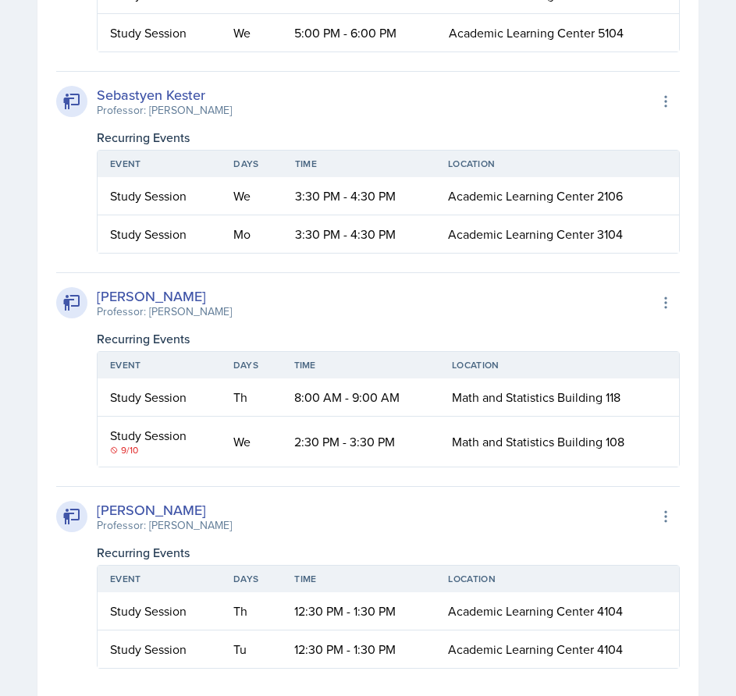
scroll to position [2295, 0]
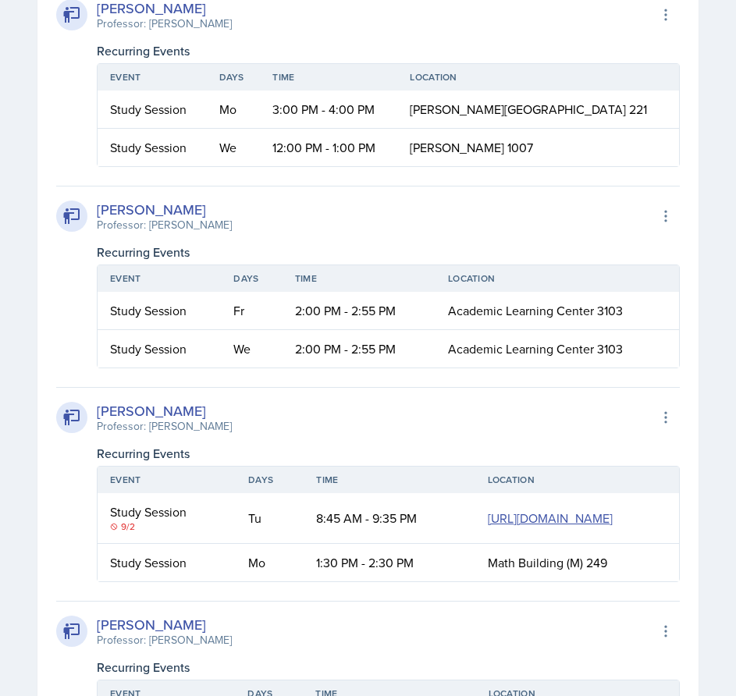
scroll to position [2685, 0]
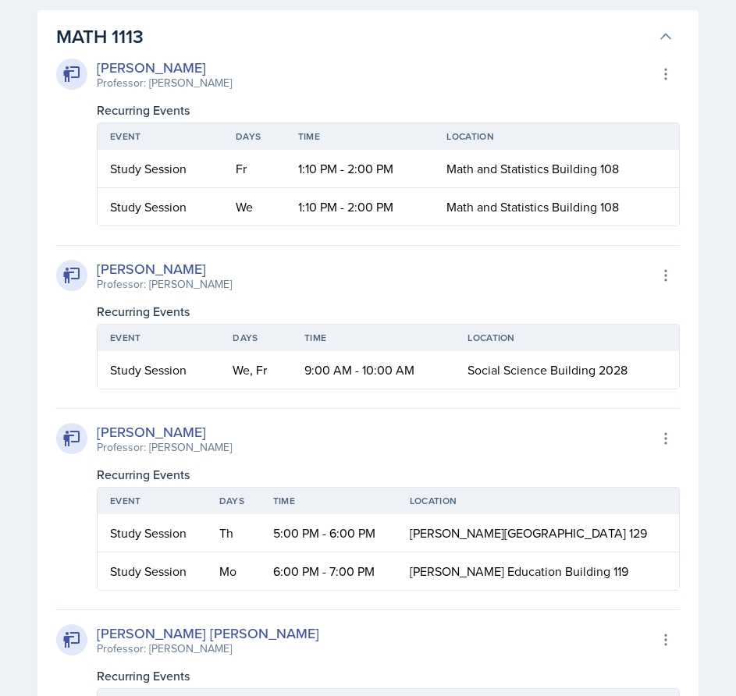
click at [605, 51] on h3 "MATH 1113" at bounding box center [353, 37] width 595 height 28
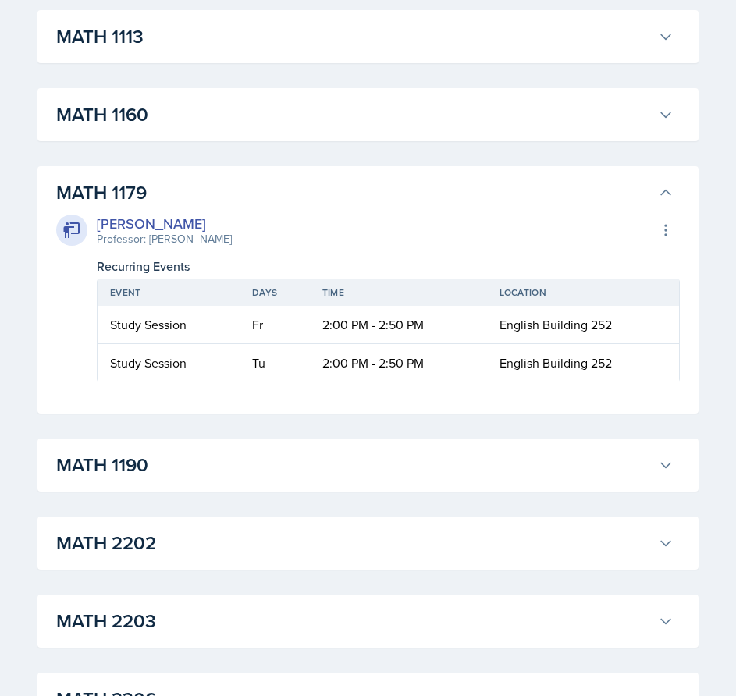
click at [505, 129] on h3 "MATH 1160" at bounding box center [353, 115] width 595 height 28
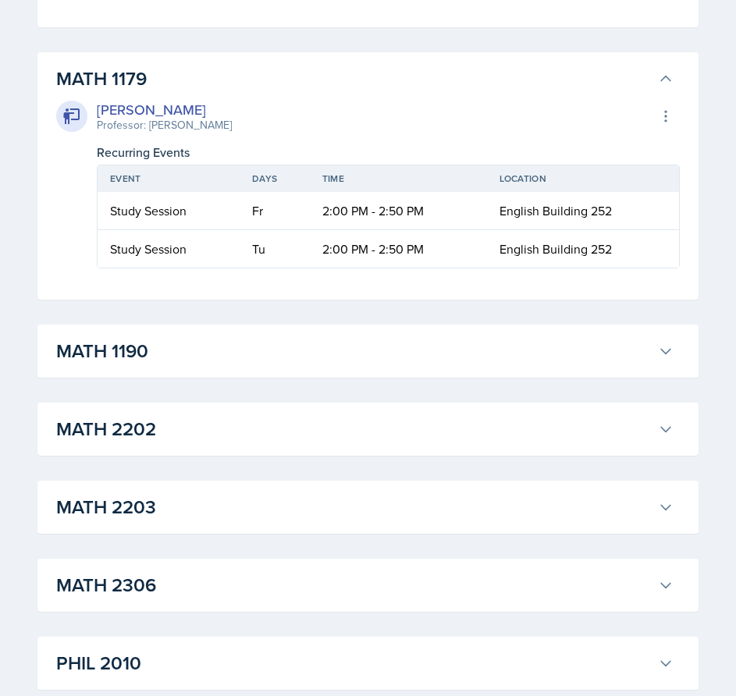
scroll to position [2997, 0]
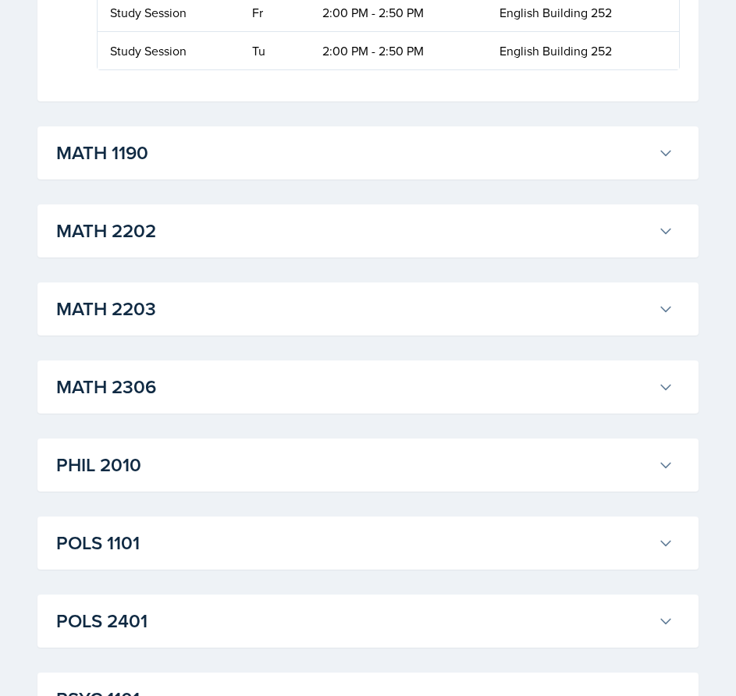
drag, startPoint x: 635, startPoint y: 231, endPoint x: 644, endPoint y: 240, distance: 12.1
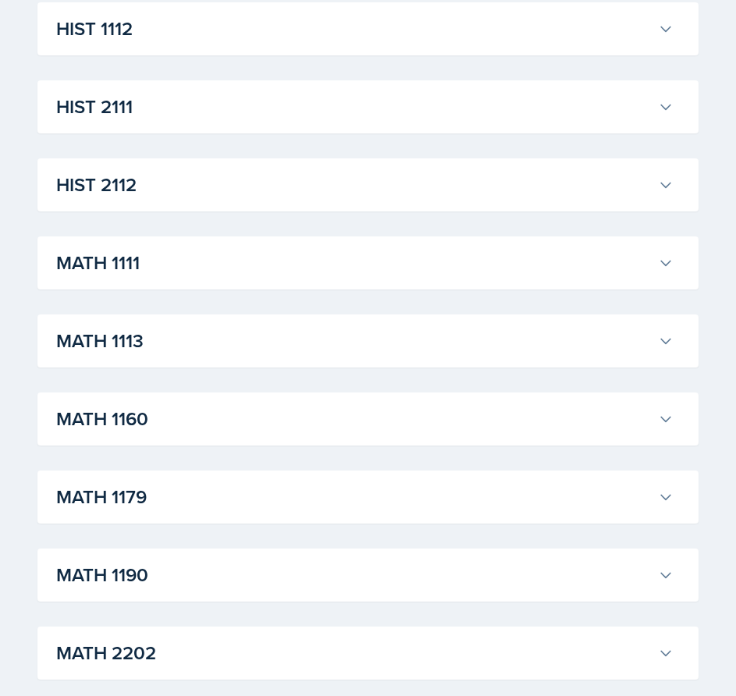
scroll to position [2216, 0]
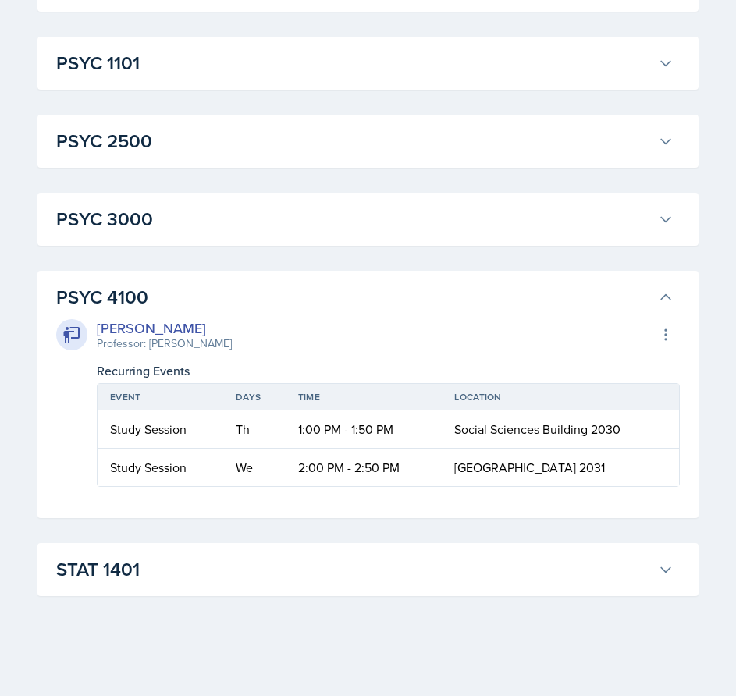
scroll to position [4370, 0]
click at [467, 559] on h3 "STAT 1401" at bounding box center [353, 570] width 595 height 28
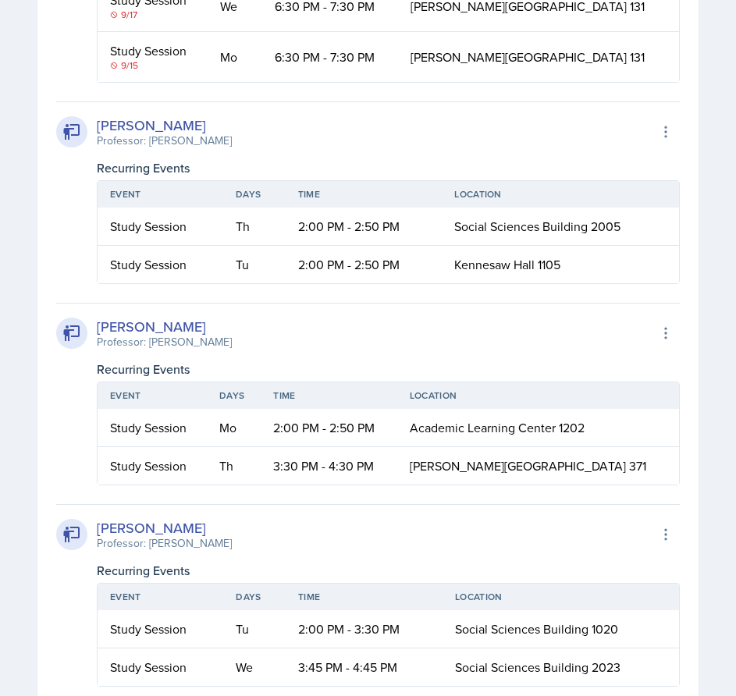
scroll to position [4653, 0]
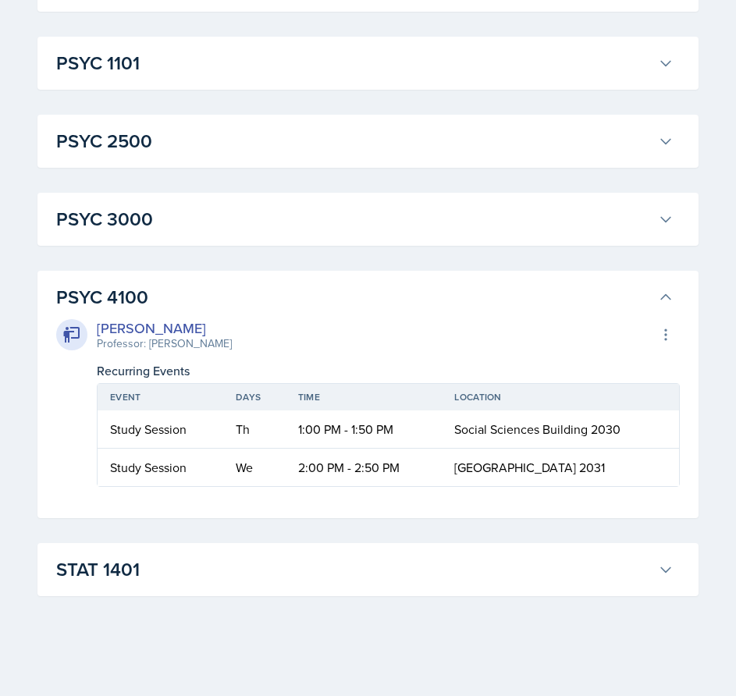
scroll to position [4370, 0]
click at [657, 296] on button "PSYC 4100" at bounding box center [365, 297] width 624 height 34
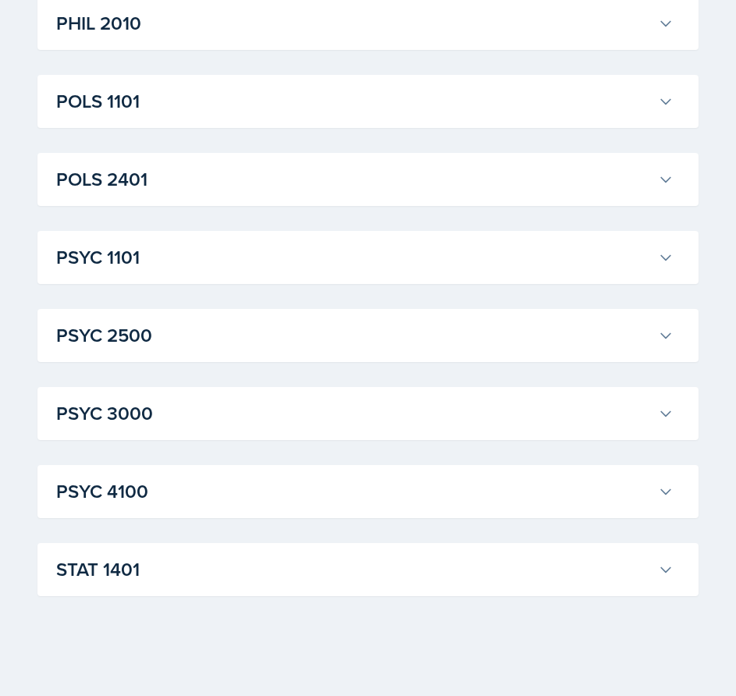
click at [388, 590] on div "STAT 1401 Aissa Sylla Professor: Prativa Basnet Export to Google Calendar Recur…" at bounding box center [367, 569] width 661 height 53
click at [379, 578] on h3 "STAT 1401" at bounding box center [353, 570] width 595 height 28
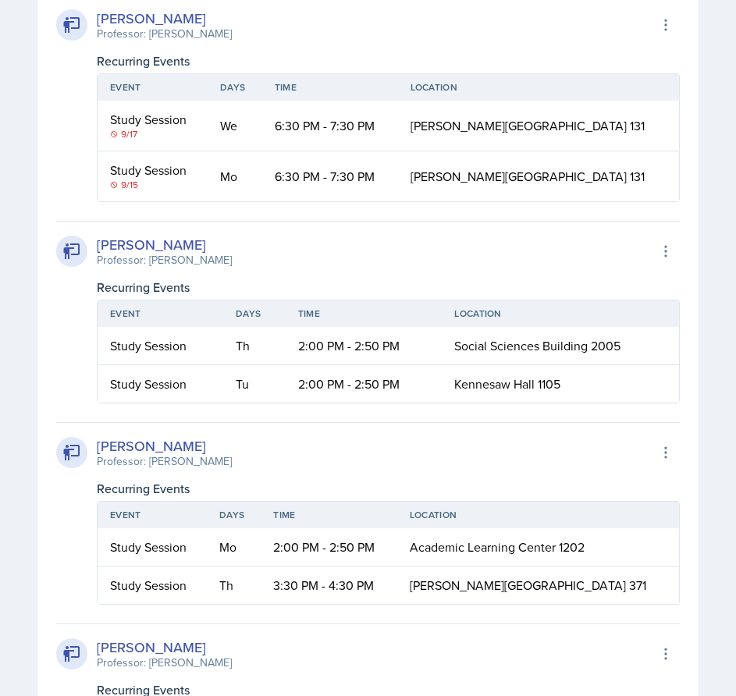
scroll to position [4381, 0]
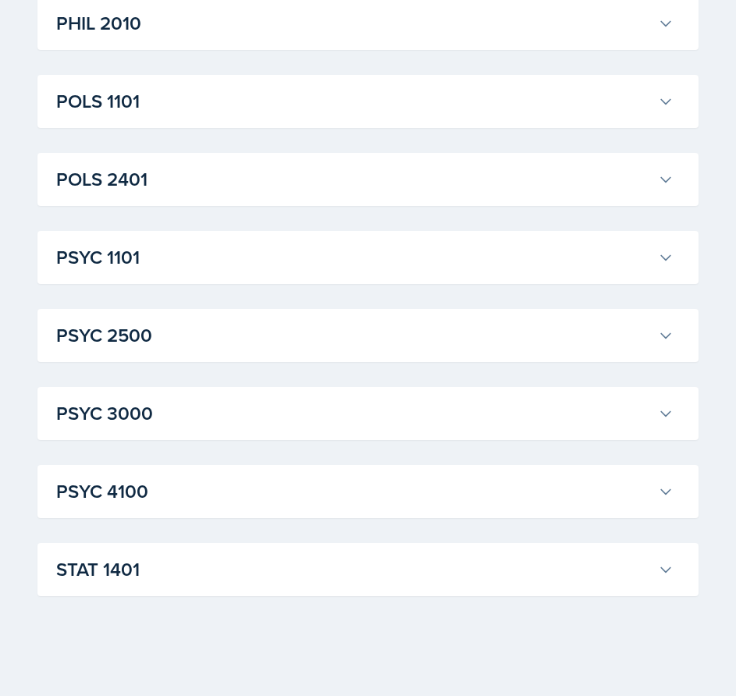
scroll to position [3785, 0]
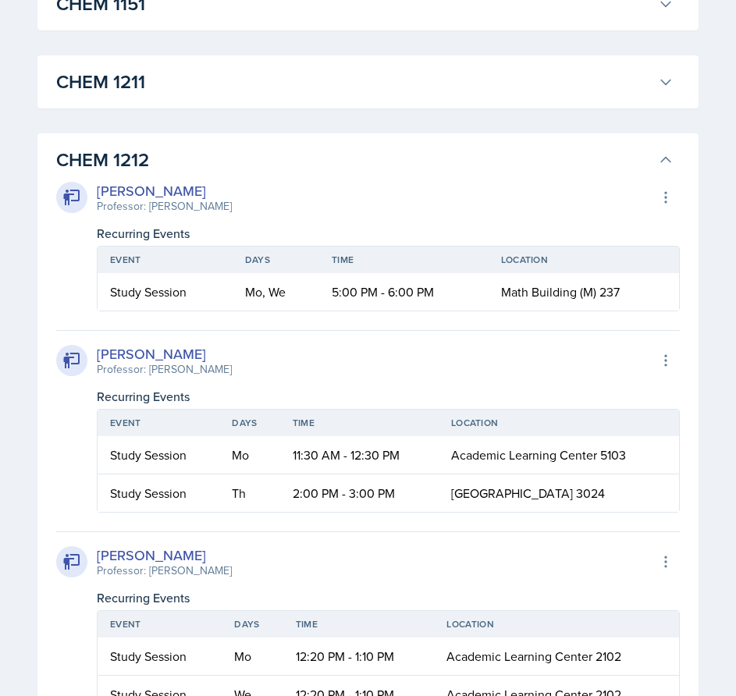
scroll to position [1912, 0]
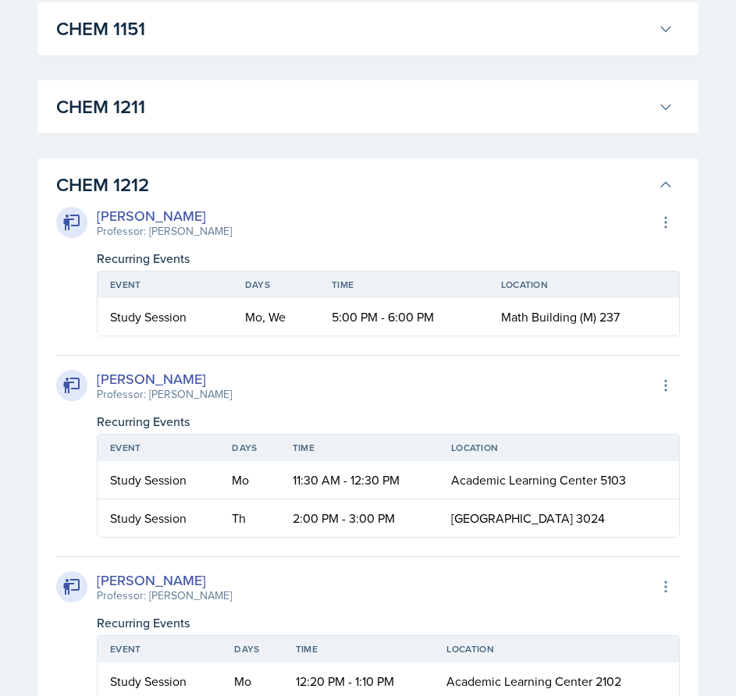
click at [277, 199] on h3 "CHEM 1212" at bounding box center [353, 185] width 595 height 28
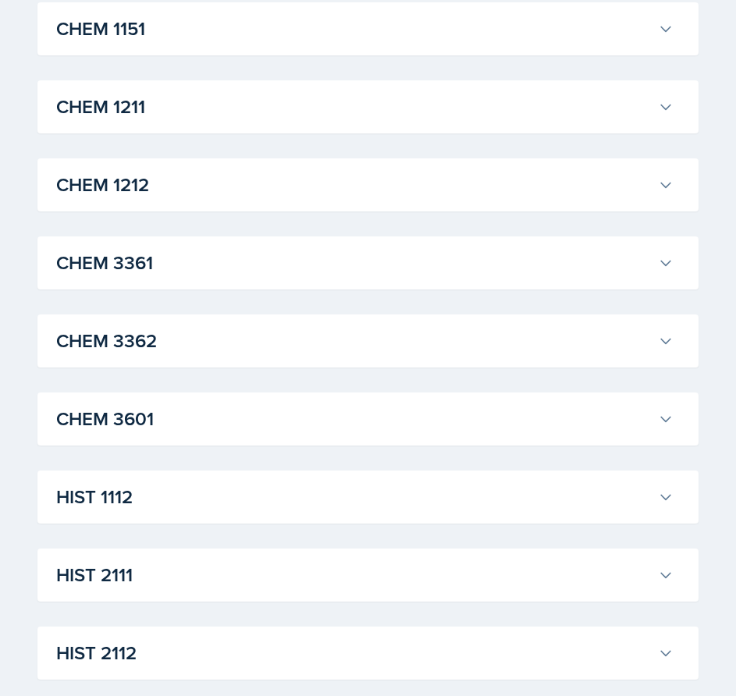
click at [272, 121] on h3 "CHEM 1211" at bounding box center [353, 107] width 595 height 28
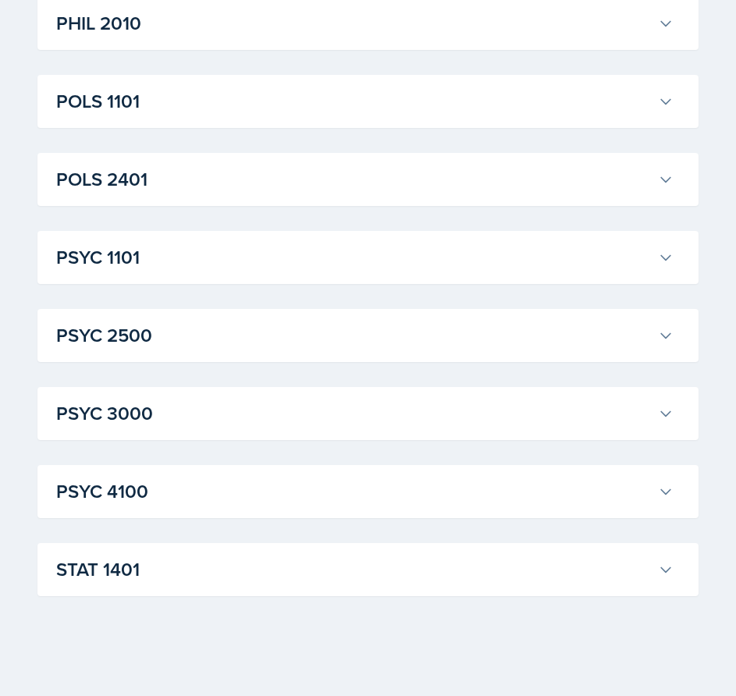
scroll to position [8078, 0]
click at [478, 587] on div "STAT 1401 Aissa Sylla Professor: Prativa Basnet Export to Google Calendar Recur…" at bounding box center [367, 569] width 661 height 53
click at [478, 569] on h3 "STAT 1401" at bounding box center [353, 570] width 595 height 28
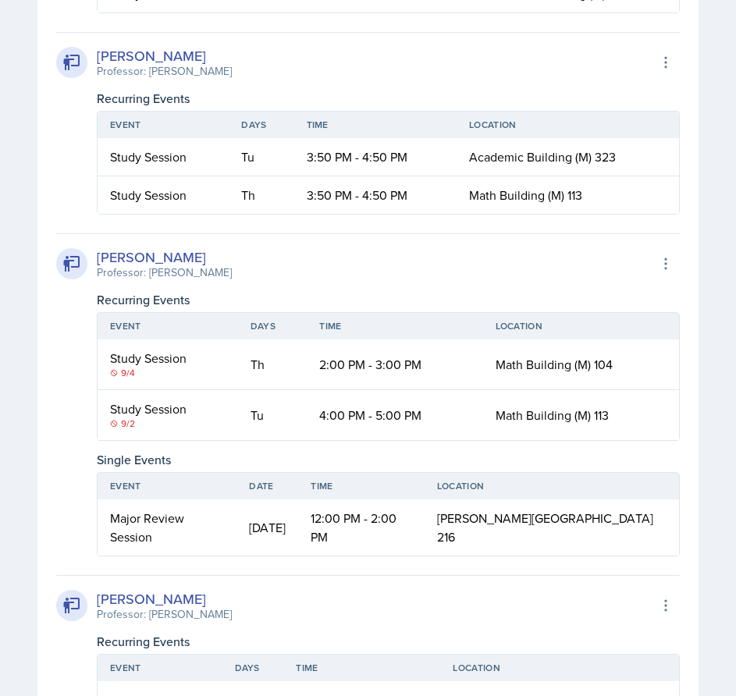
scroll to position [5942, 0]
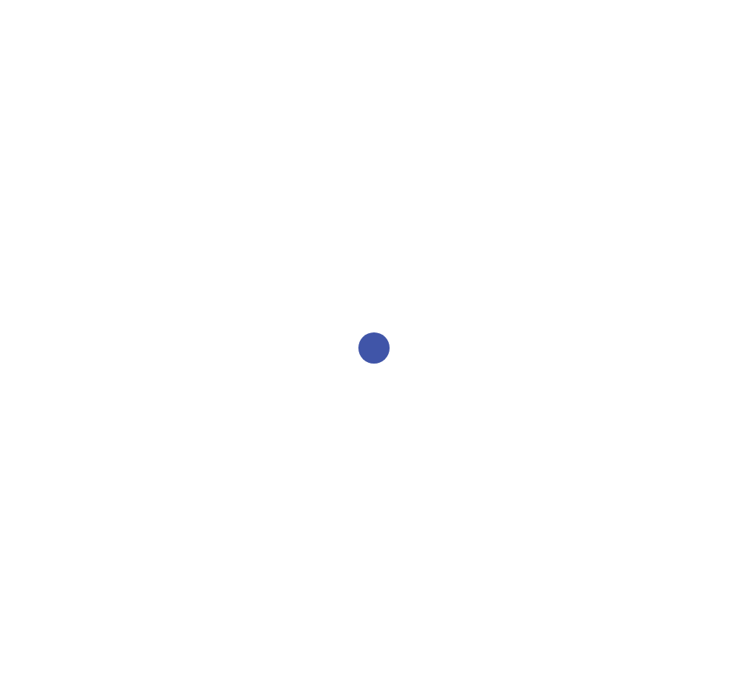
select select "2bed604d-1099-4043-b1bc-2365e8740244"
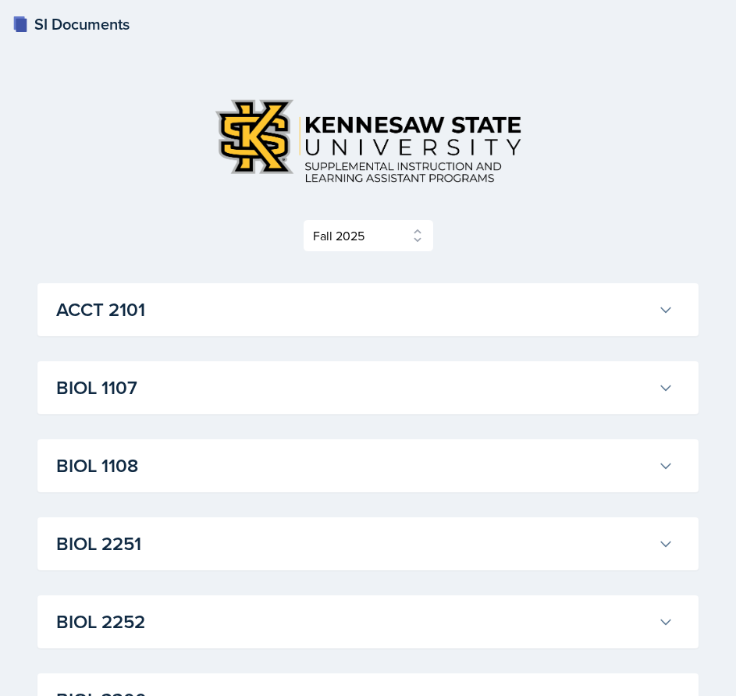
click at [349, 304] on h3 "ACCT 2101" at bounding box center [353, 310] width 595 height 28
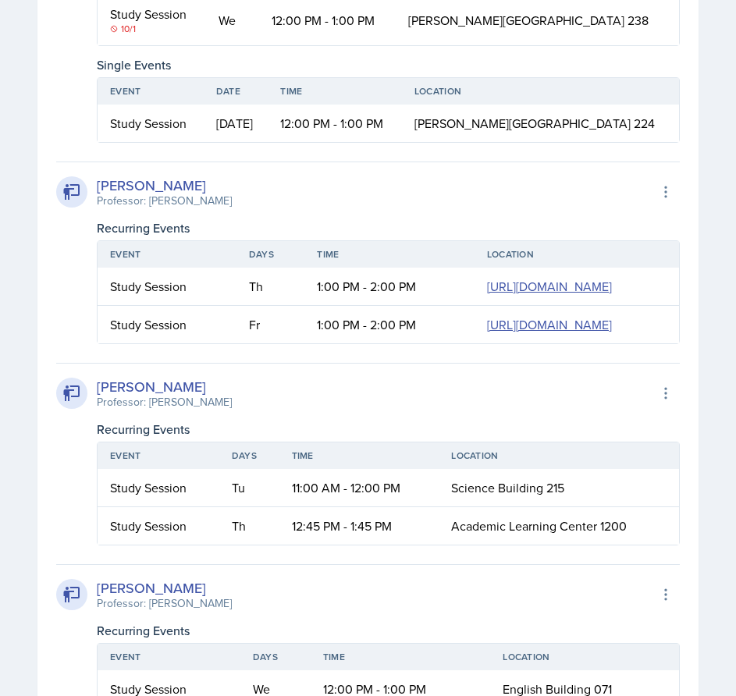
scroll to position [1093, 0]
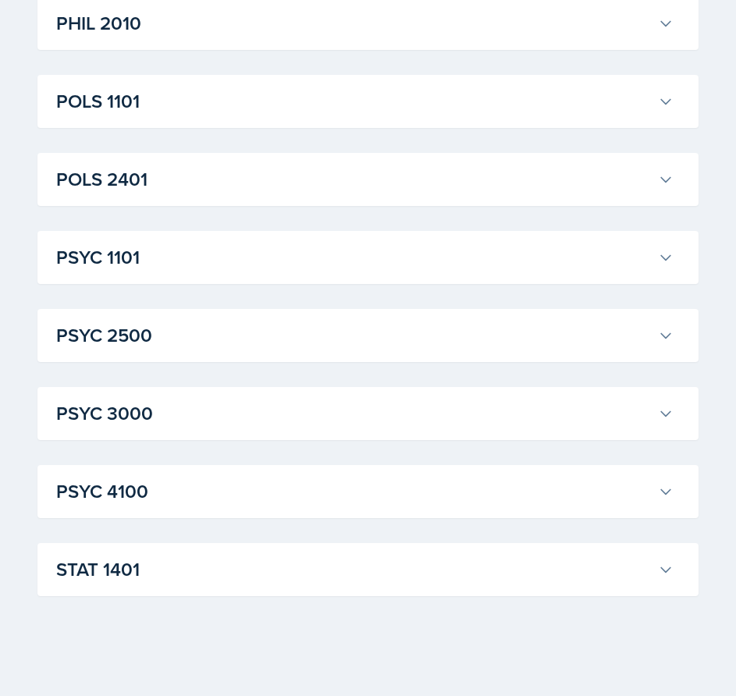
scroll to position [4694, 0]
click at [560, 578] on h3 "STAT 1401" at bounding box center [353, 570] width 595 height 28
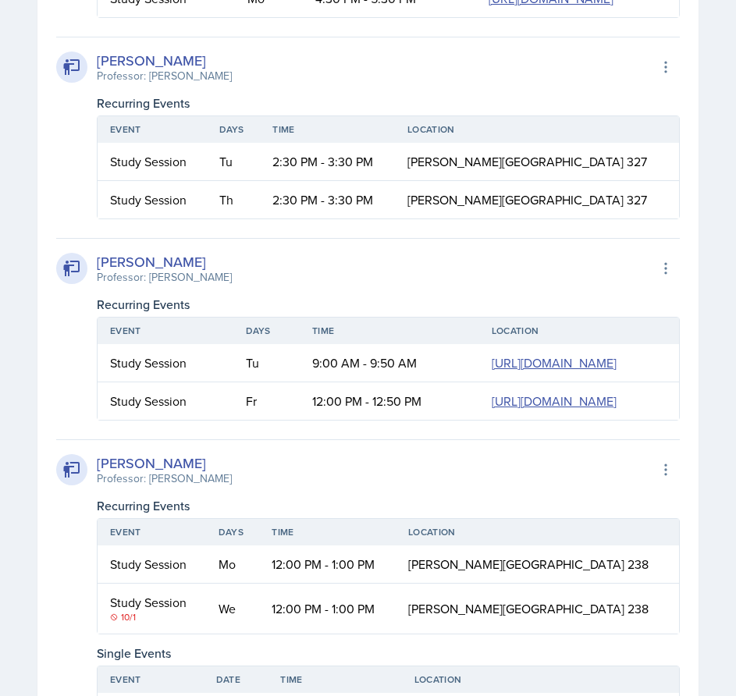
scroll to position [0, 0]
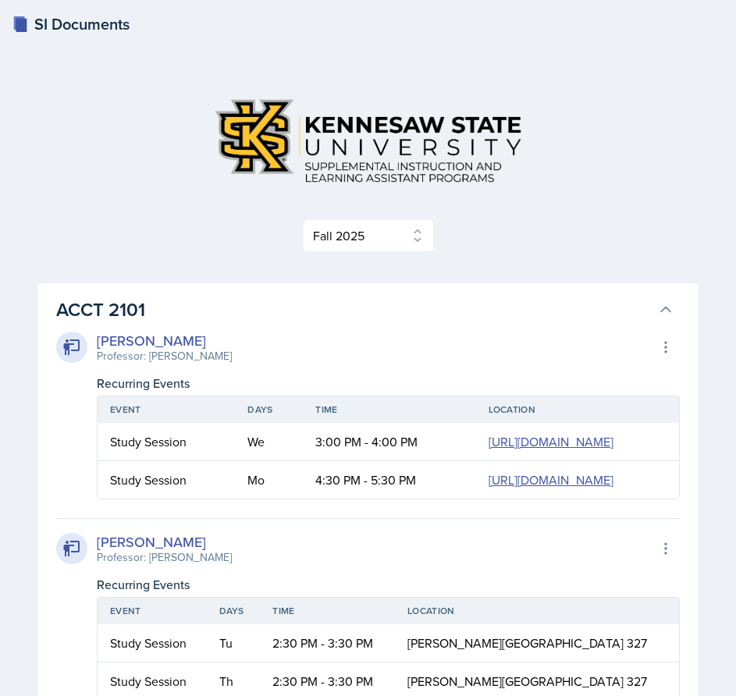
click at [654, 310] on button "ACCT 2101" at bounding box center [365, 310] width 624 height 34
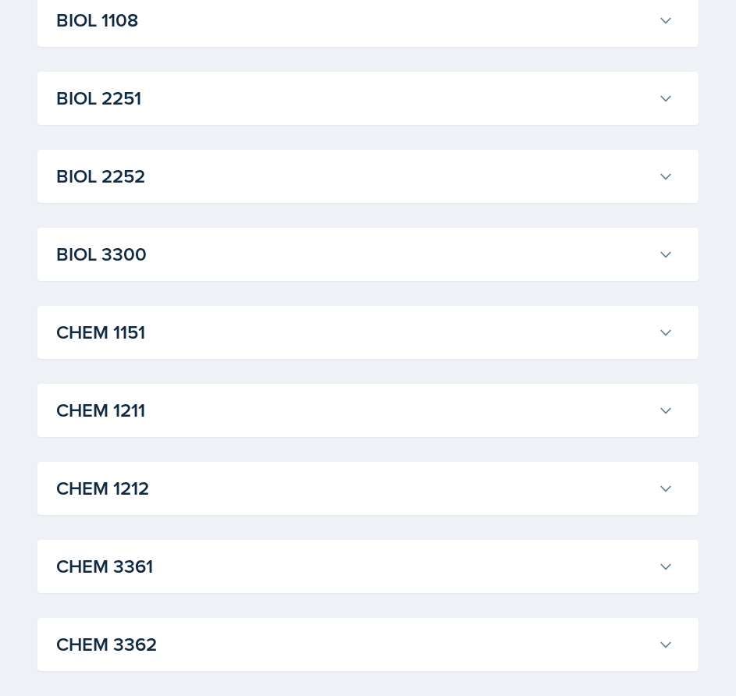
scroll to position [468, 0]
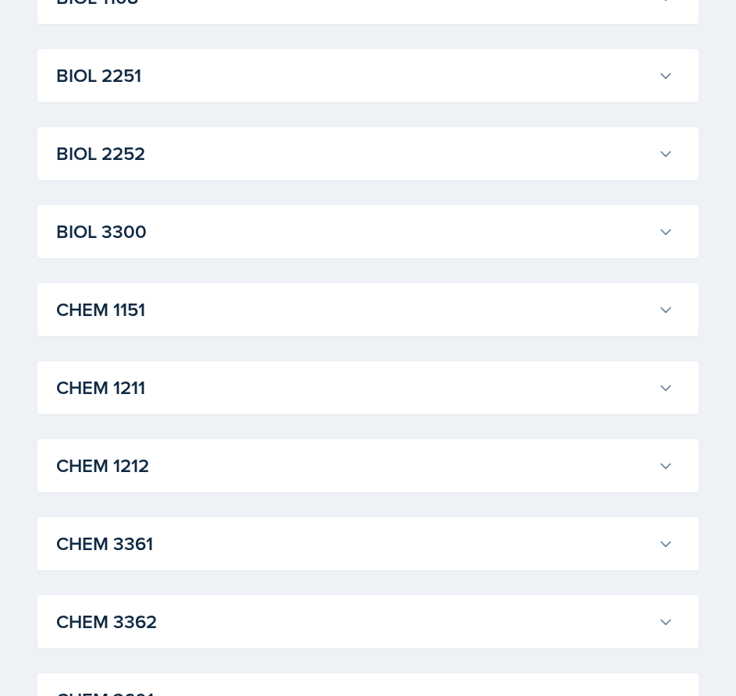
click at [288, 332] on div "CHEM 1151 Kristy Bennett Professor: Peter Henricks Export to Google Calendar Re…" at bounding box center [367, 309] width 661 height 53
click at [327, 327] on div "CHEM 1151 Kristy Bennett Professor: Peter Henricks Export to Google Calendar Re…" at bounding box center [367, 309] width 661 height 53
click at [348, 317] on h3 "CHEM 1151" at bounding box center [353, 310] width 595 height 28
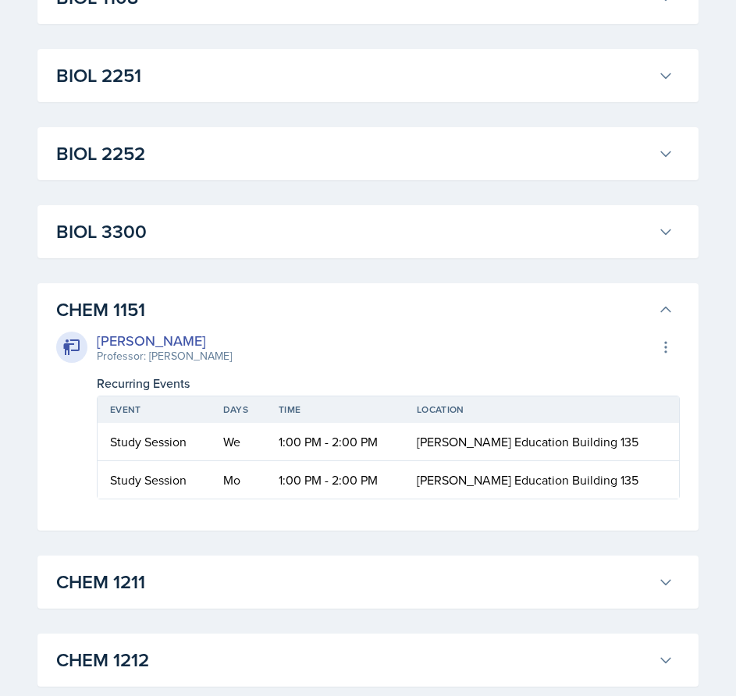
click at [396, 307] on h3 "CHEM 1151" at bounding box center [353, 310] width 595 height 28
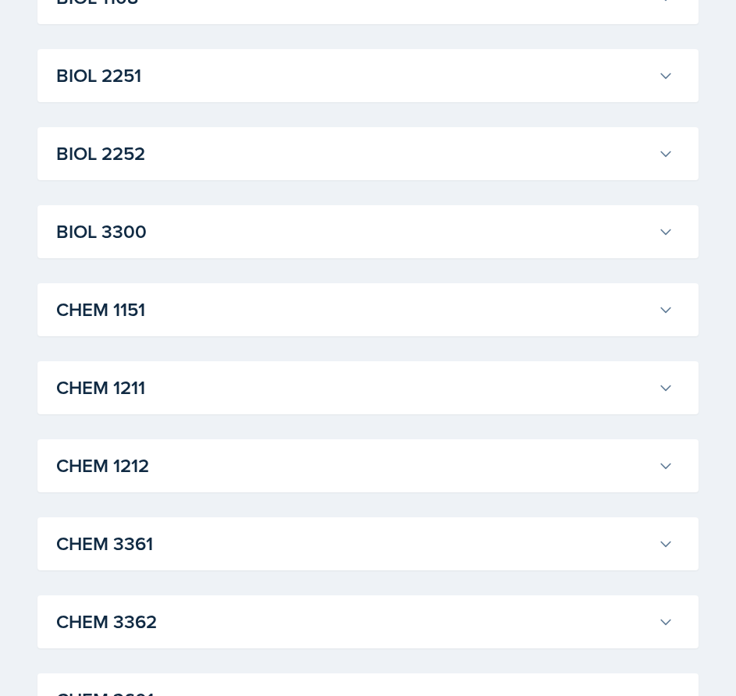
click at [265, 457] on h3 "CHEM 1212" at bounding box center [353, 466] width 595 height 28
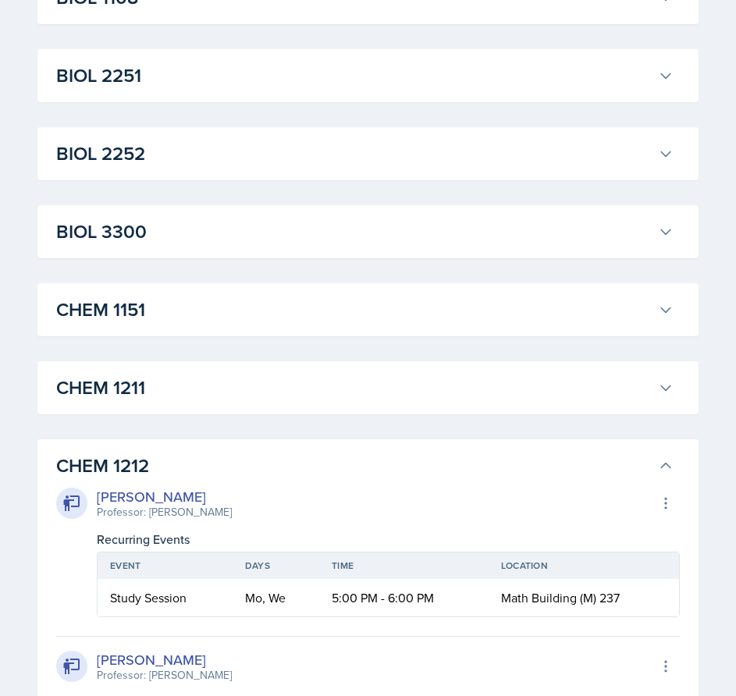
click at [265, 457] on h3 "CHEM 1212" at bounding box center [353, 466] width 595 height 28
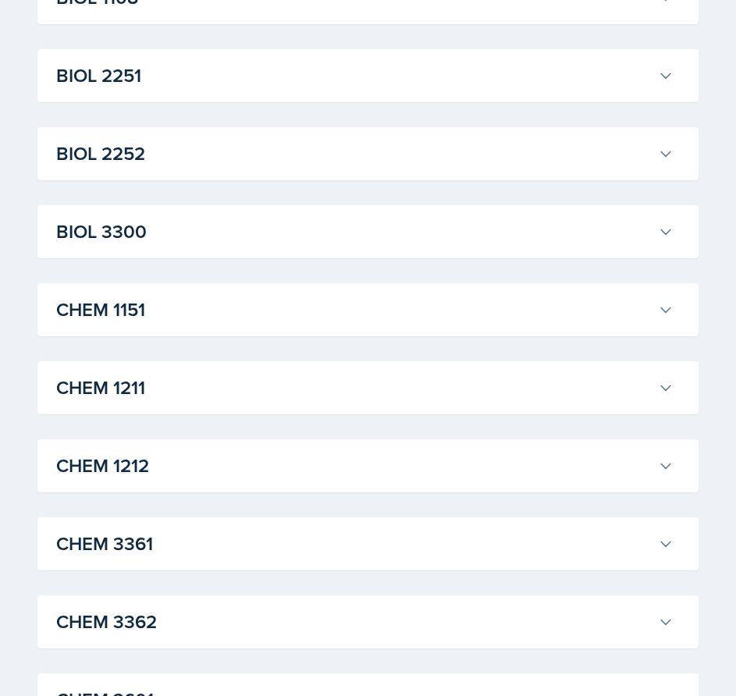
click at [286, 381] on h3 "CHEM 1211" at bounding box center [353, 388] width 595 height 28
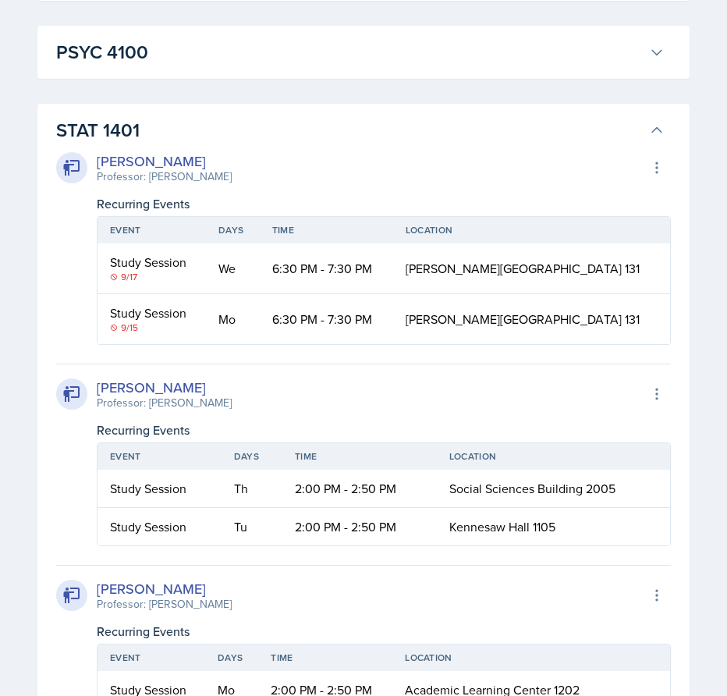
scroll to position [5107, 0]
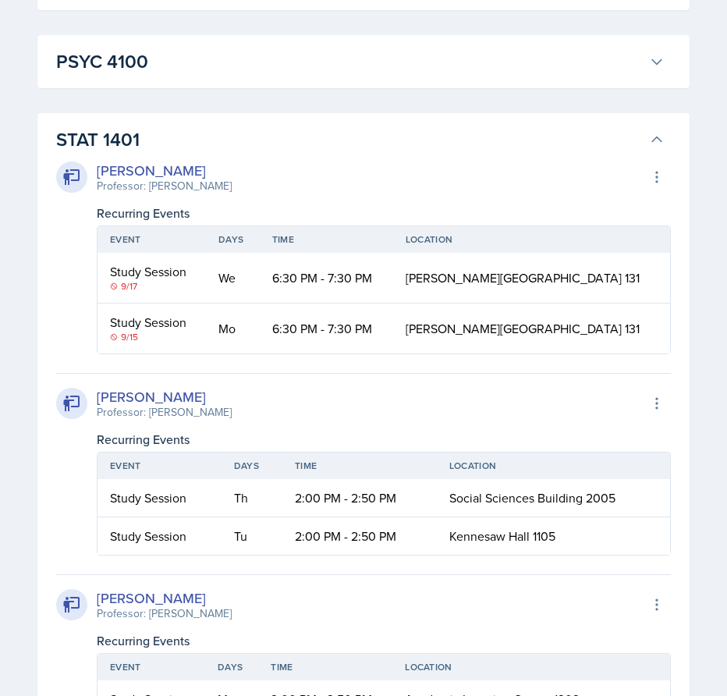
click at [646, 157] on button "STAT 1401" at bounding box center [360, 140] width 615 height 34
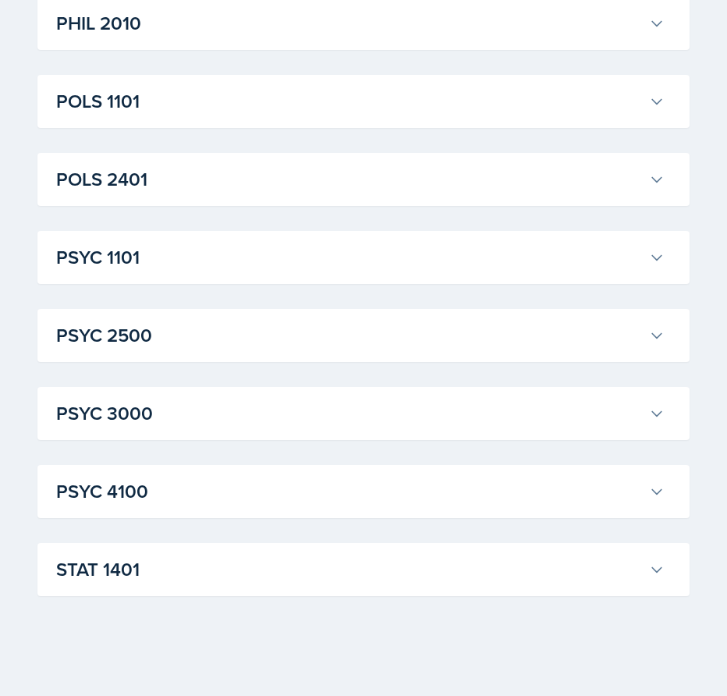
click at [600, 350] on button "PSYC 2500" at bounding box center [360, 335] width 615 height 34
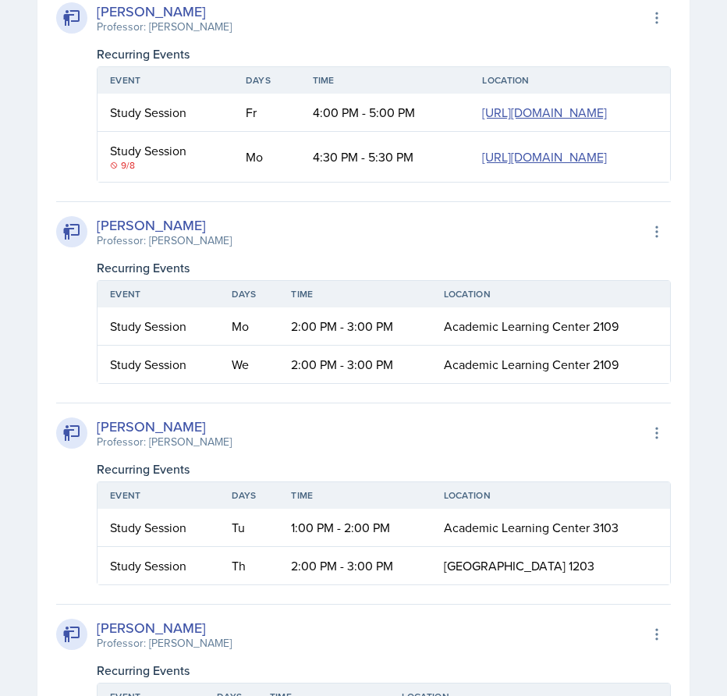
scroll to position [0, 0]
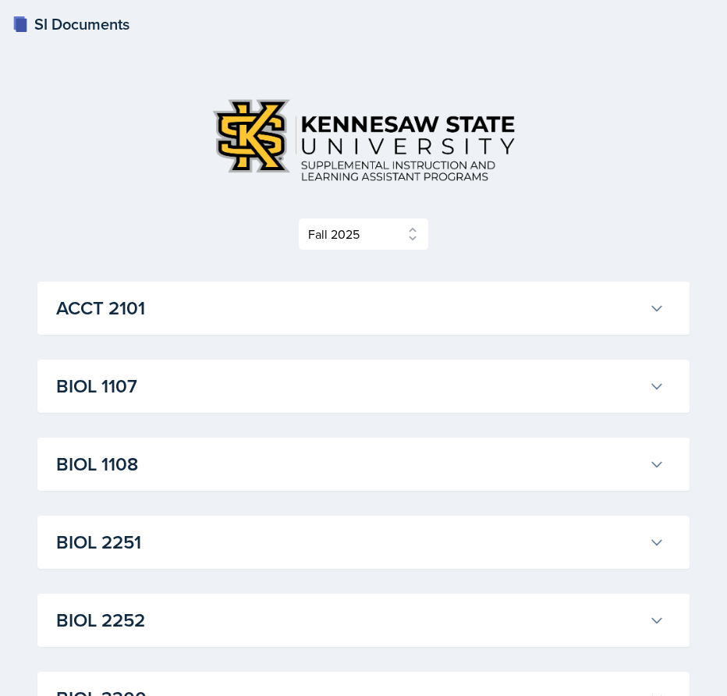
click at [583, 307] on h3 "ACCT 2101" at bounding box center [349, 308] width 587 height 28
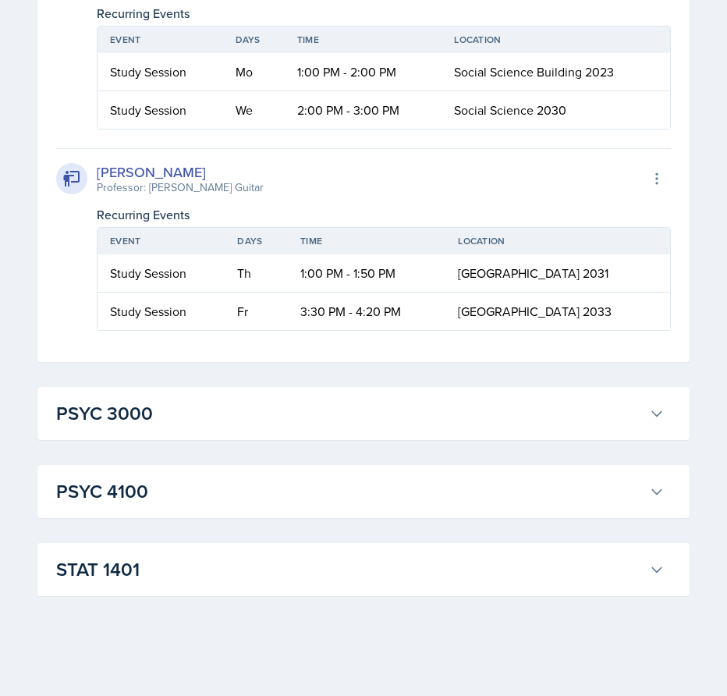
scroll to position [8696, 0]
click at [428, 560] on h3 "STAT 1401" at bounding box center [349, 570] width 587 height 28
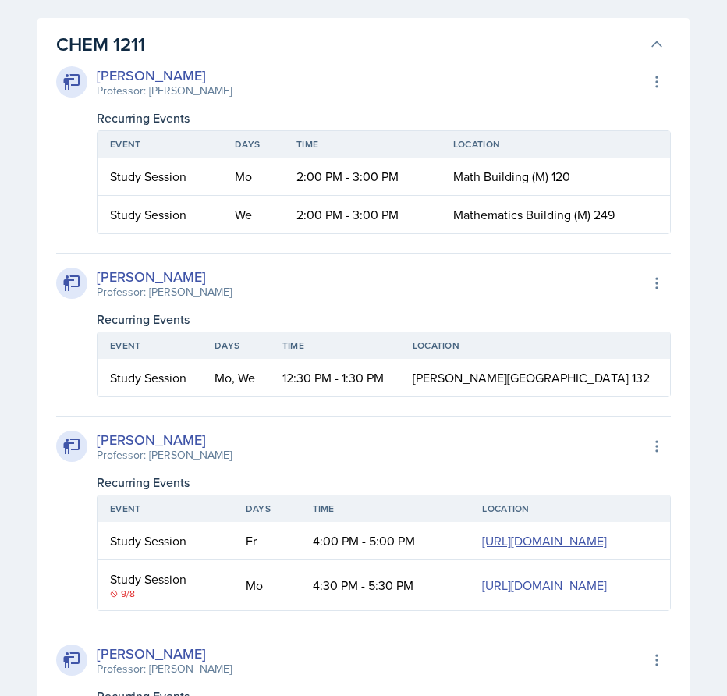
scroll to position [2998, 0]
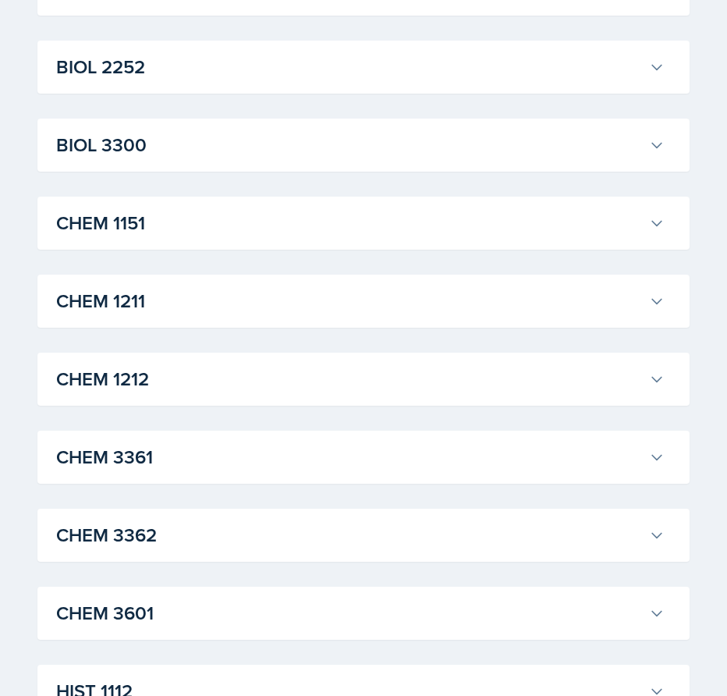
scroll to position [2686, 0]
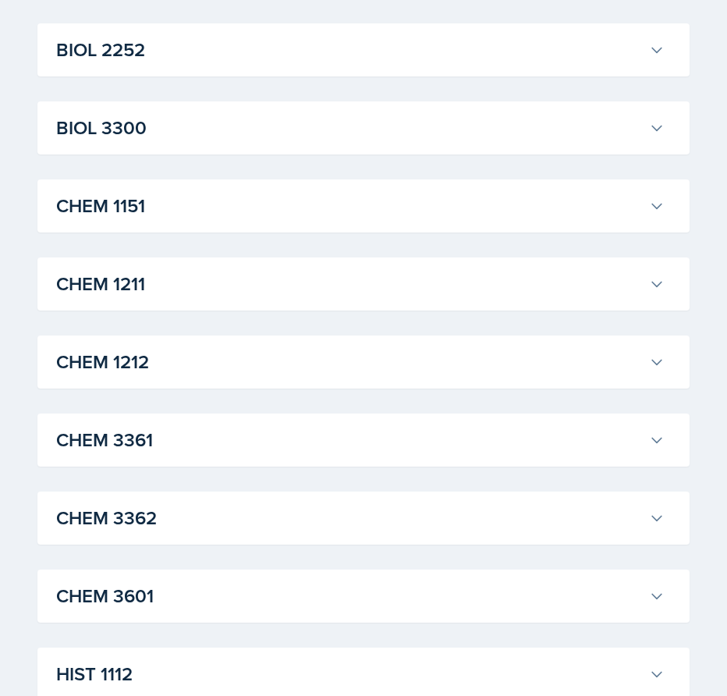
click at [407, 64] on h3 "BIOL 2252" at bounding box center [349, 50] width 587 height 28
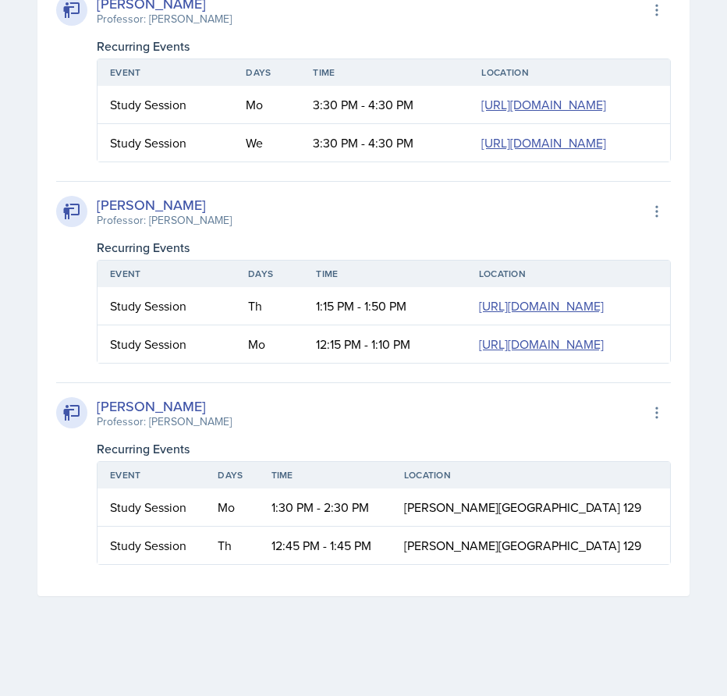
scroll to position [8474, 0]
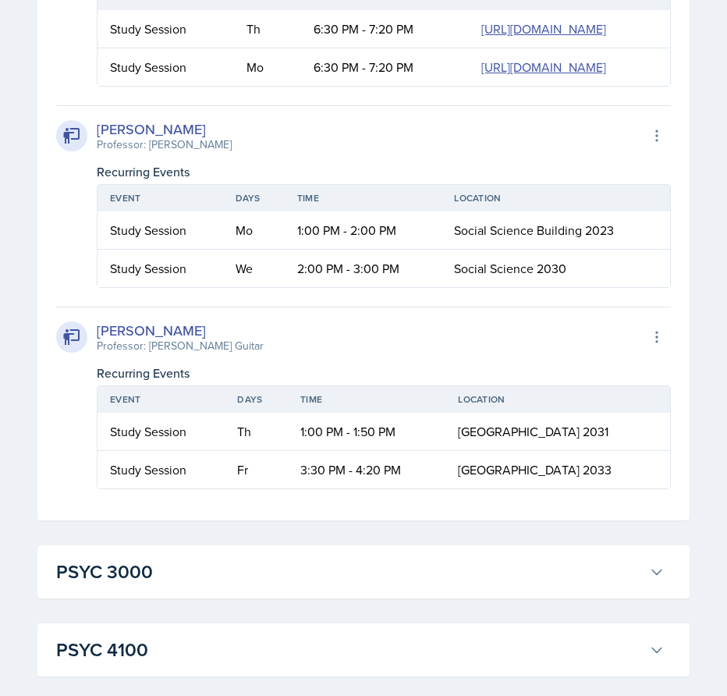
scroll to position [5336, 0]
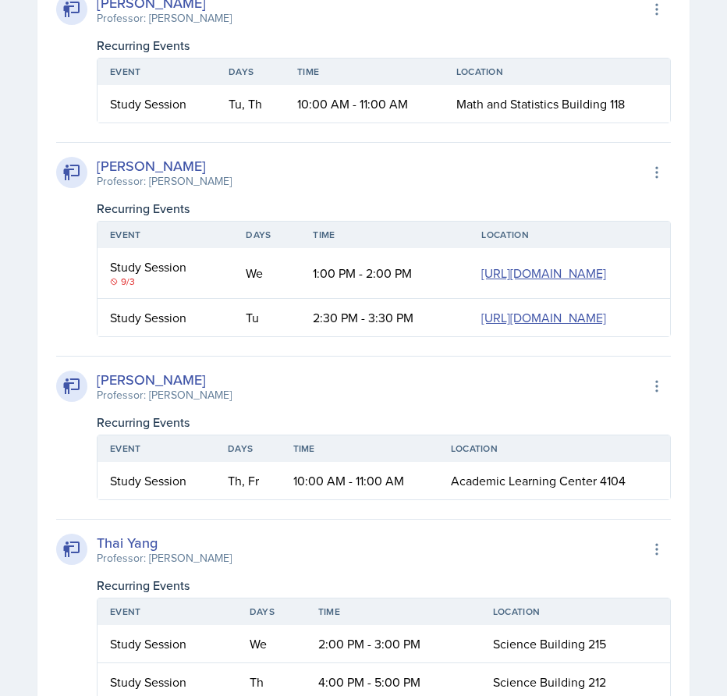
scroll to position [2760, 0]
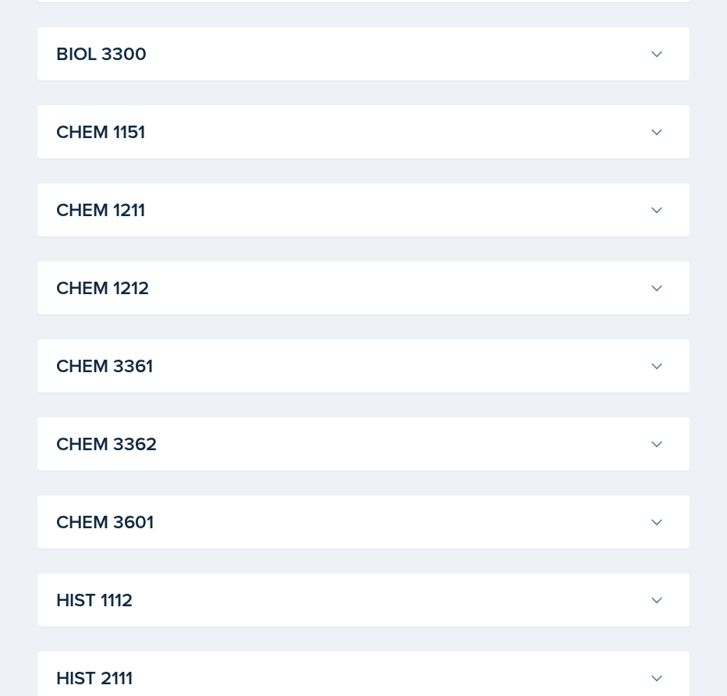
scroll to position [2682, 0]
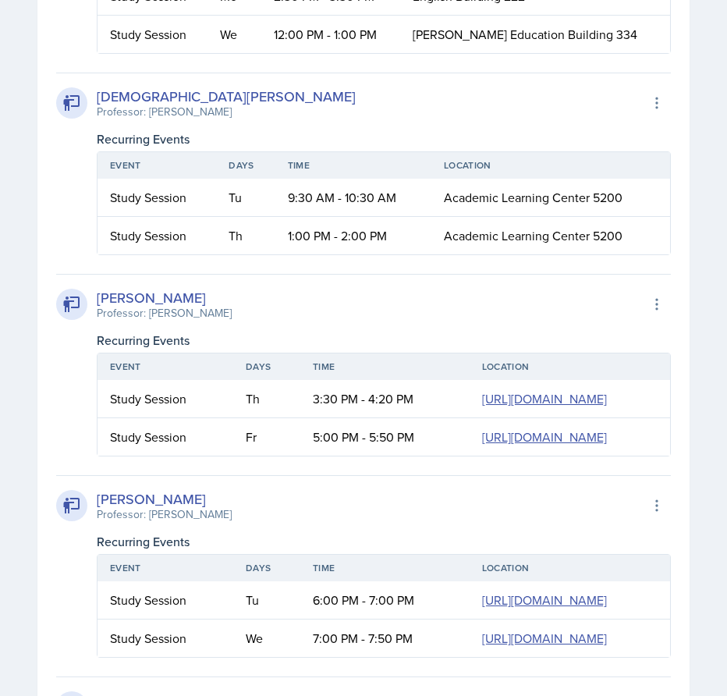
scroll to position [3385, 0]
